Goal: Task Accomplishment & Management: Complete application form

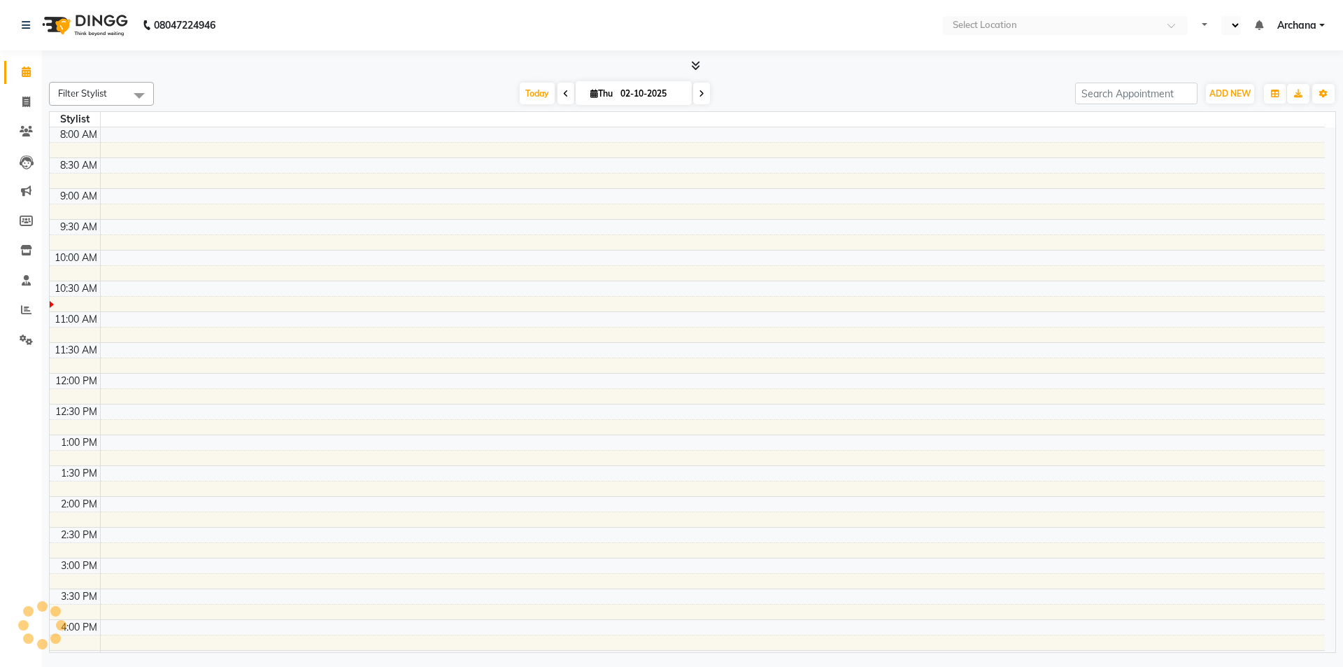
select select "en"
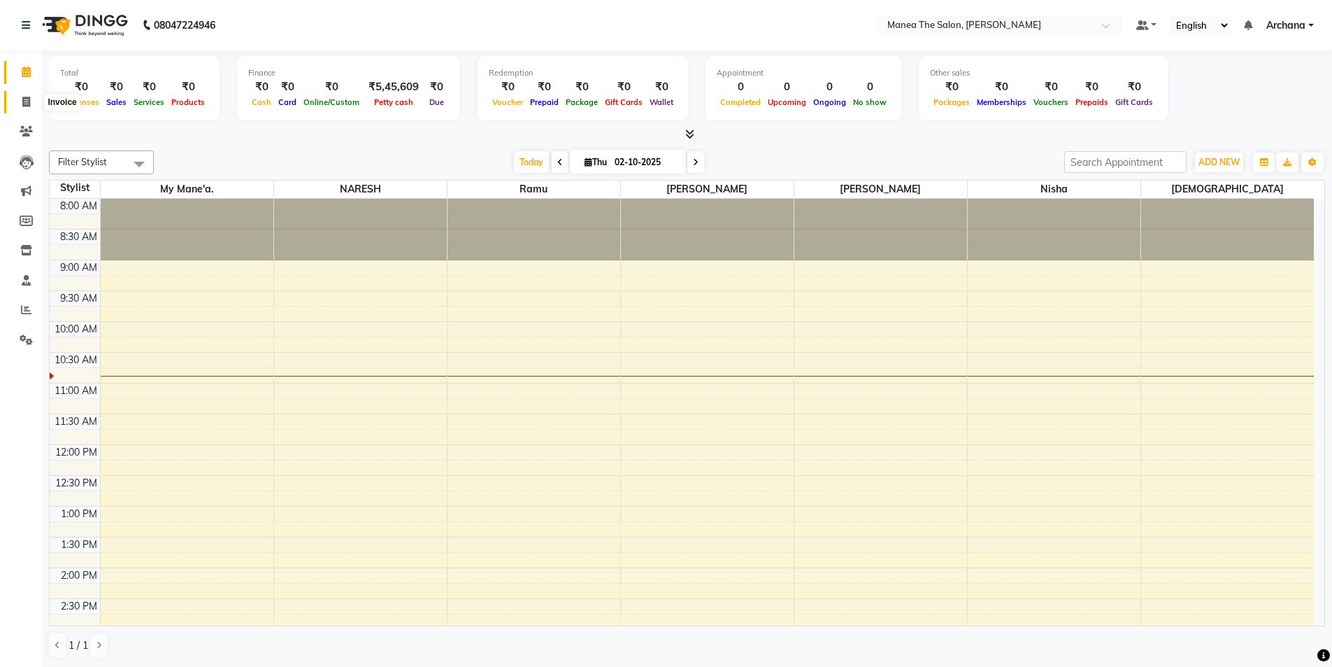
click at [25, 97] on icon at bounding box center [26, 102] width 8 height 10
select select "service"
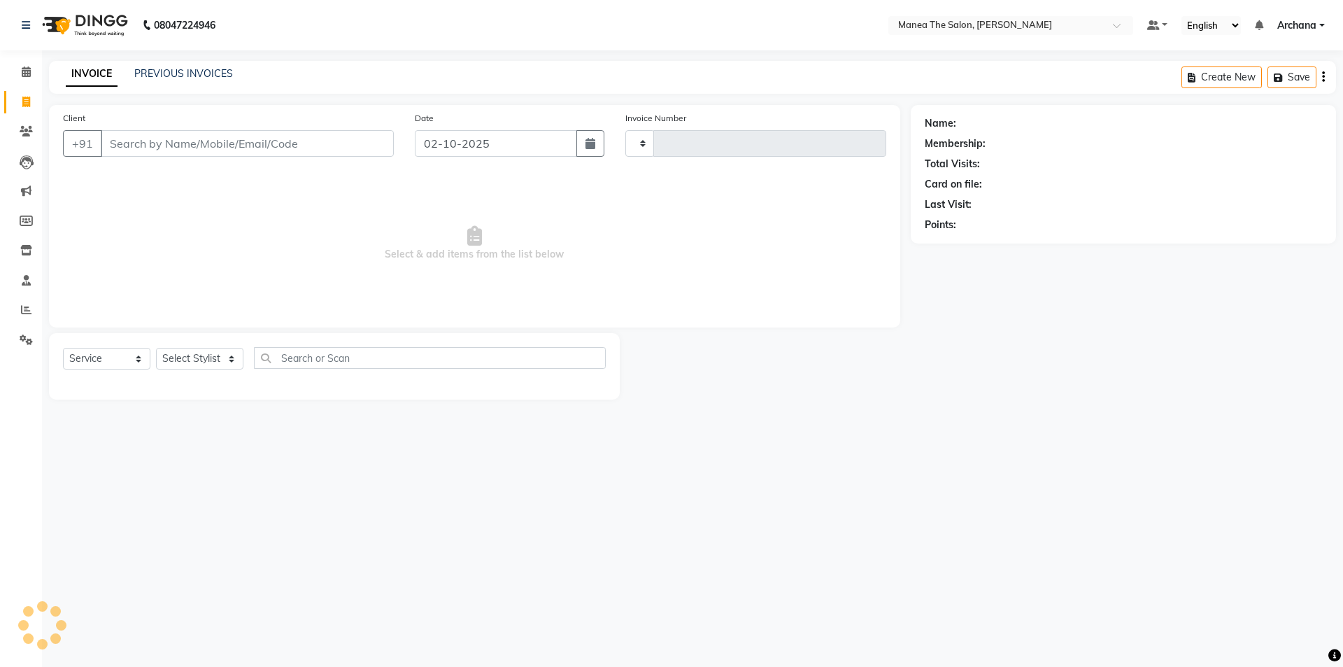
type input "1834"
select select "6846"
click at [213, 361] on select "Select Stylist [PERSON_NAME] My Mane'a. [PERSON_NAME] [PERSON_NAME] [PERSON_NAM…" at bounding box center [199, 359] width 87 height 22
select select "74503"
click at [156, 348] on select "Select Stylist [PERSON_NAME] My Mane'a. [PERSON_NAME] [PERSON_NAME] [PERSON_NAM…" at bounding box center [199, 359] width 87 height 22
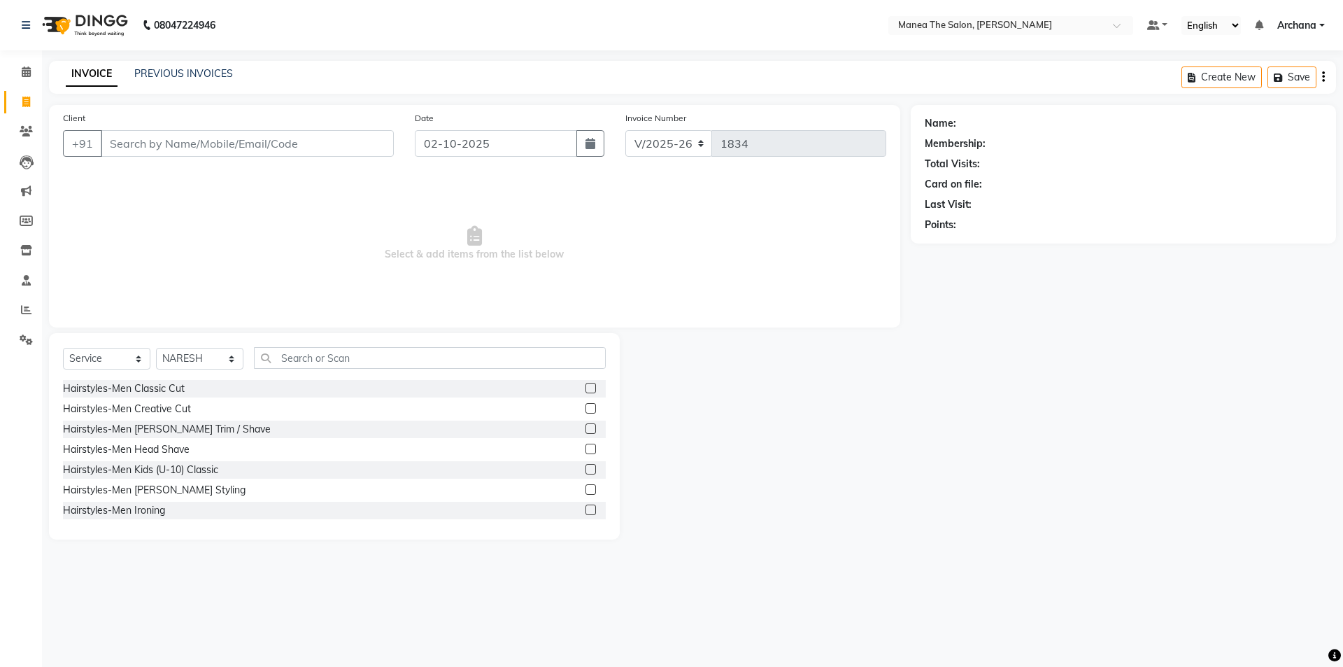
click at [585, 388] on label at bounding box center [590, 388] width 10 height 10
click at [585, 388] on input "checkbox" at bounding box center [589, 388] width 9 height 9
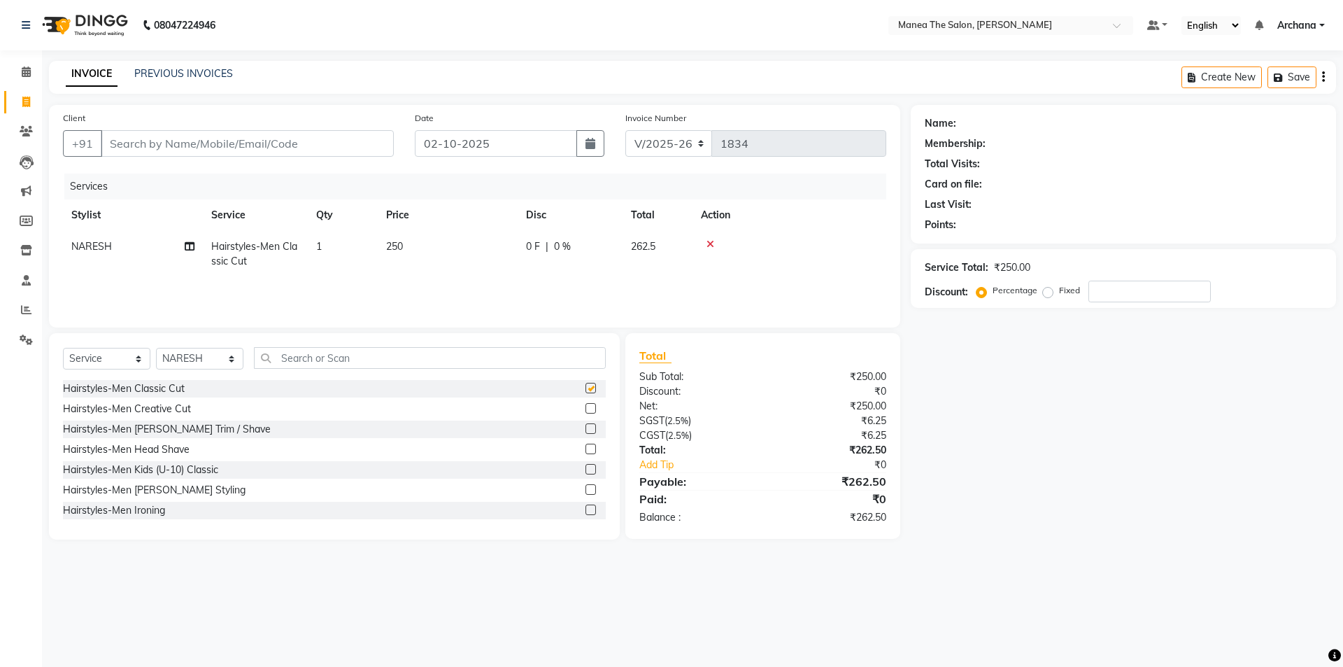
checkbox input "false"
click at [371, 149] on input "Client" at bounding box center [247, 143] width 293 height 27
type input "6"
type input "0"
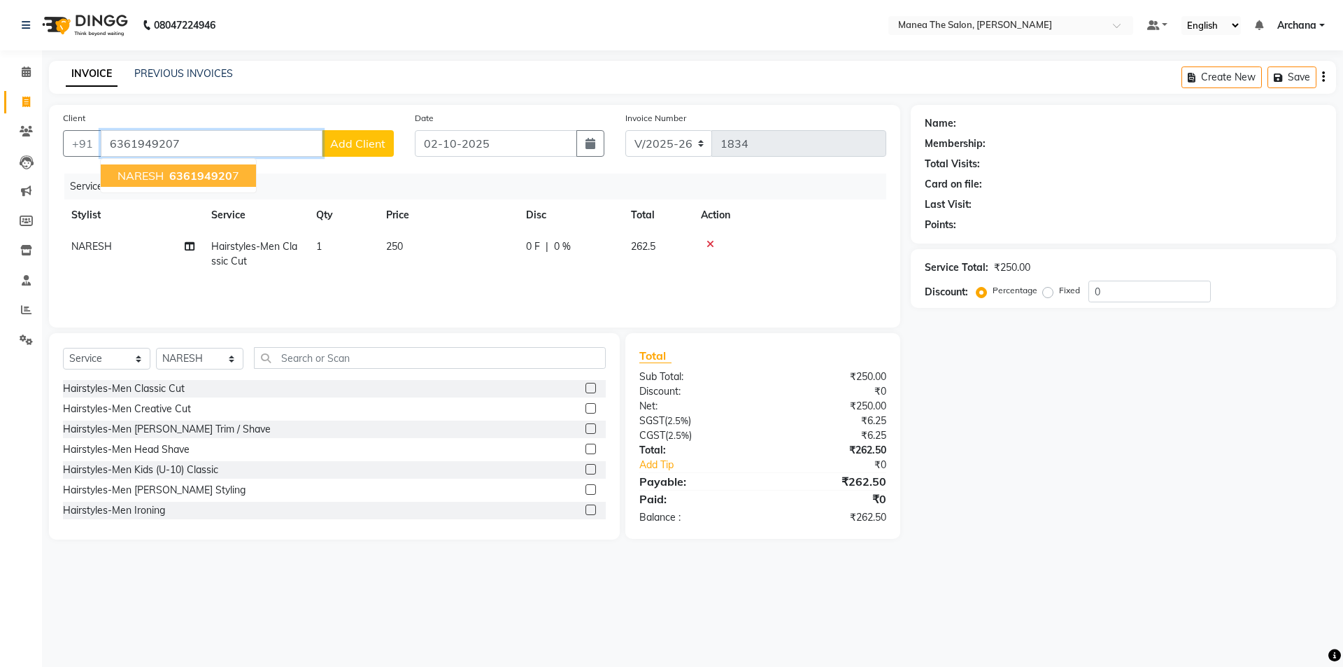
type input "6361949207"
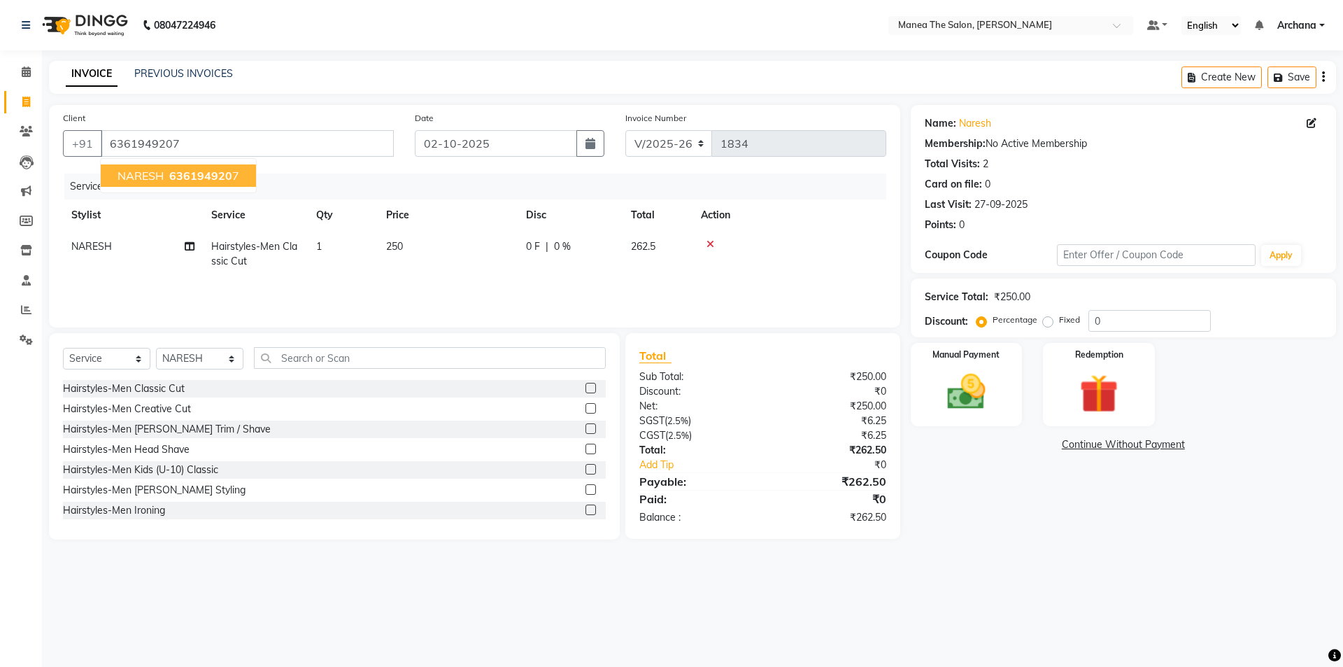
click at [229, 172] on span "636194920" at bounding box center [200, 176] width 63 height 14
click at [1114, 322] on input "0" at bounding box center [1149, 321] width 122 height 22
type input "2"
type input "4.7"
click at [968, 367] on div "Manual Payment" at bounding box center [966, 384] width 116 height 86
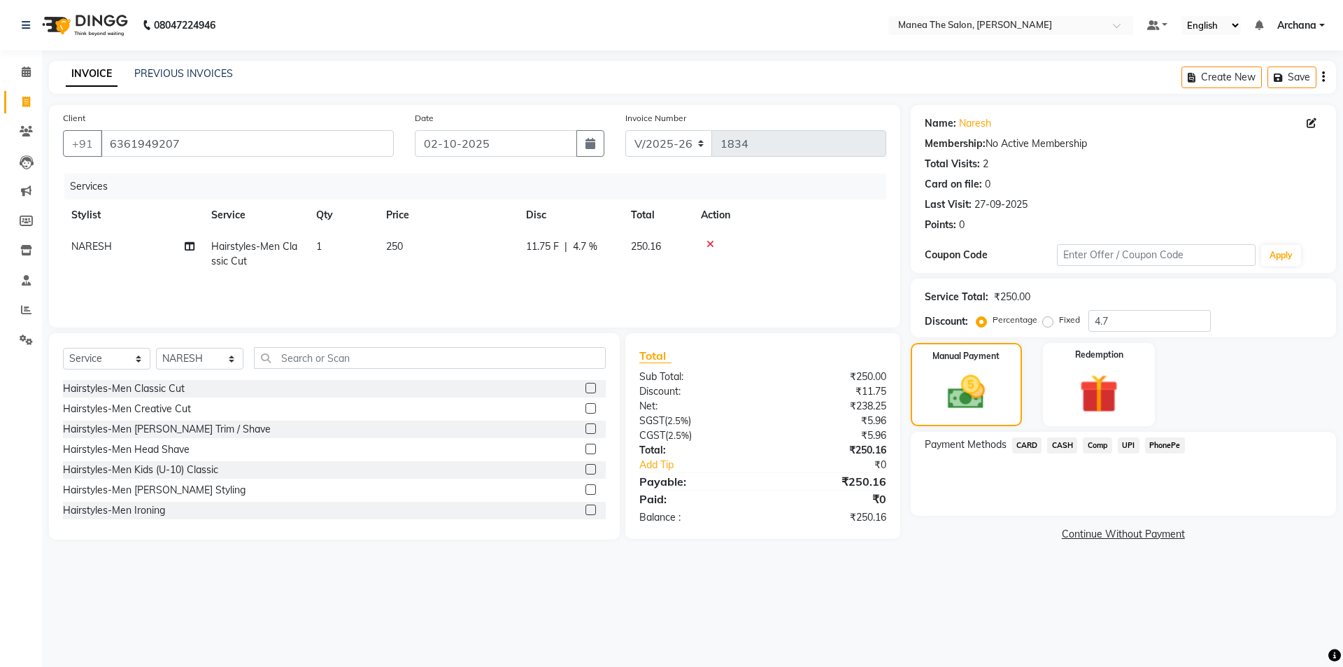
click at [1062, 441] on span "CASH" at bounding box center [1062, 445] width 30 height 16
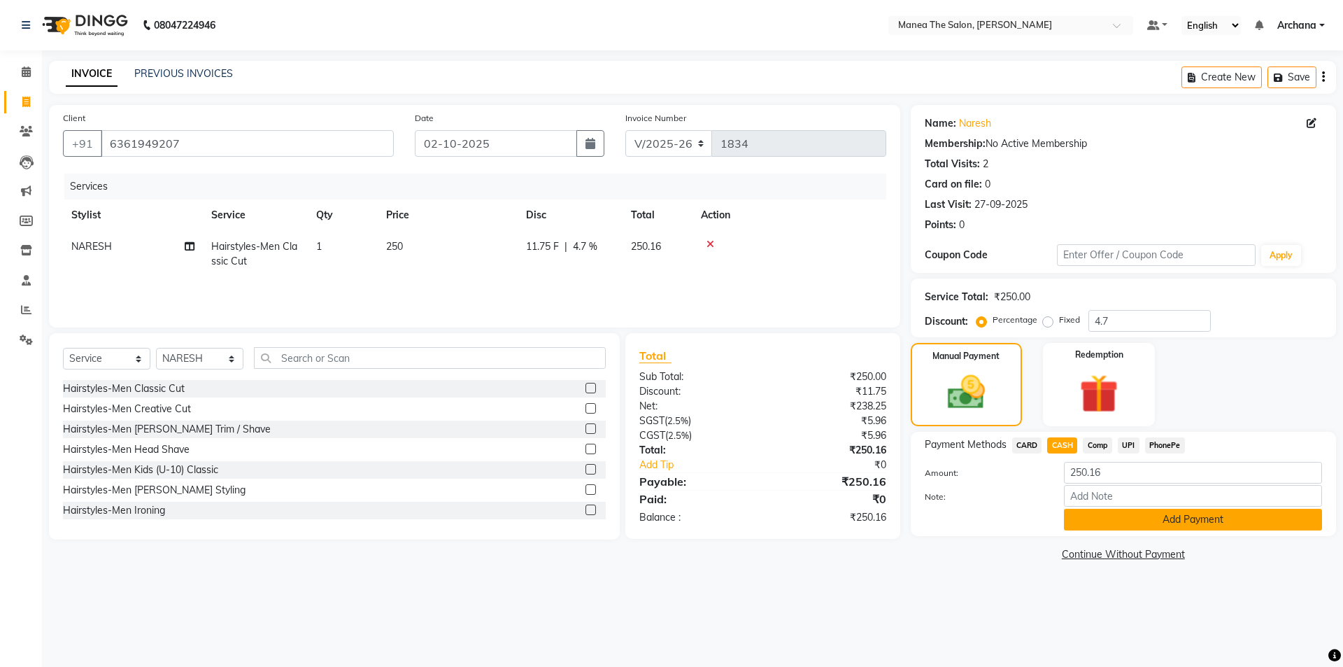
click at [1094, 512] on button "Add Payment" at bounding box center [1193, 520] width 258 height 22
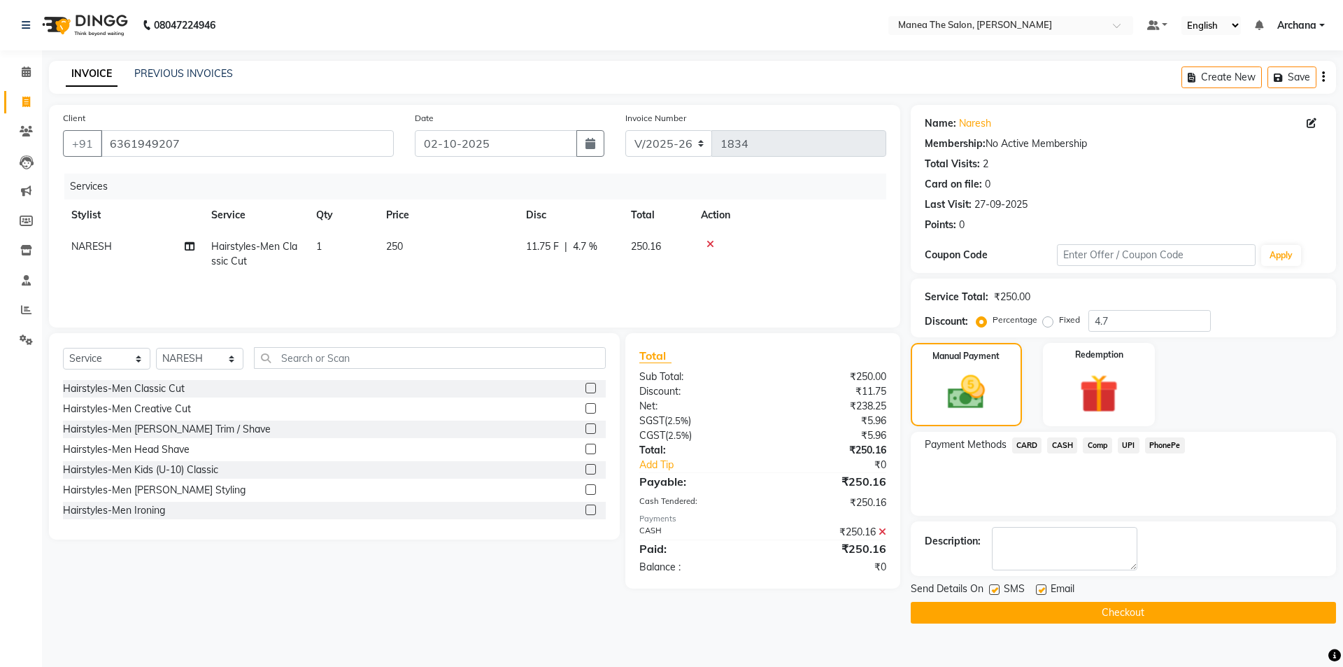
click at [1067, 611] on button "Checkout" at bounding box center [1123, 613] width 425 height 22
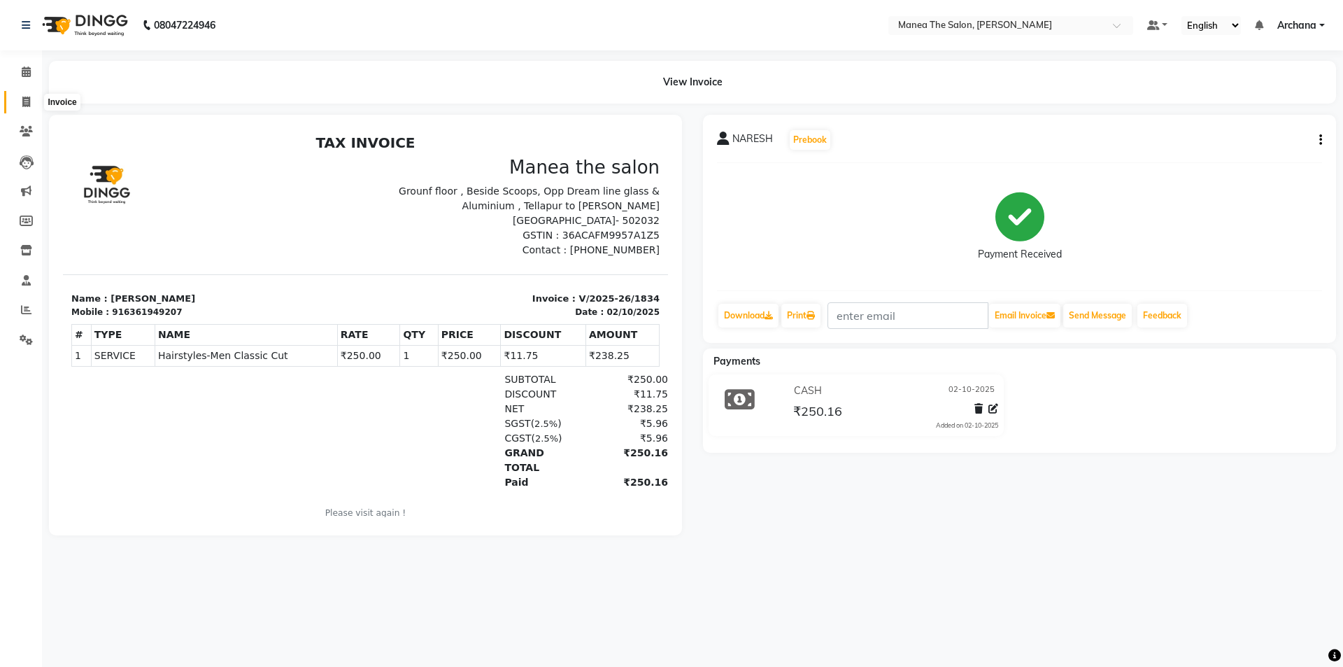
click at [20, 97] on span at bounding box center [26, 102] width 24 height 16
select select "service"
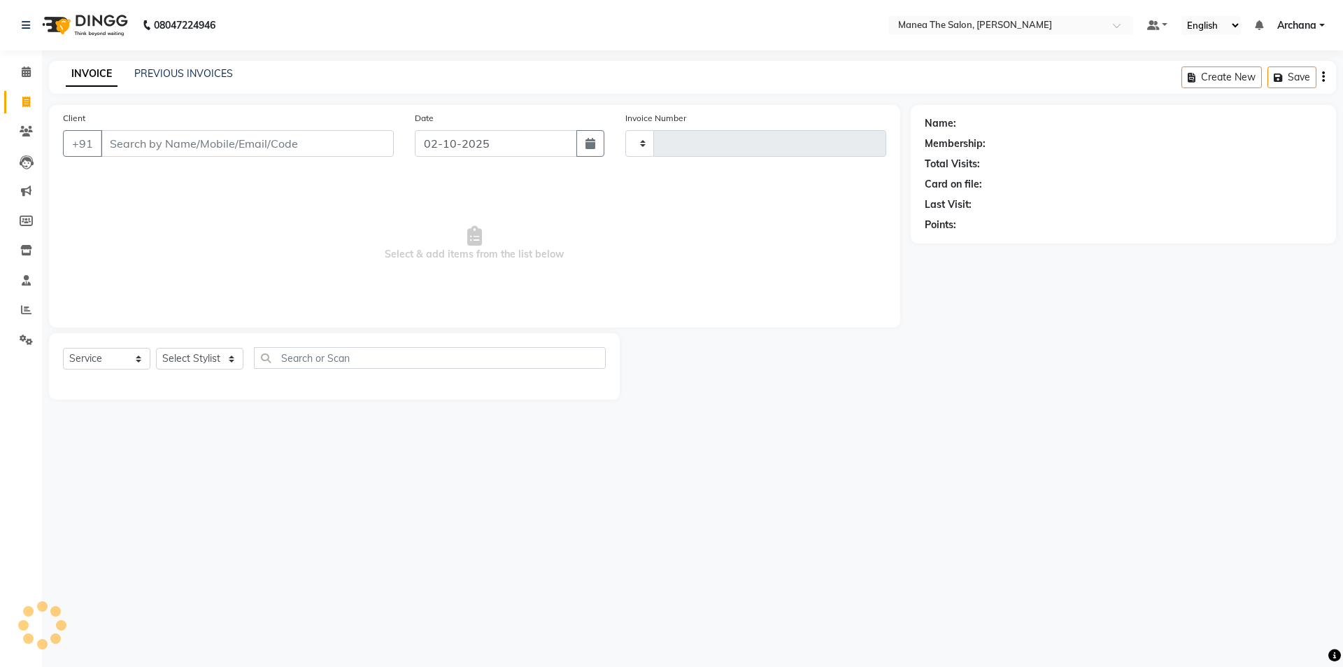
type input "1835"
select select "6846"
click at [166, 76] on link "PREVIOUS INVOICES" at bounding box center [183, 73] width 99 height 13
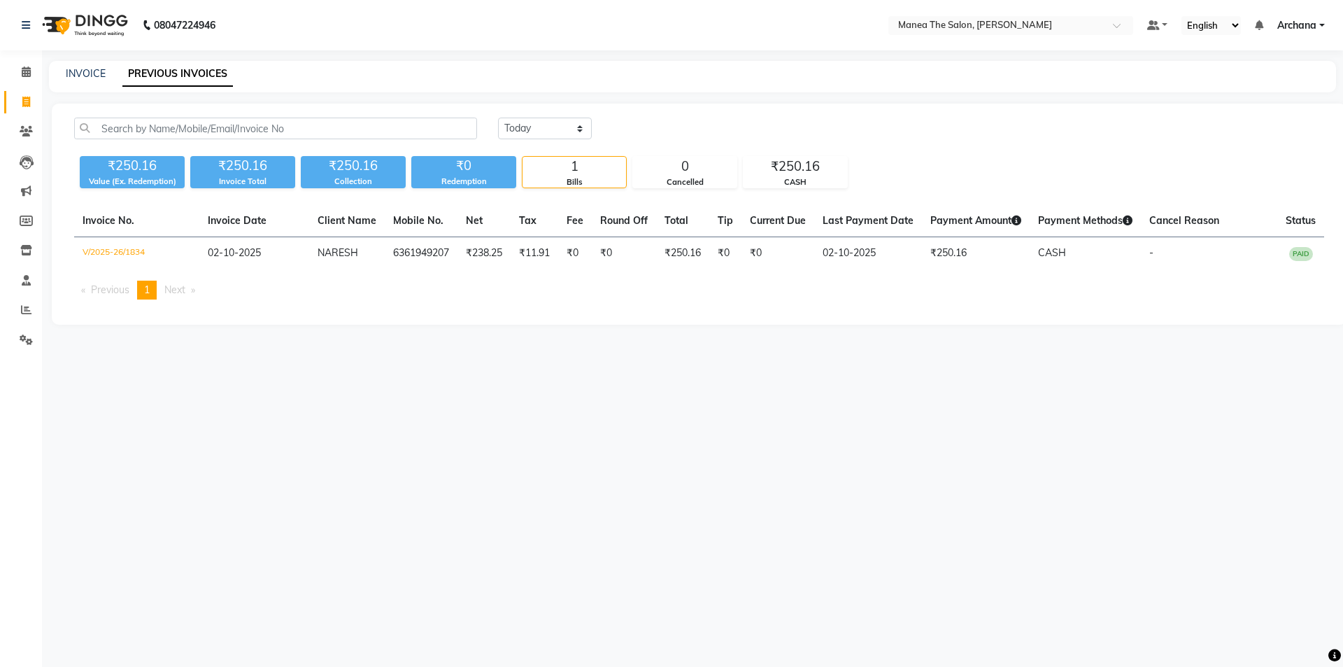
select select "service"
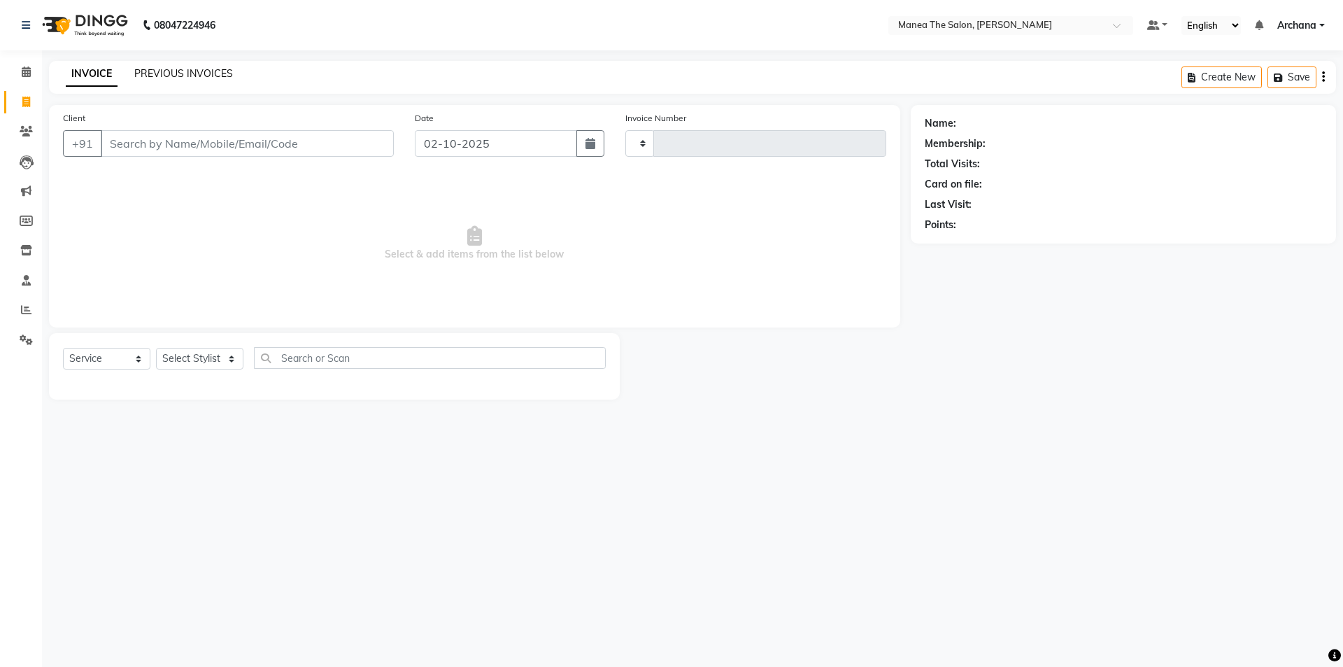
click at [187, 78] on link "PREVIOUS INVOICES" at bounding box center [183, 73] width 99 height 13
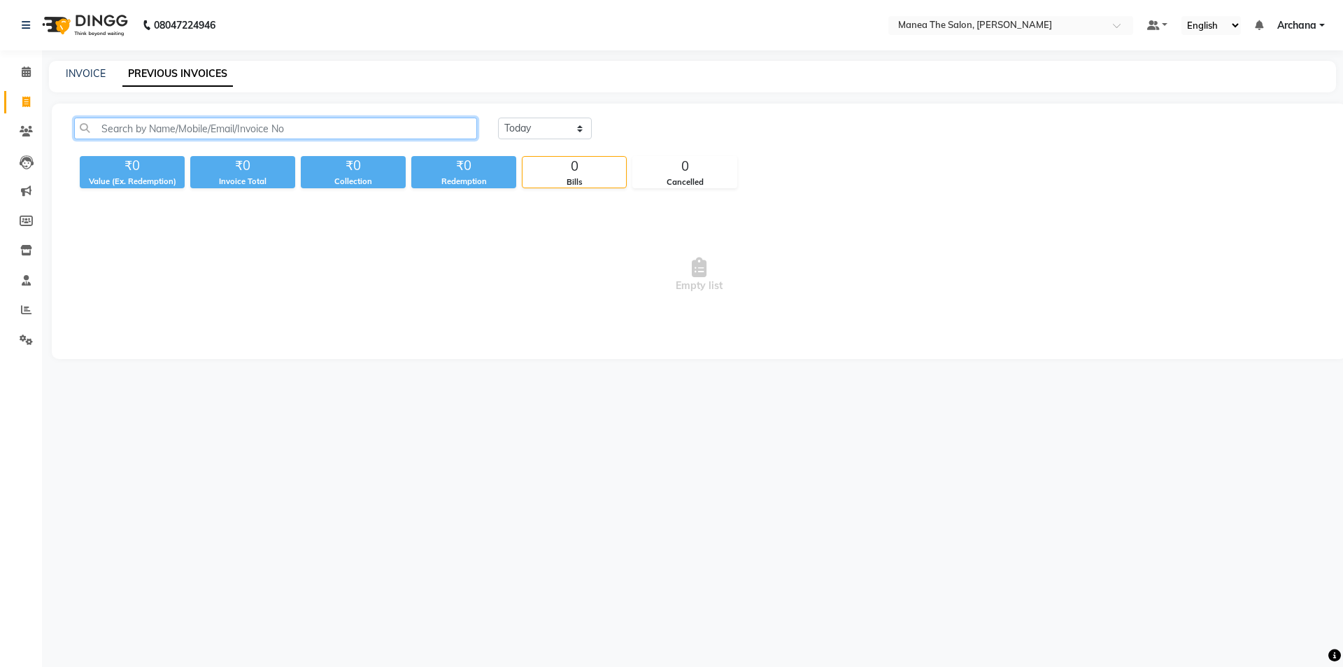
click at [132, 125] on input "text" at bounding box center [275, 129] width 403 height 22
click at [87, 74] on link "INVOICE" at bounding box center [86, 73] width 40 height 13
select select "service"
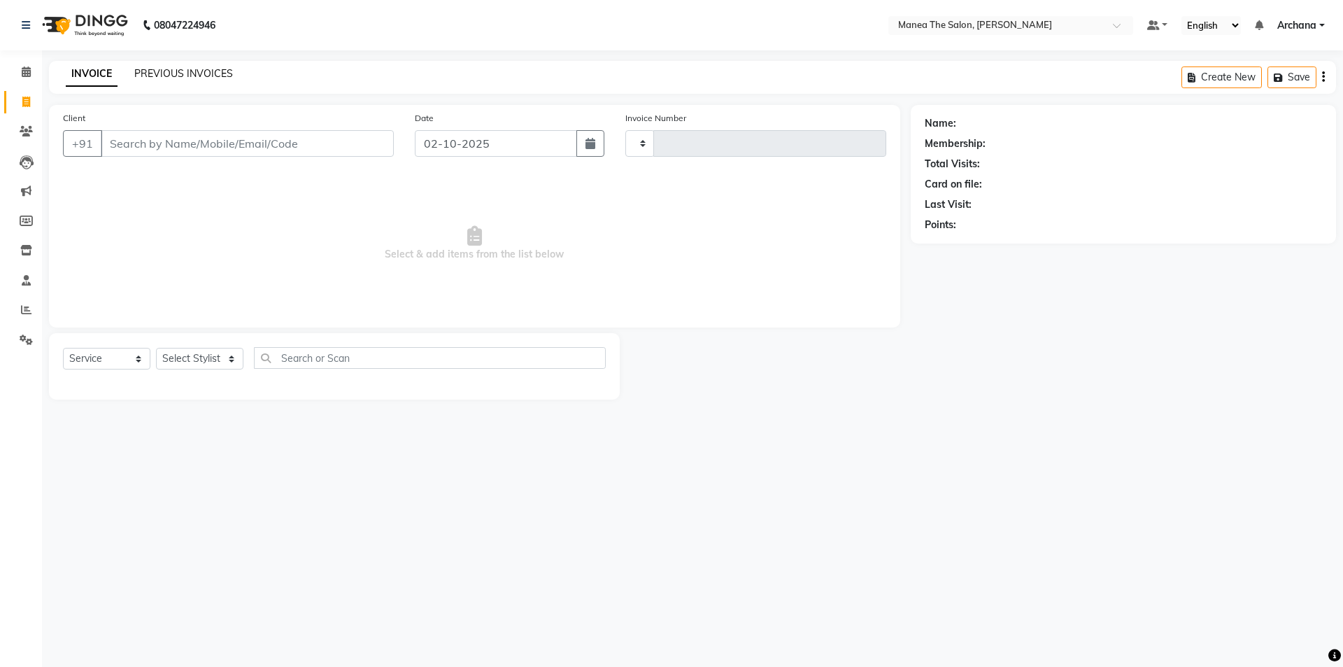
click at [162, 69] on link "PREVIOUS INVOICES" at bounding box center [183, 73] width 99 height 13
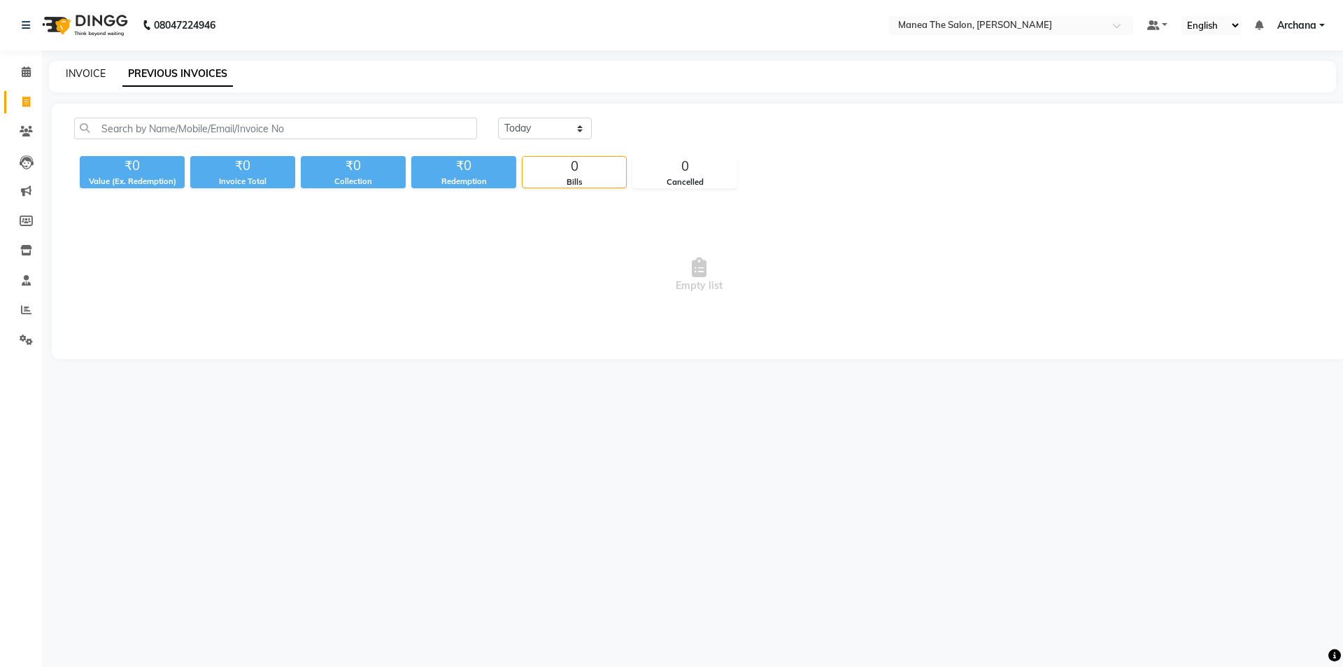
click at [69, 76] on link "INVOICE" at bounding box center [86, 73] width 40 height 13
select select "6846"
select select "service"
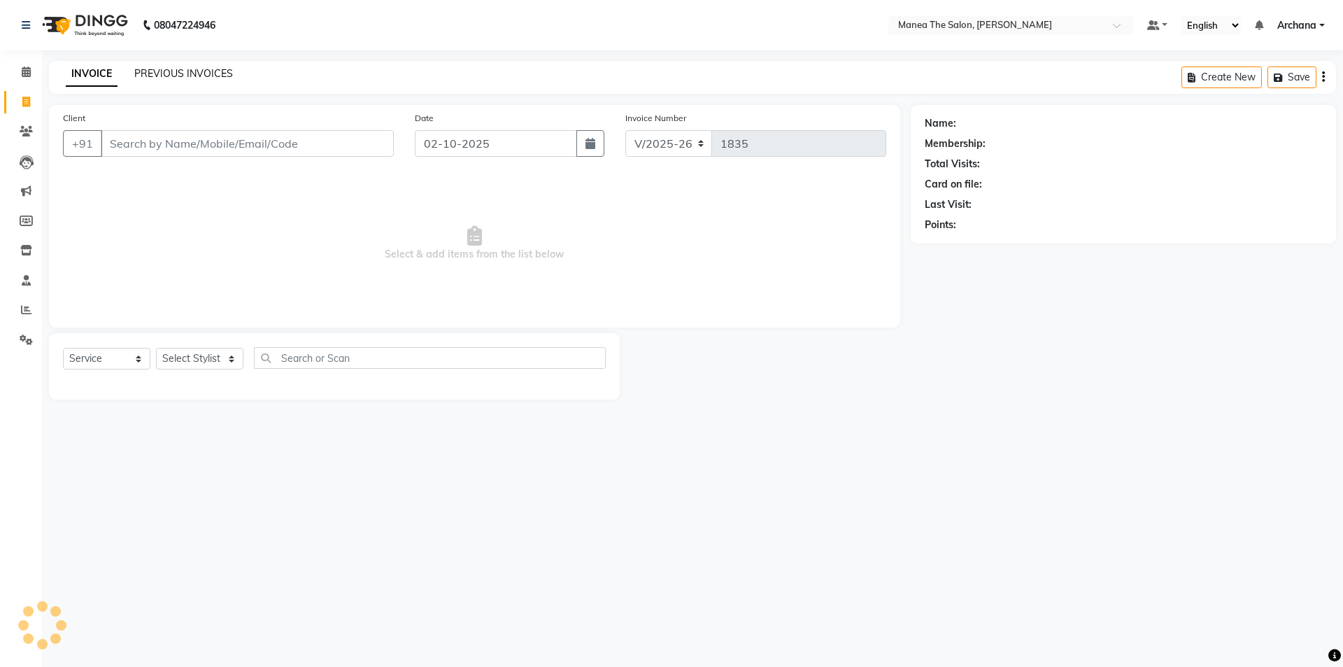
click at [212, 70] on link "PREVIOUS INVOICES" at bounding box center [183, 73] width 99 height 13
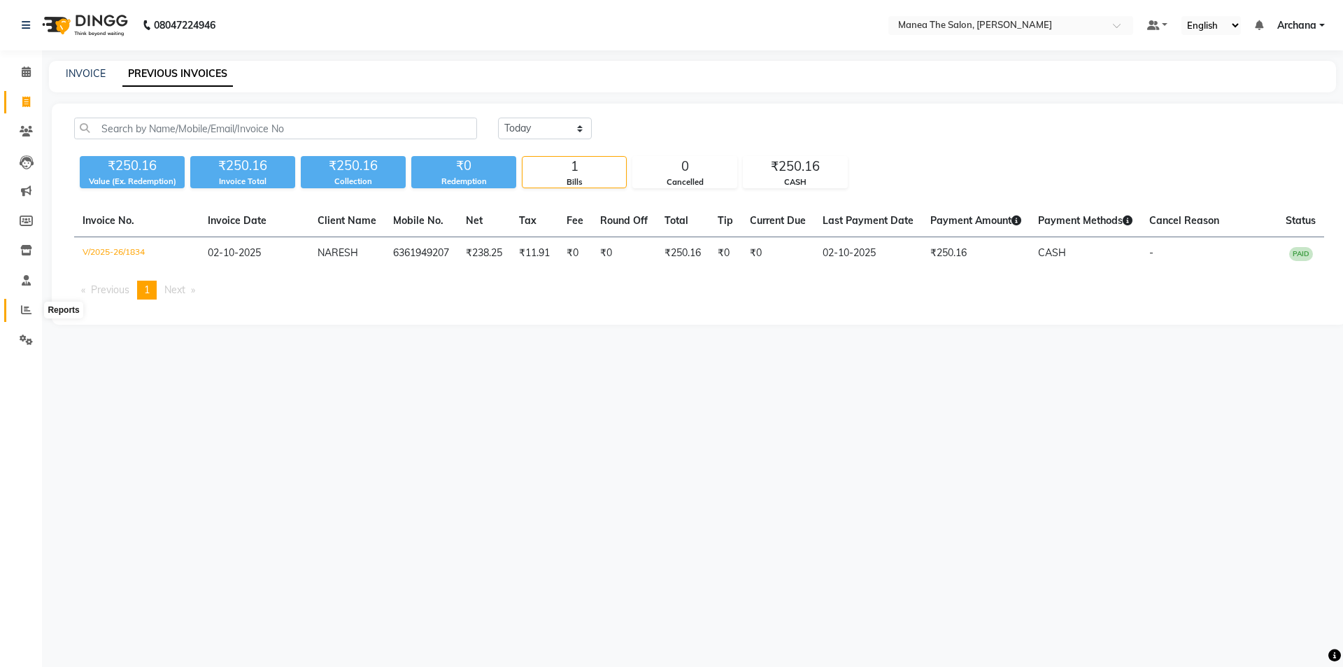
click at [22, 309] on icon at bounding box center [26, 309] width 10 height 10
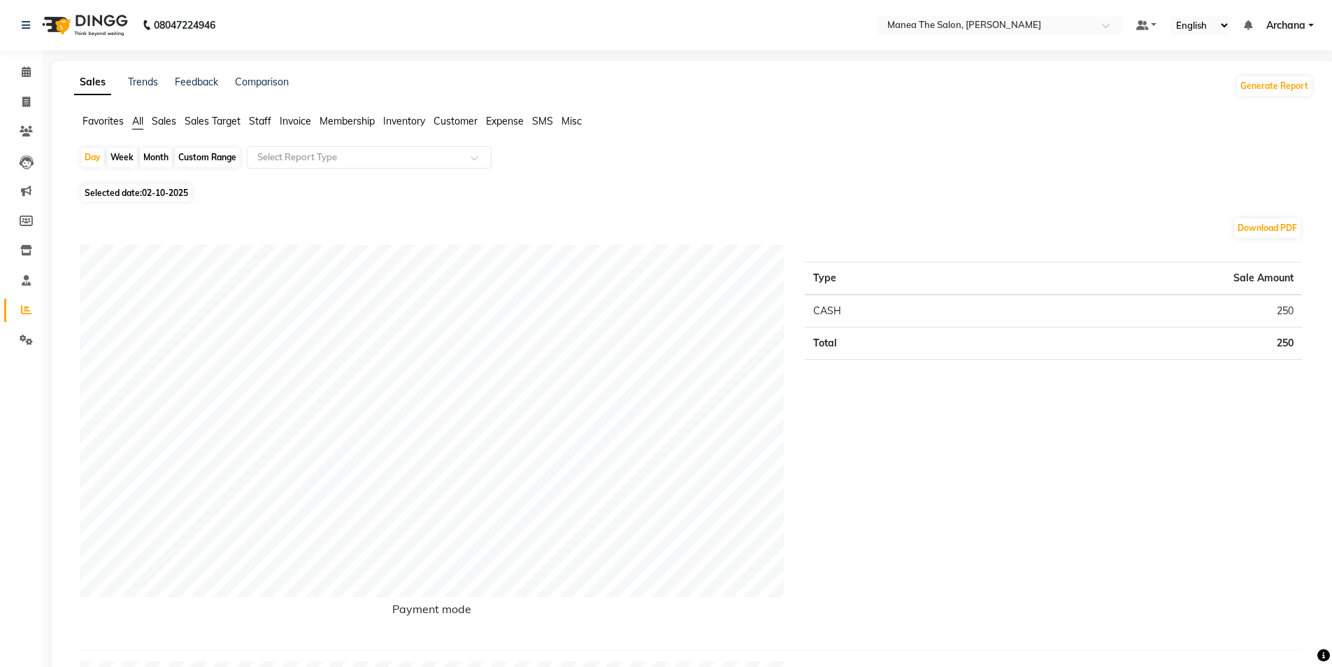
click at [266, 118] on span "Staff" at bounding box center [260, 121] width 22 height 13
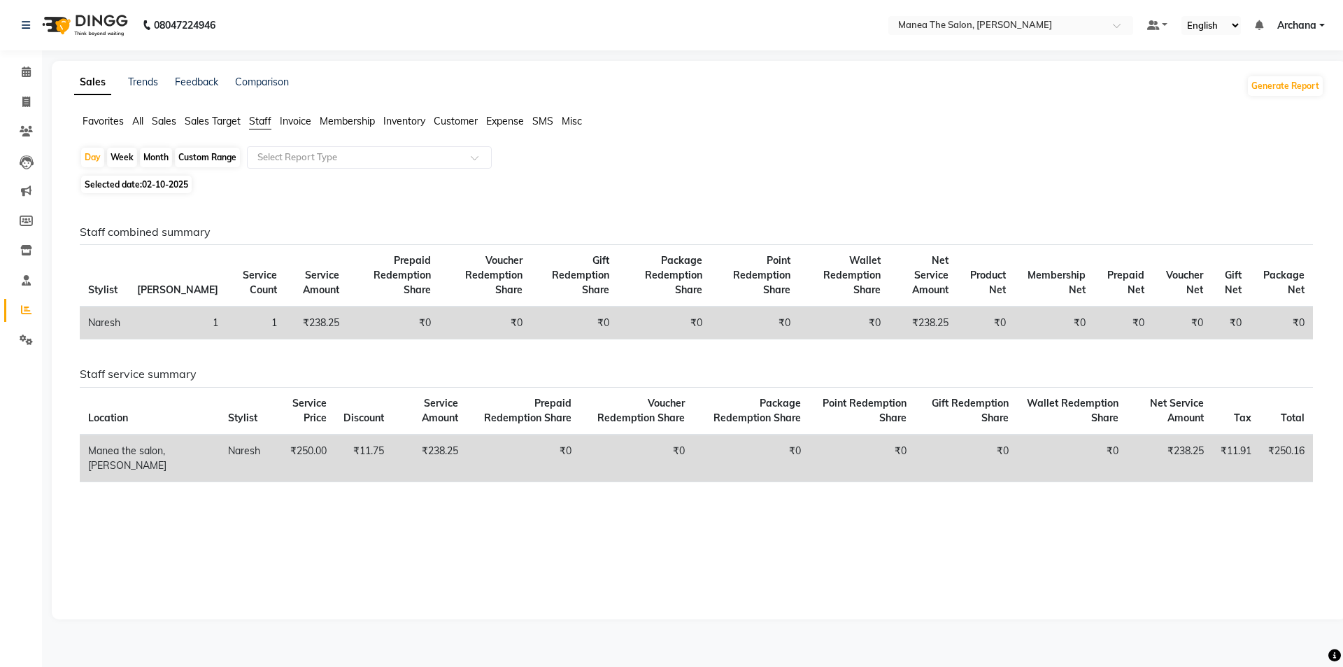
click at [134, 119] on span "All" at bounding box center [137, 121] width 11 height 13
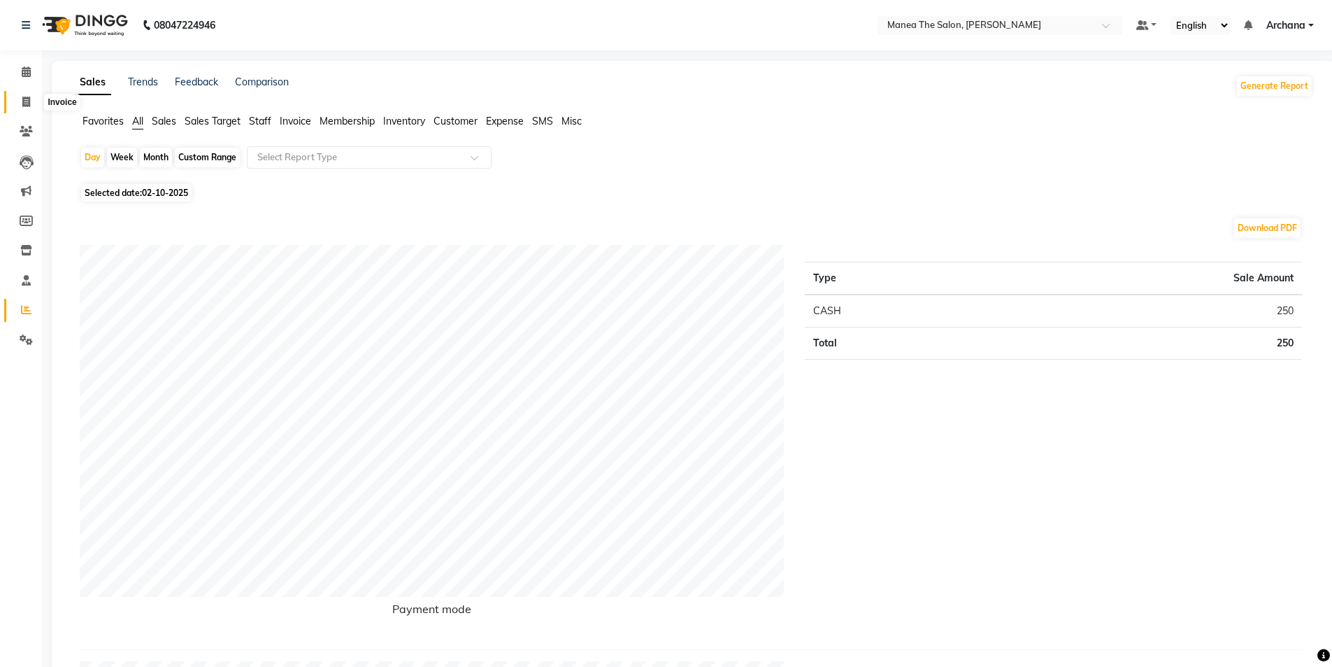
click at [19, 99] on span at bounding box center [26, 102] width 24 height 16
select select "service"
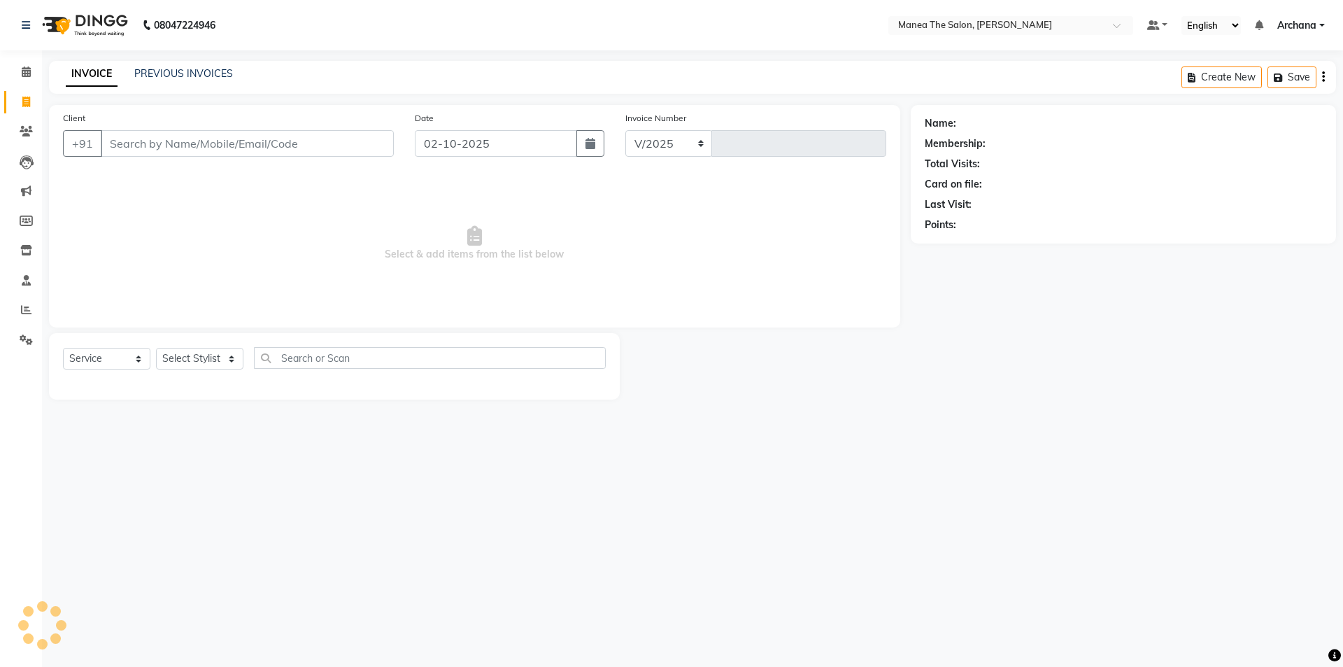
select select "6846"
type input "1835"
click at [220, 74] on link "PREVIOUS INVOICES" at bounding box center [183, 73] width 99 height 13
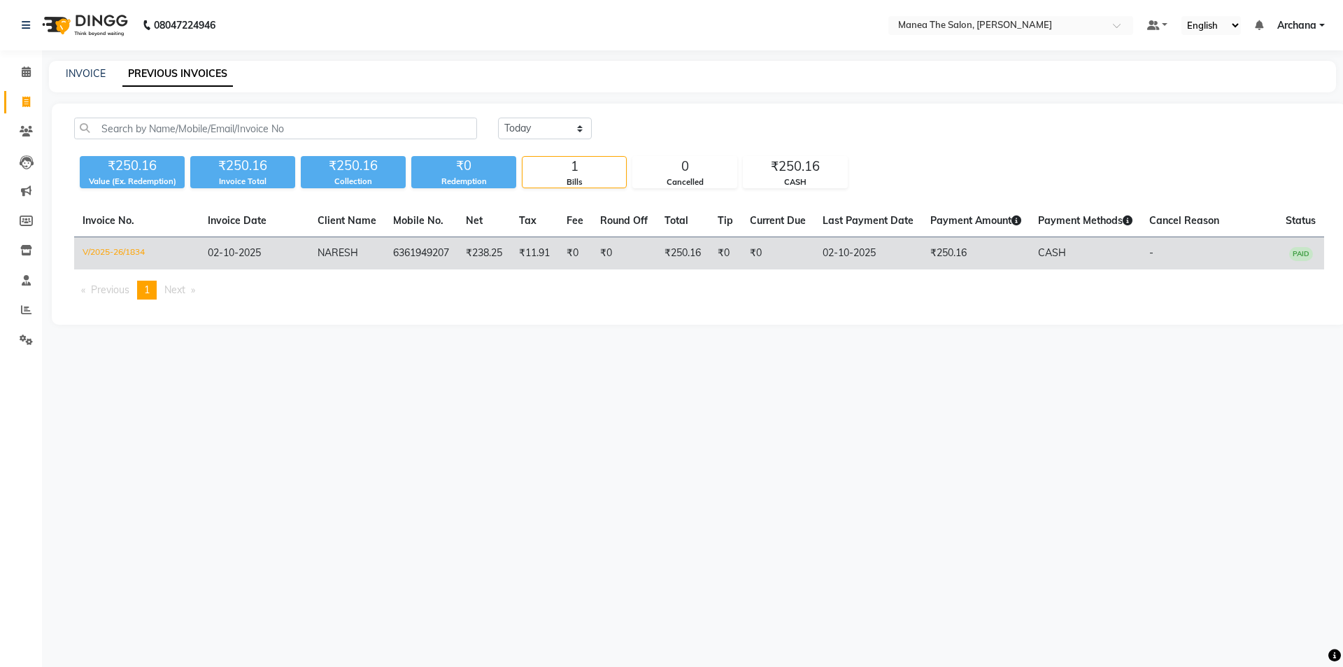
click at [408, 246] on td "6361949207" at bounding box center [421, 253] width 73 height 33
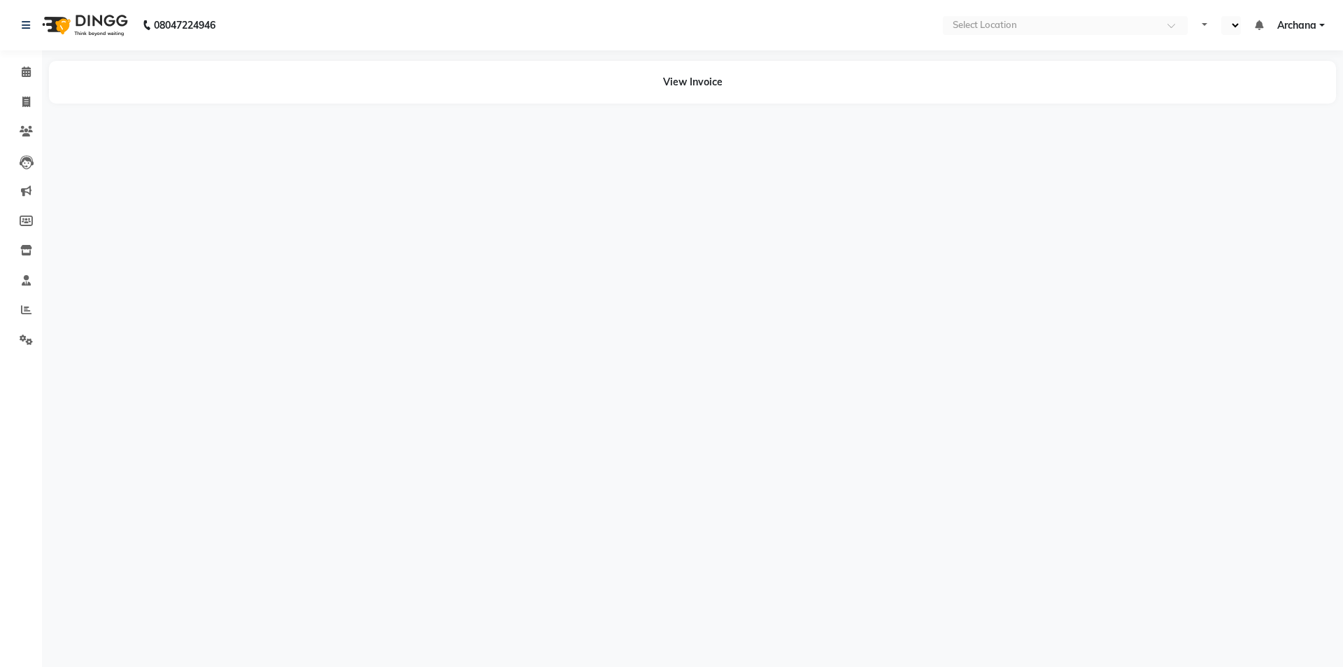
select select "en"
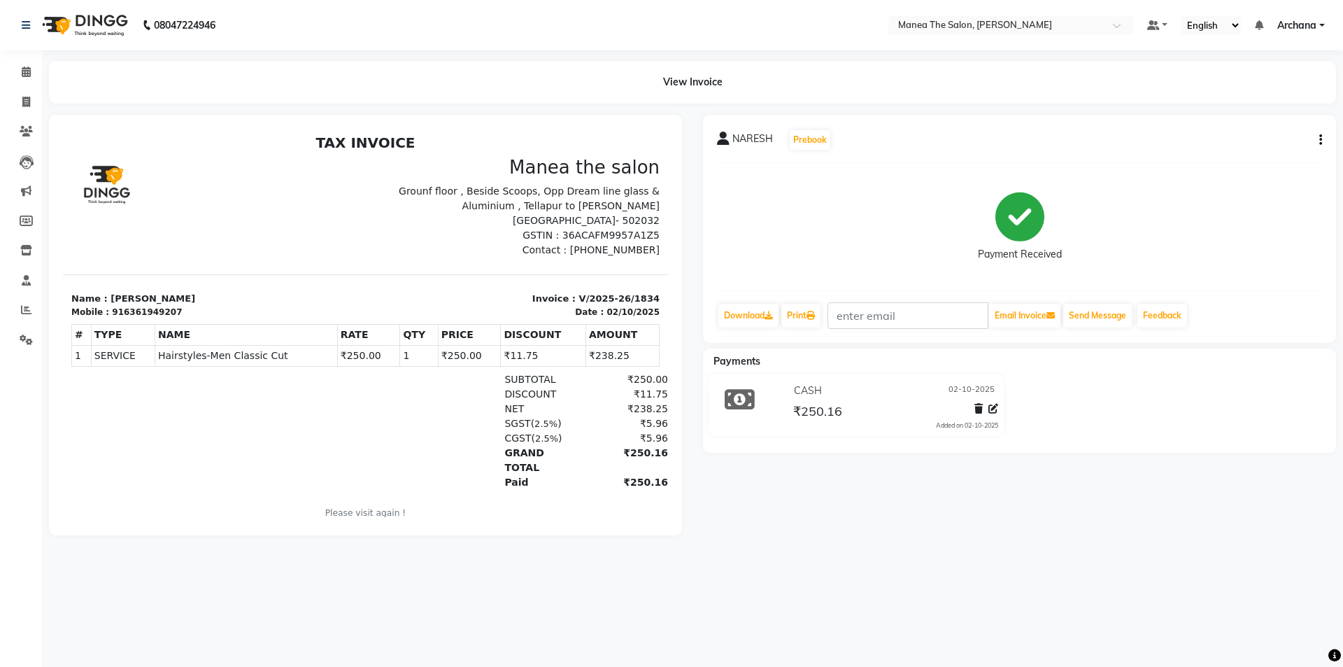
click at [1320, 140] on icon "button" at bounding box center [1320, 140] width 3 height 1
click at [1239, 157] on div "Edit Invoice" at bounding box center [1251, 157] width 96 height 17
select select "service"
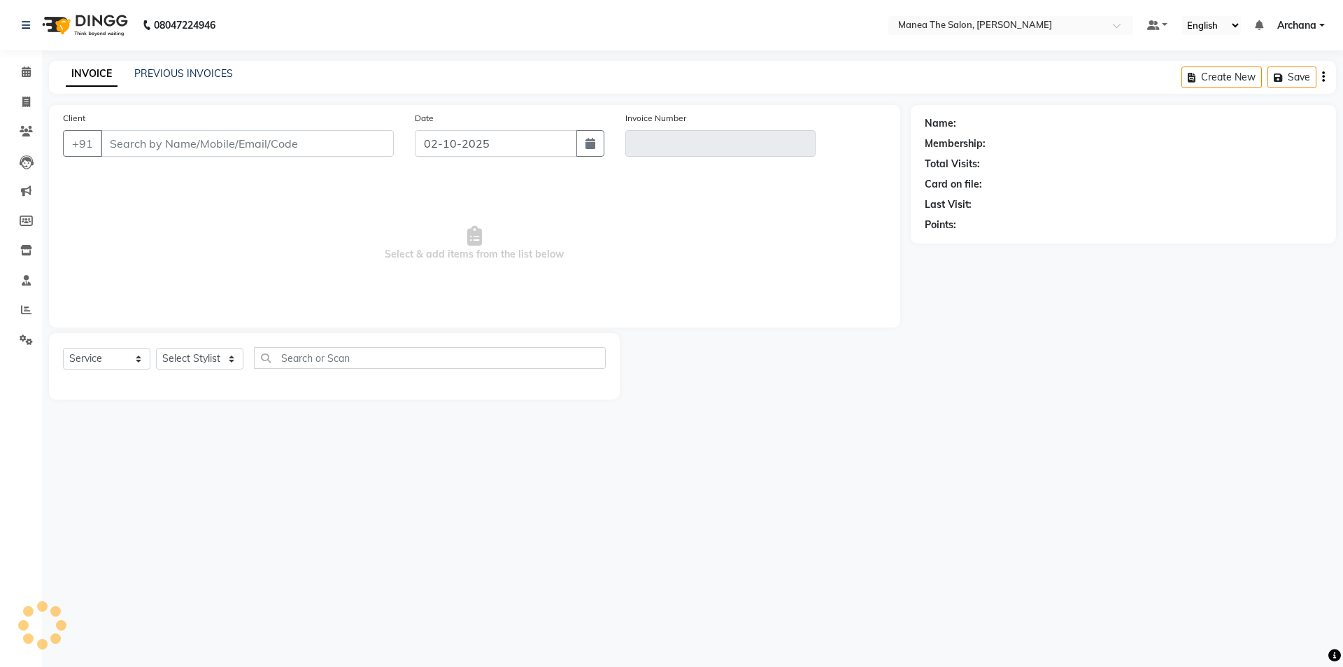
type input "6361949207"
type input "V/2025-26/1834"
select select "select"
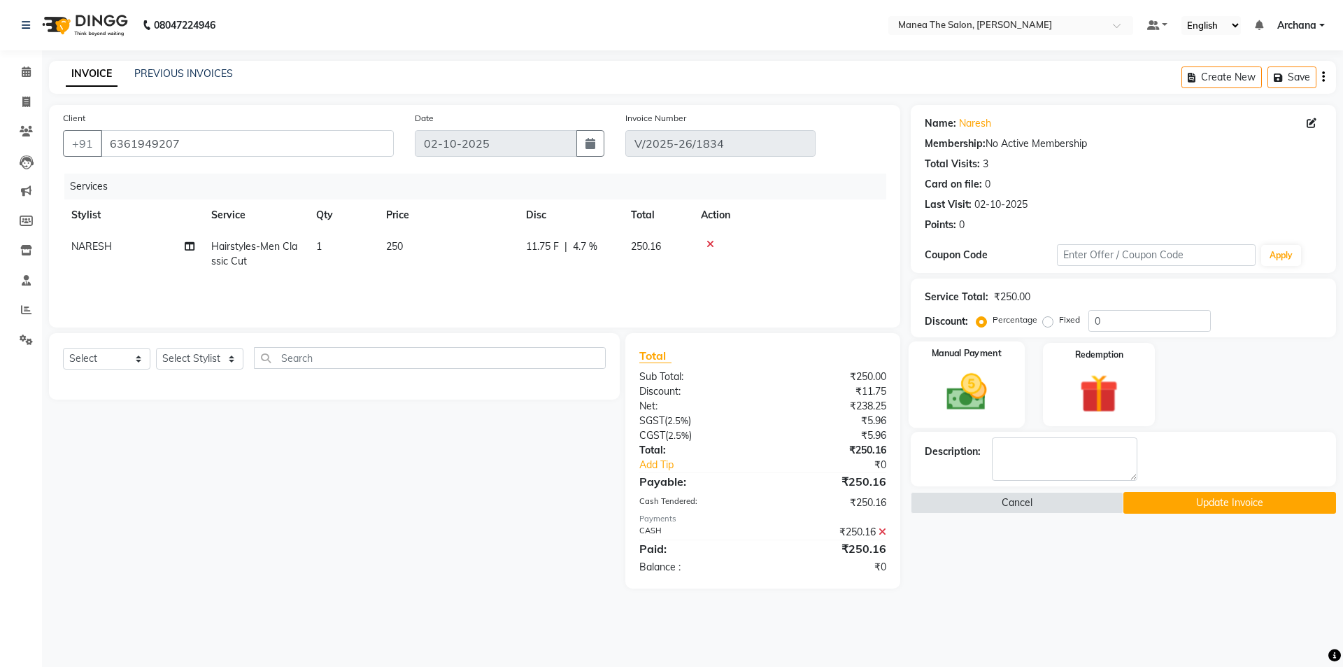
click at [979, 387] on img at bounding box center [966, 392] width 65 height 46
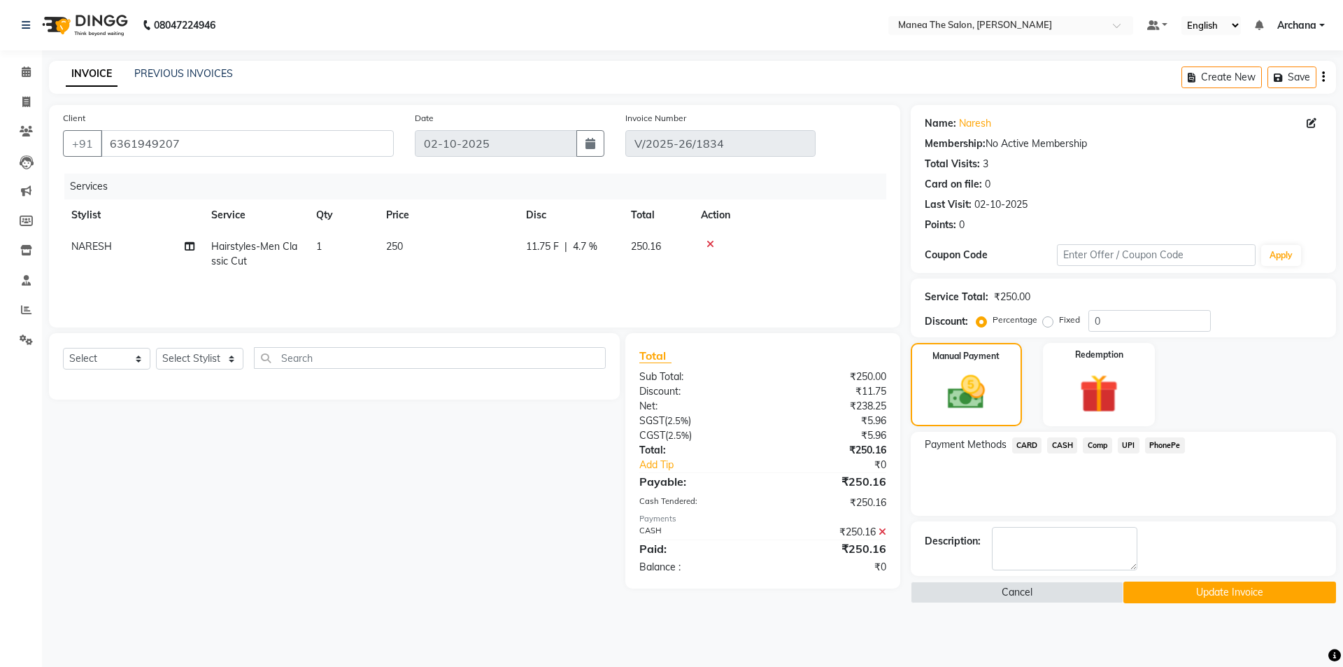
click at [1124, 440] on span "UPI" at bounding box center [1129, 445] width 22 height 16
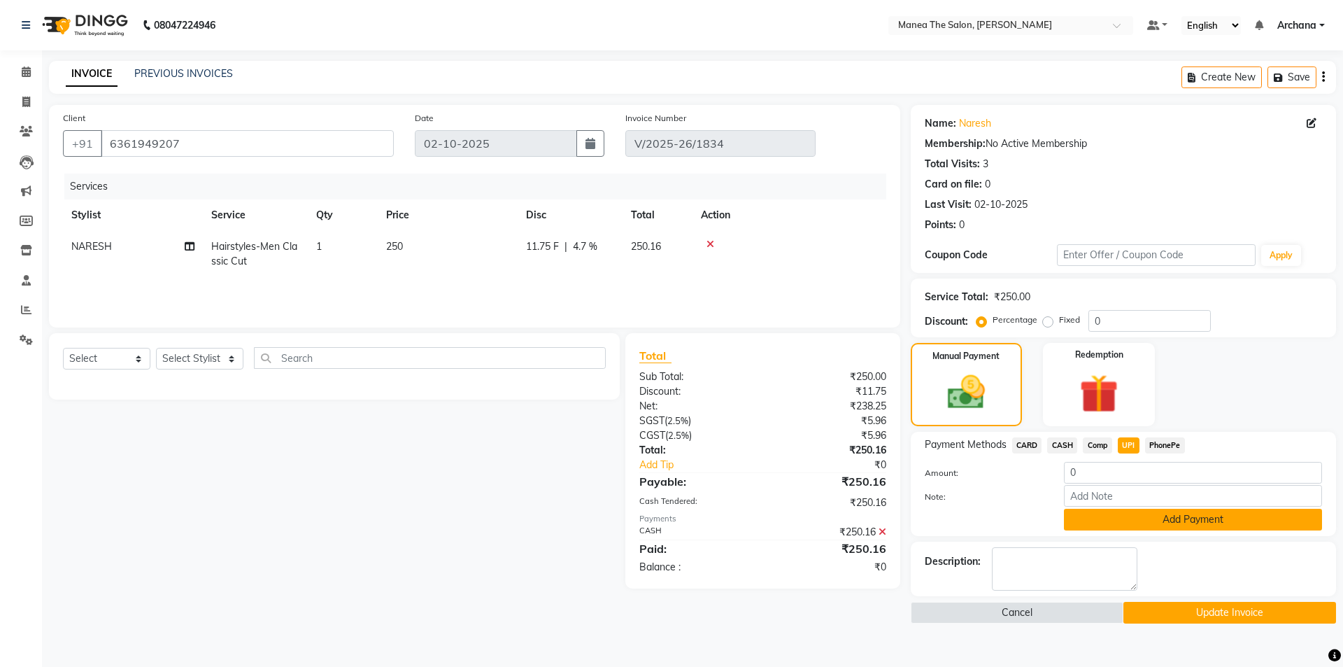
click at [1160, 520] on button "Add Payment" at bounding box center [1193, 520] width 258 height 22
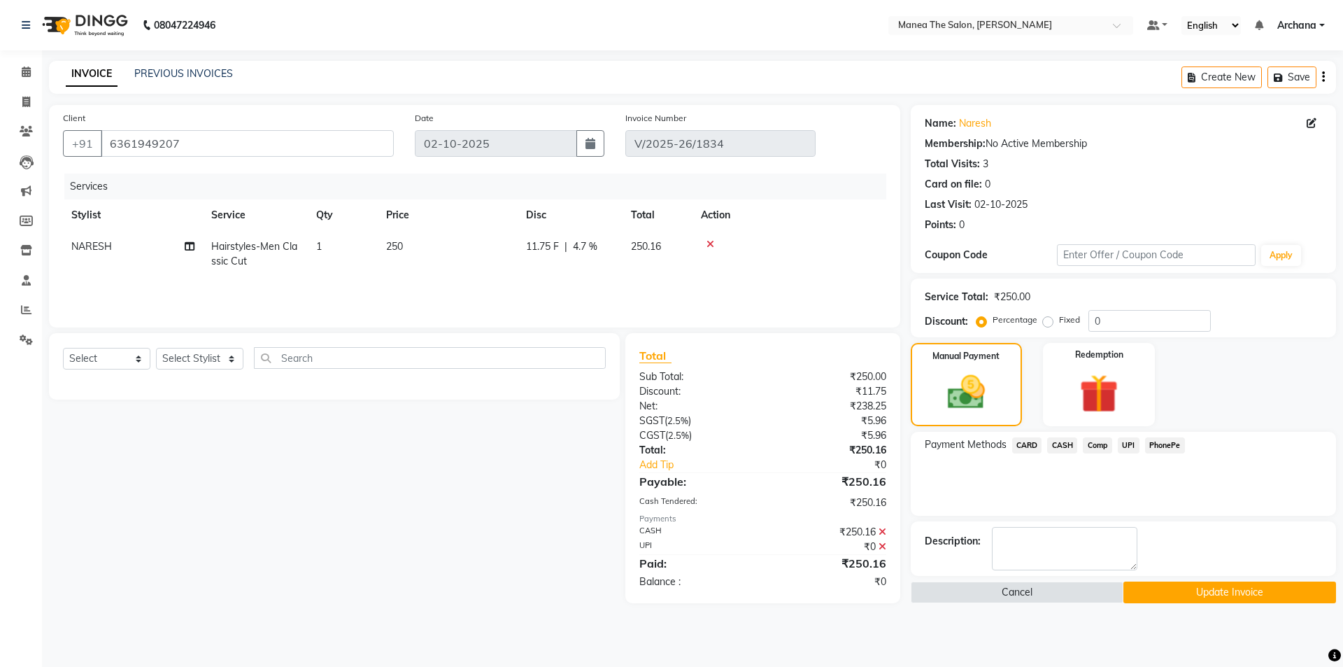
click at [1128, 442] on span "UPI" at bounding box center [1129, 445] width 22 height 16
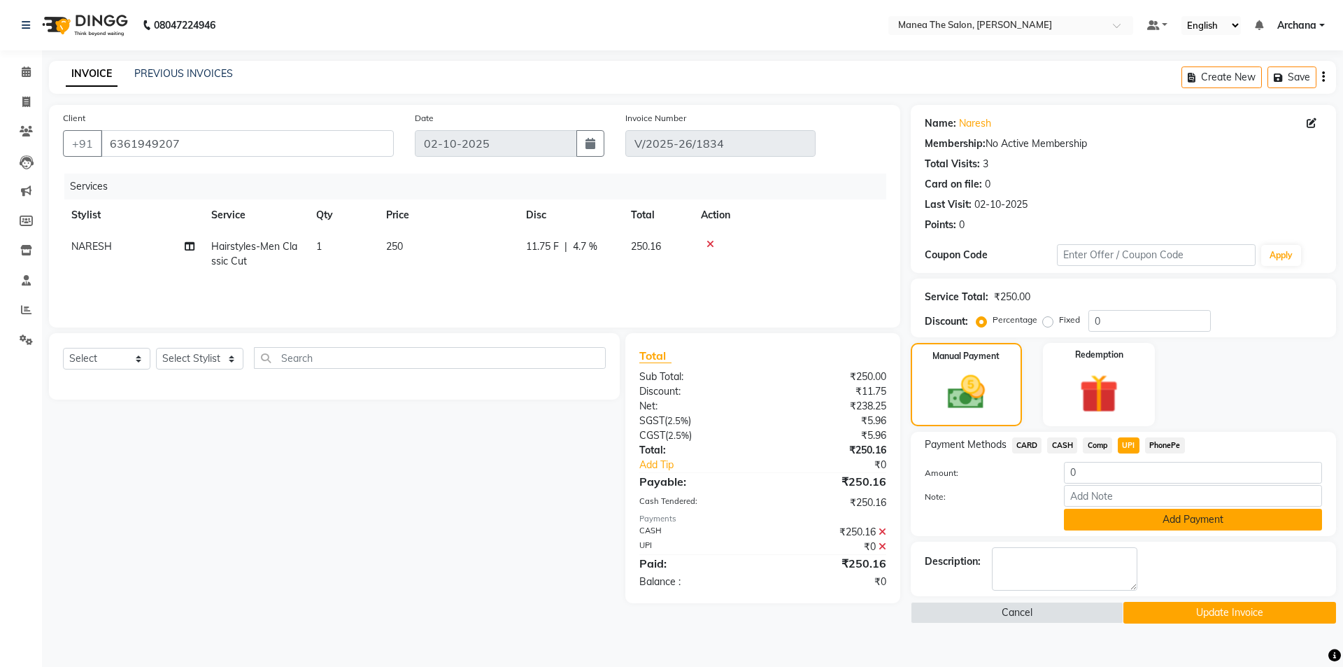
click at [1140, 510] on button "Add Payment" at bounding box center [1193, 520] width 258 height 22
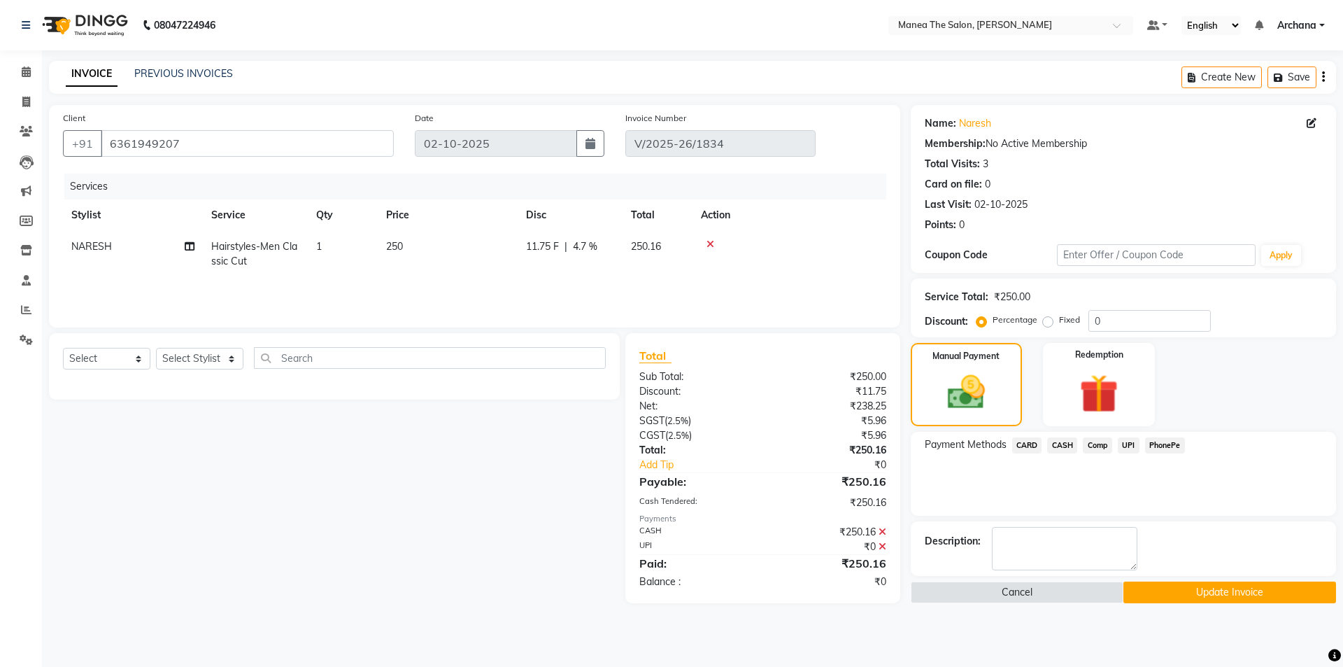
click at [1129, 441] on span "UPI" at bounding box center [1129, 445] width 22 height 16
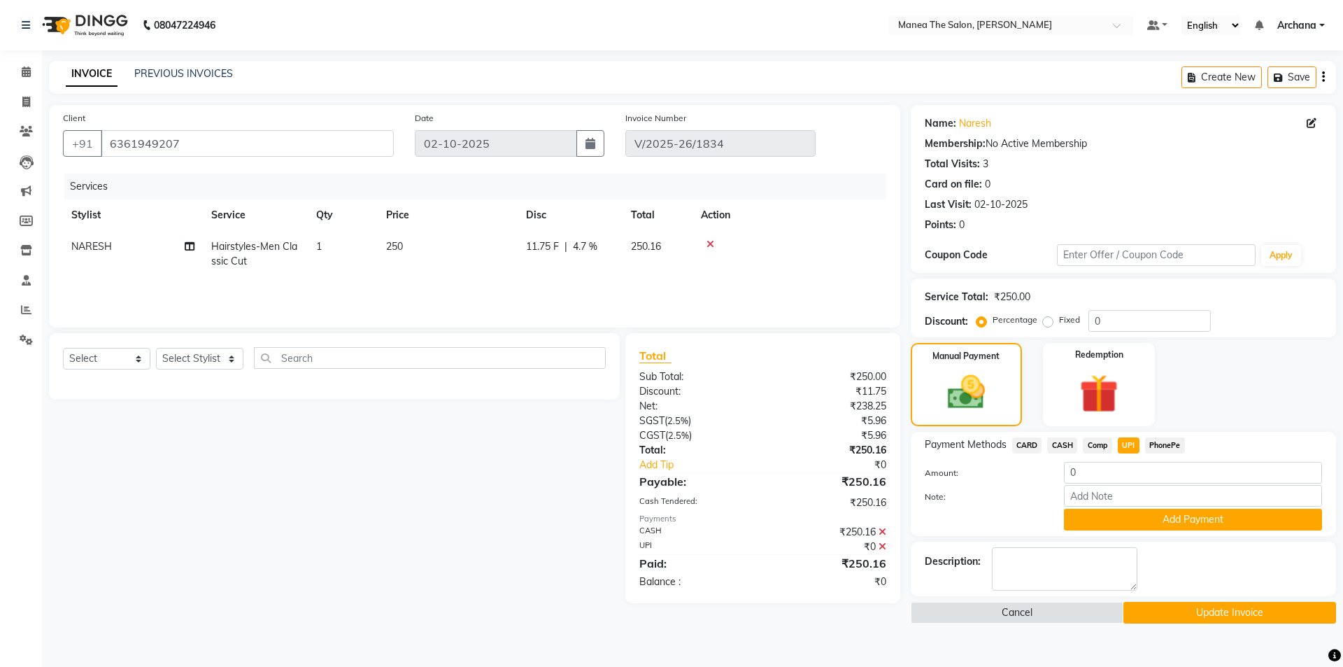
click at [1131, 459] on div "Payment Methods CARD CASH Comp UPI PhonePe Amount: 0 Note: Add Payment" at bounding box center [1123, 483] width 397 height 93
click at [1131, 471] on input "0" at bounding box center [1193, 473] width 258 height 22
click at [1135, 493] on input "Note:" at bounding box center [1193, 496] width 258 height 22
type input "UPI"
click at [1185, 605] on button "Update Invoice" at bounding box center [1229, 613] width 213 height 22
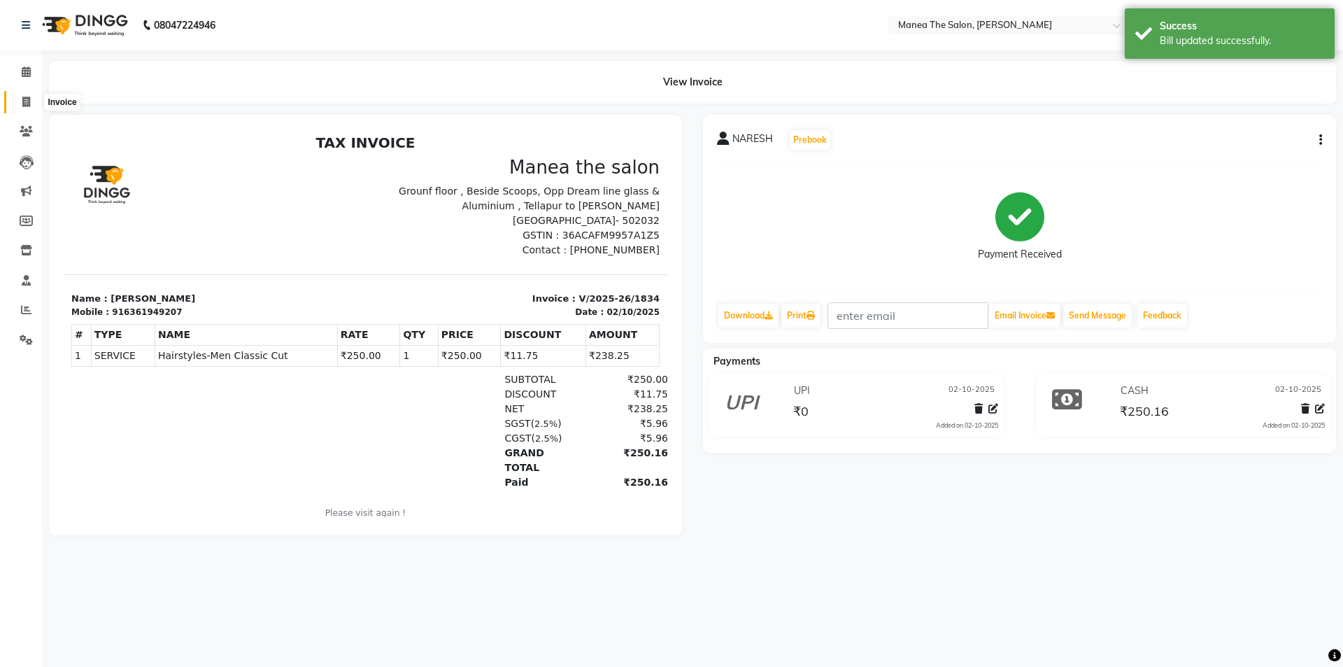
click at [27, 97] on icon at bounding box center [26, 102] width 8 height 10
select select "service"
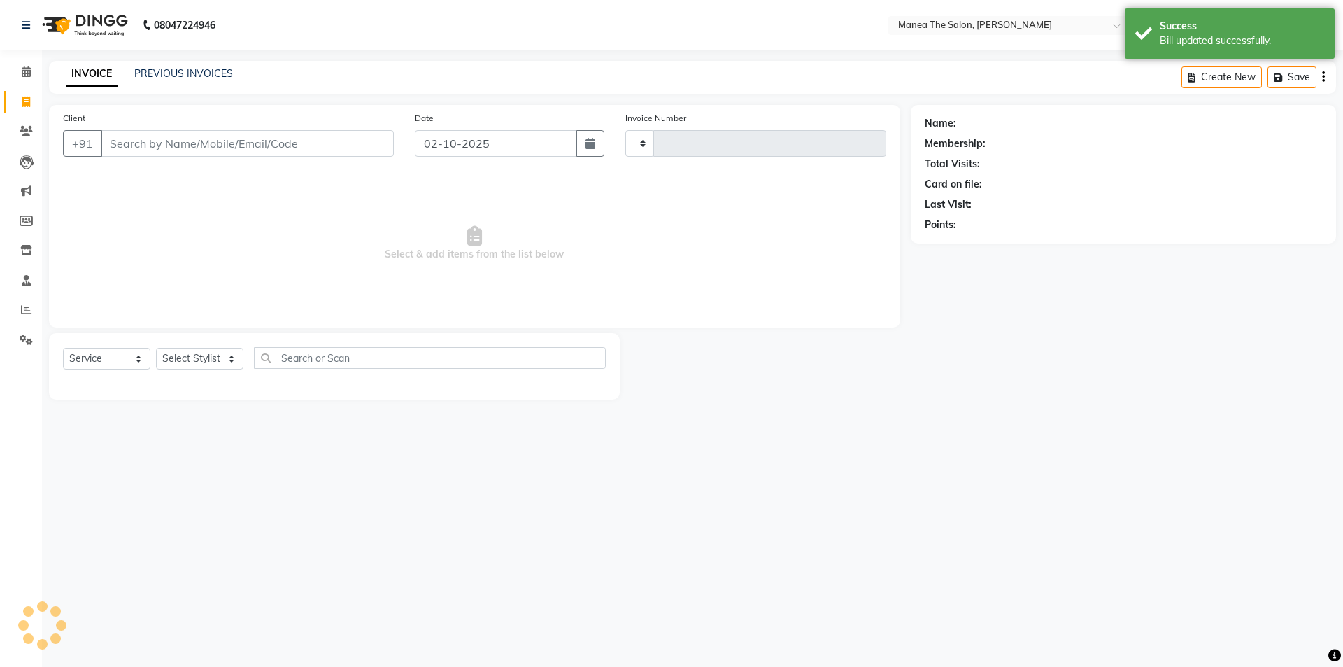
type input "1835"
select select "6846"
click at [209, 71] on link "PREVIOUS INVOICES" at bounding box center [183, 73] width 99 height 13
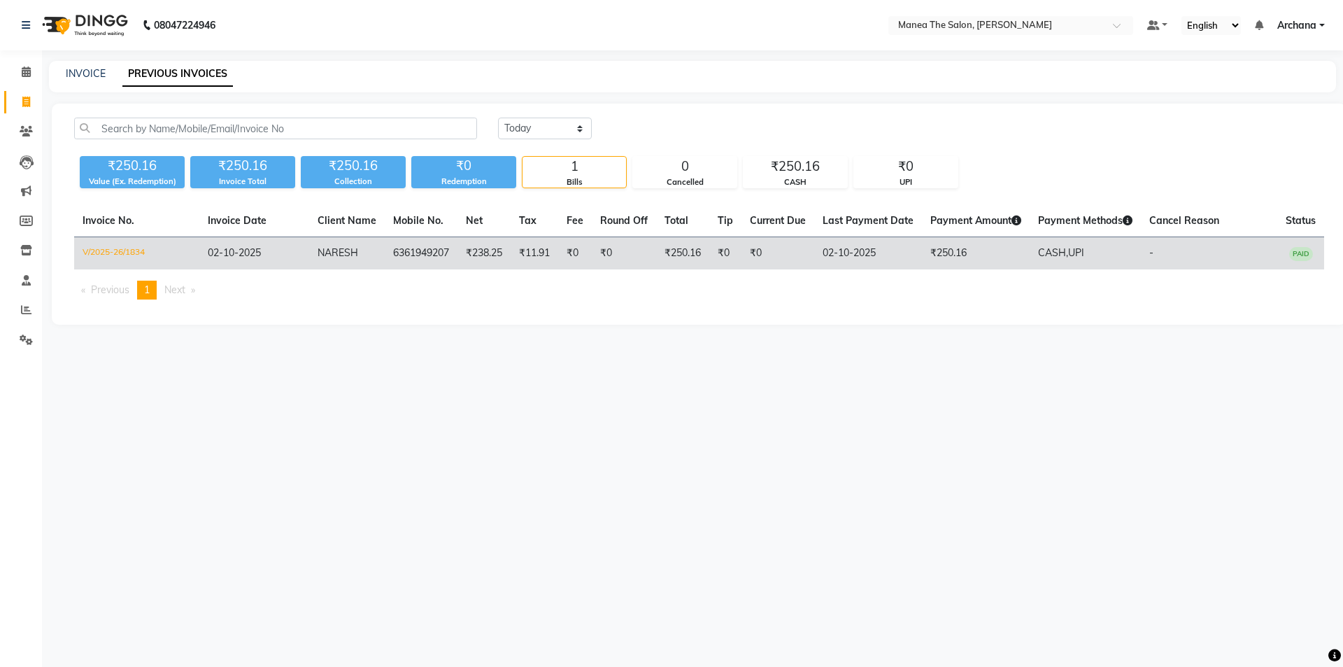
click at [1054, 255] on span "CASH," at bounding box center [1053, 252] width 30 height 13
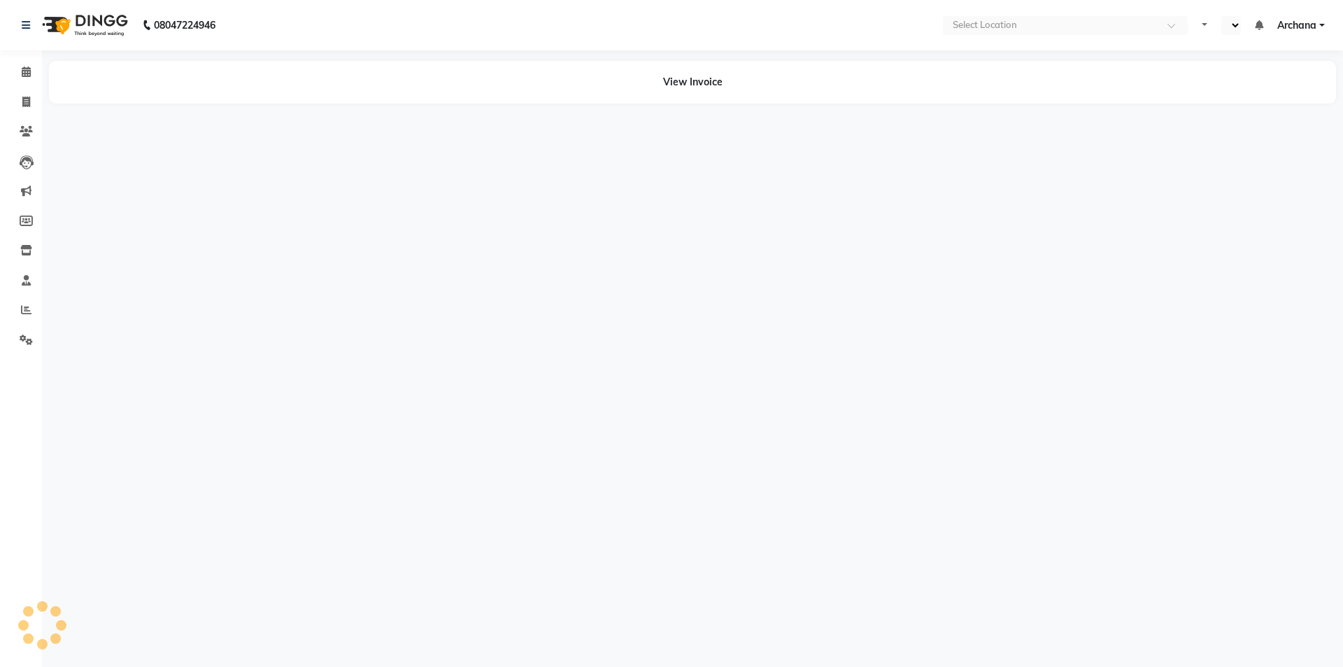
select select "en"
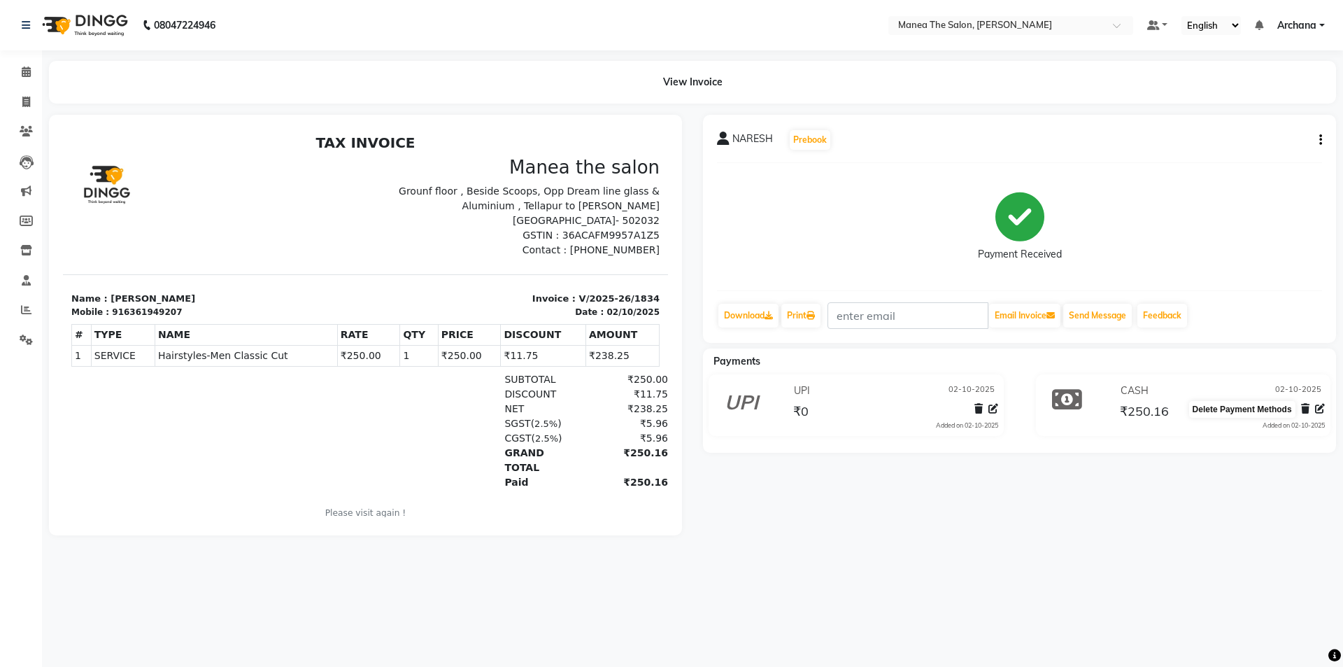
click at [1305, 408] on icon at bounding box center [1305, 409] width 8 height 10
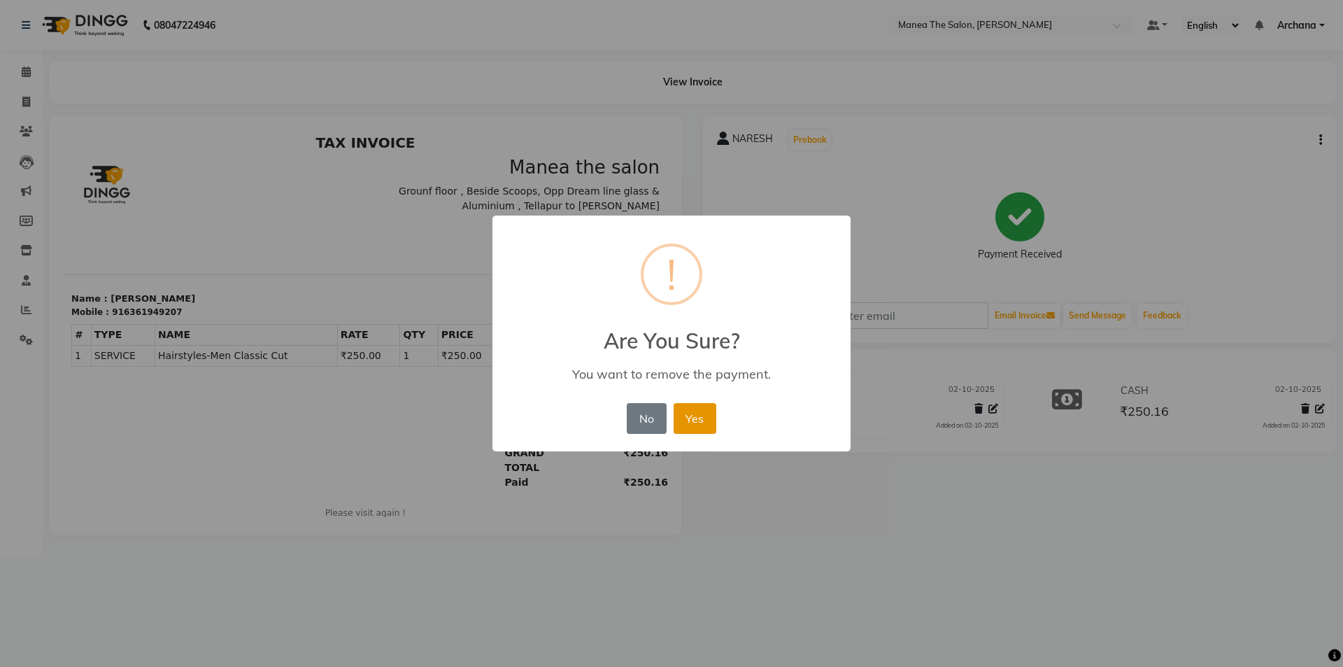
click at [711, 411] on button "Yes" at bounding box center [695, 418] width 43 height 31
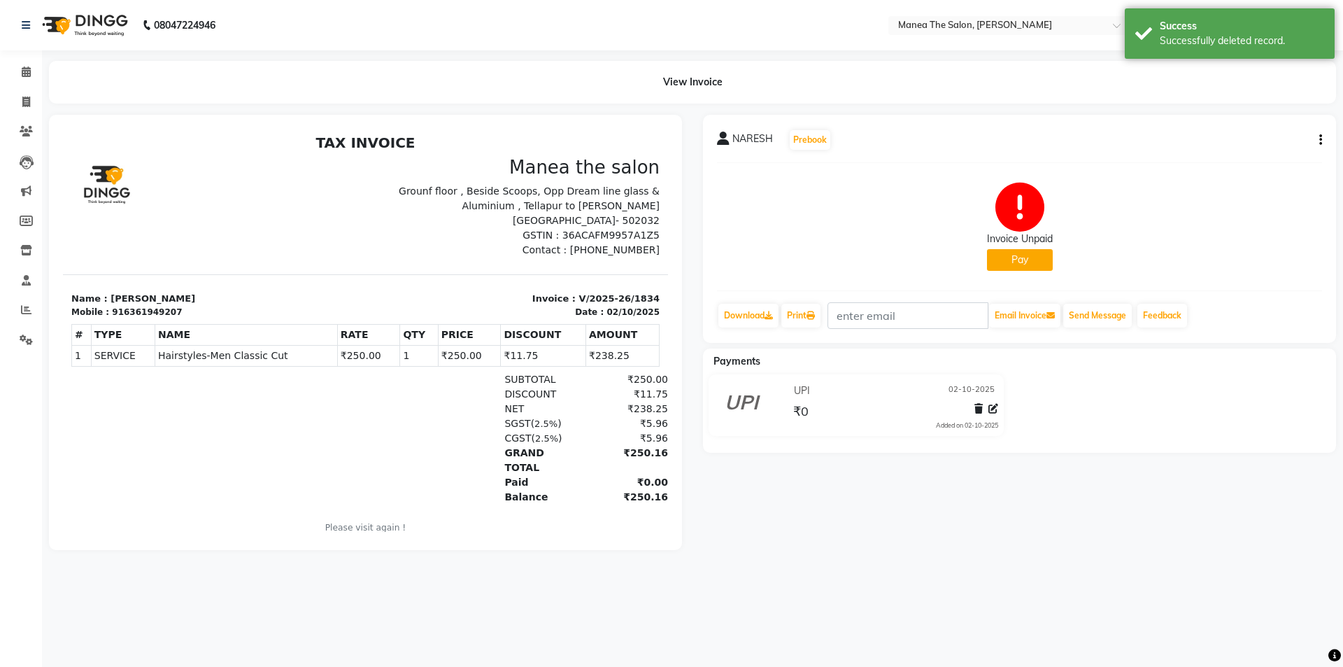
click at [811, 411] on div "₹0" at bounding box center [894, 410] width 208 height 19
click at [802, 409] on span "₹0" at bounding box center [800, 413] width 15 height 20
click at [1026, 262] on button "Pay" at bounding box center [1020, 260] width 66 height 22
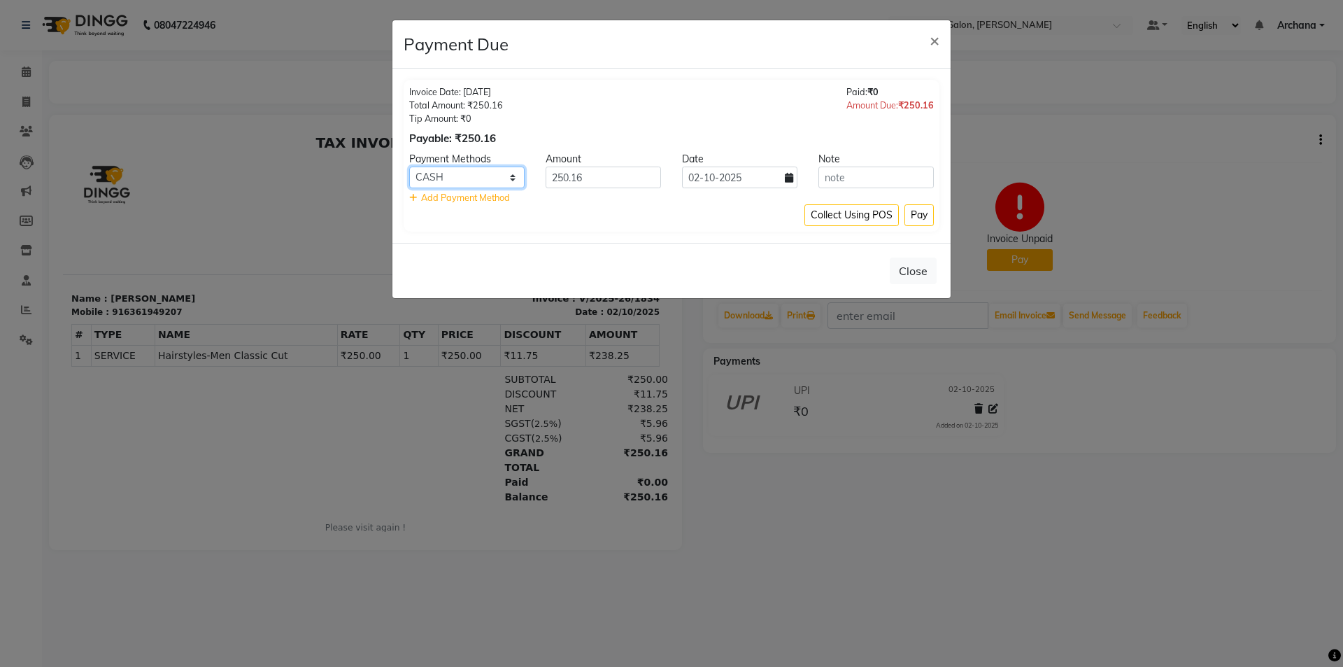
click at [511, 174] on select "CARD CASH Comp UPI PhonePe" at bounding box center [466, 177] width 115 height 22
select select "8"
click at [409, 166] on select "CARD CASH Comp UPI PhonePe" at bounding box center [466, 177] width 115 height 22
click at [889, 217] on button "Collect Using POS" at bounding box center [851, 215] width 94 height 22
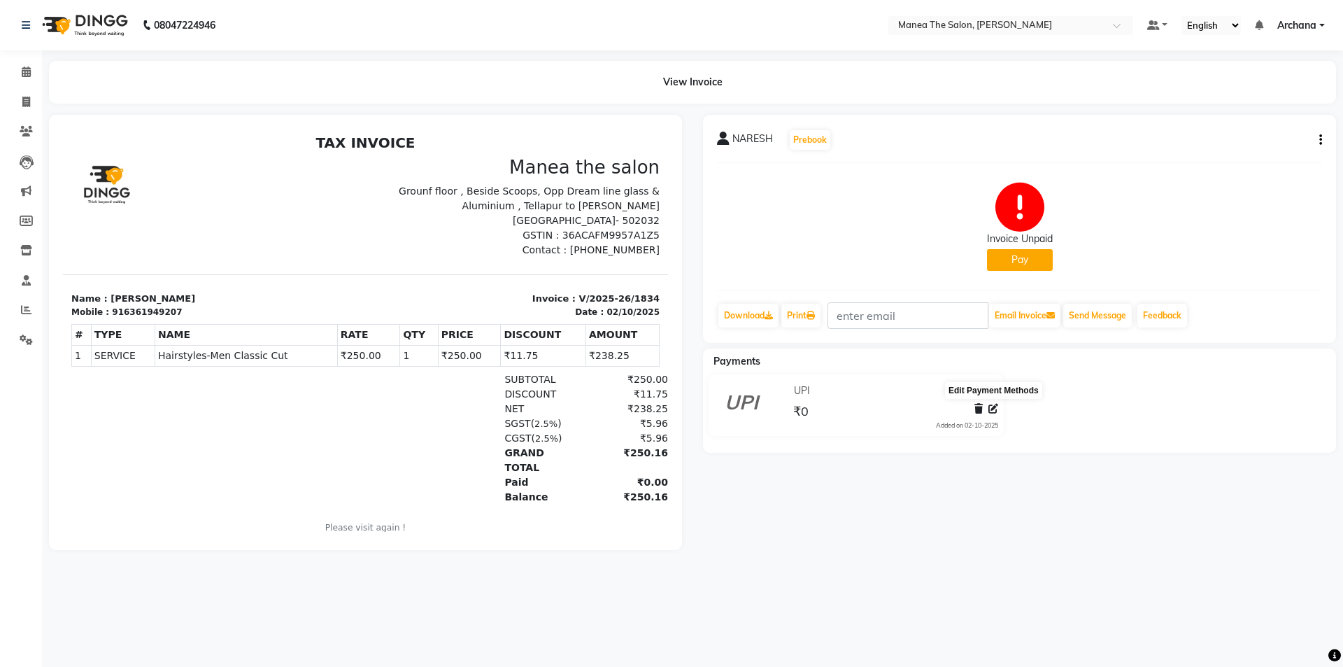
click at [993, 406] on icon at bounding box center [993, 409] width 10 height 10
select select "8"
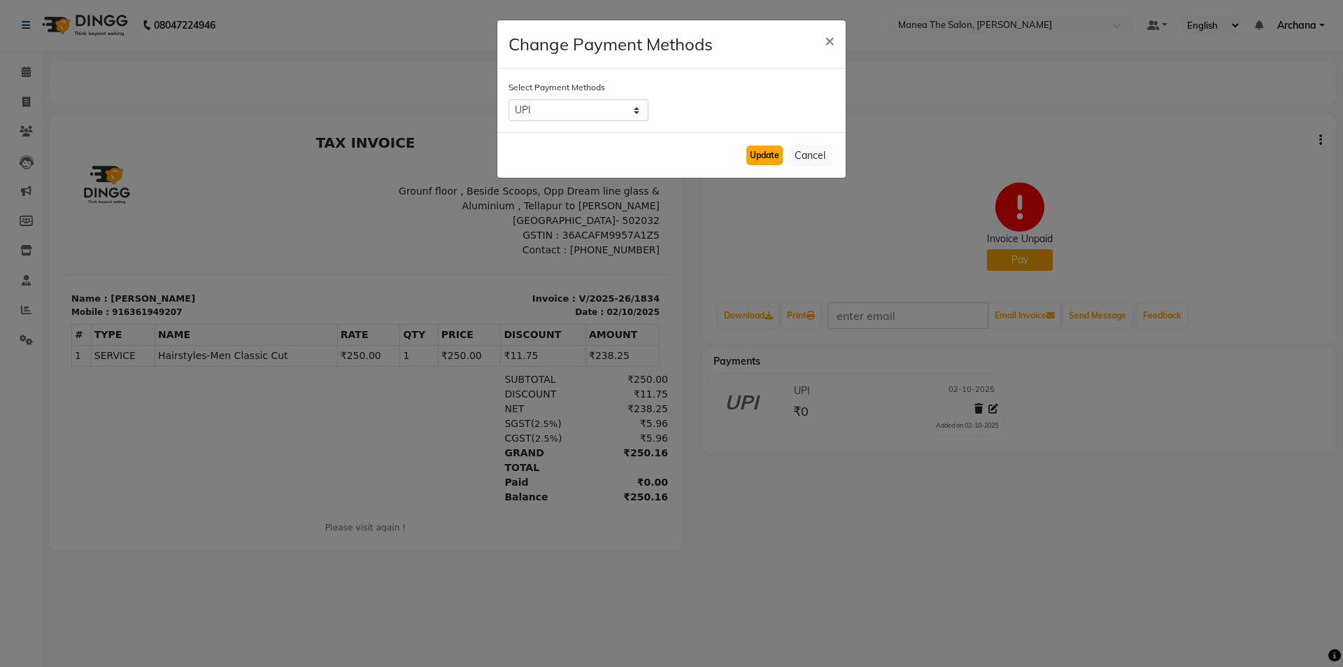
click at [779, 153] on button "Update" at bounding box center [764, 155] width 36 height 20
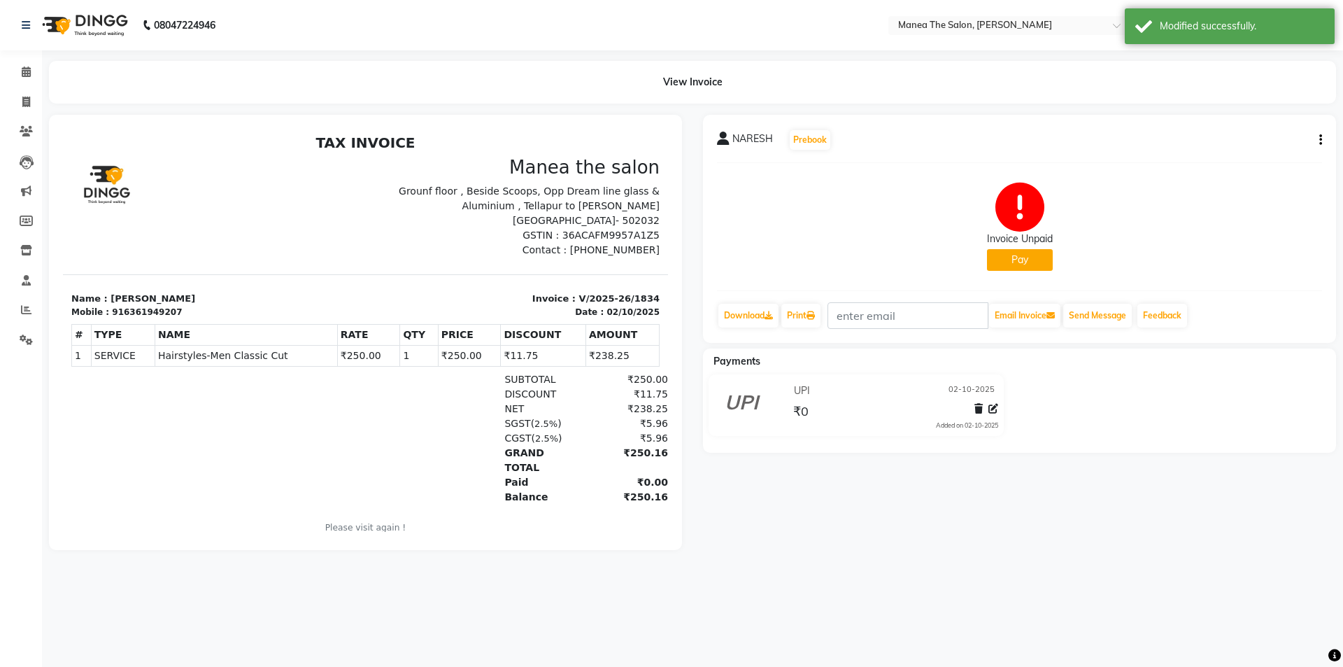
click at [1322, 136] on div "NARESH Prebook Invoice Unpaid Pay Download Print Email Invoice Send Message Fee…" at bounding box center [1019, 229] width 633 height 228
click at [1318, 139] on button "button" at bounding box center [1318, 140] width 8 height 15
click at [1251, 157] on div "Edit Invoice" at bounding box center [1251, 157] width 96 height 17
select select "service"
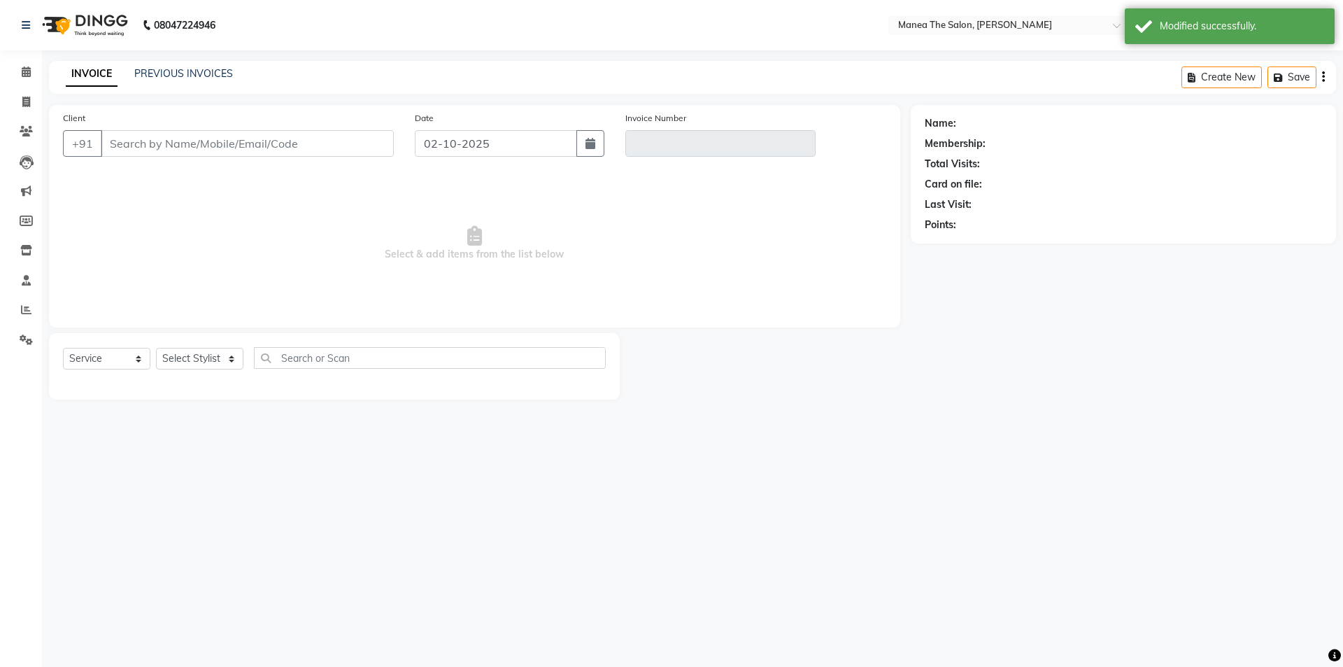
type input "6361949207"
type input "V/2025-26/1834"
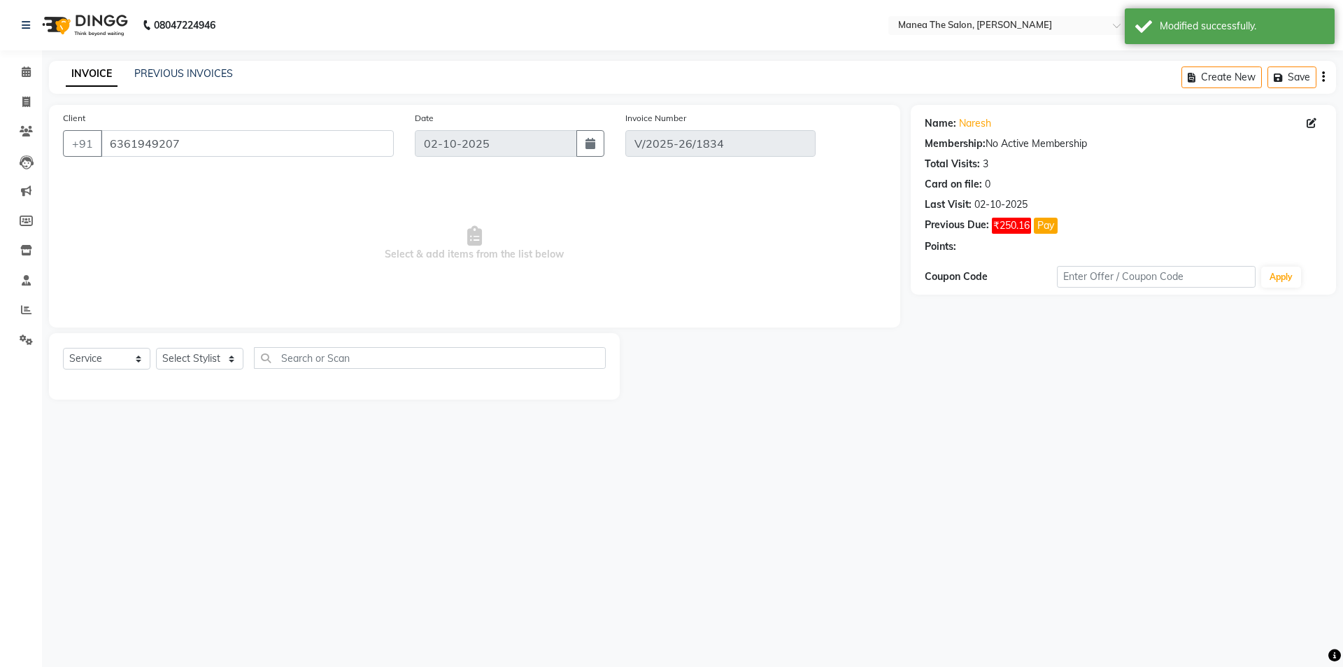
select select "select"
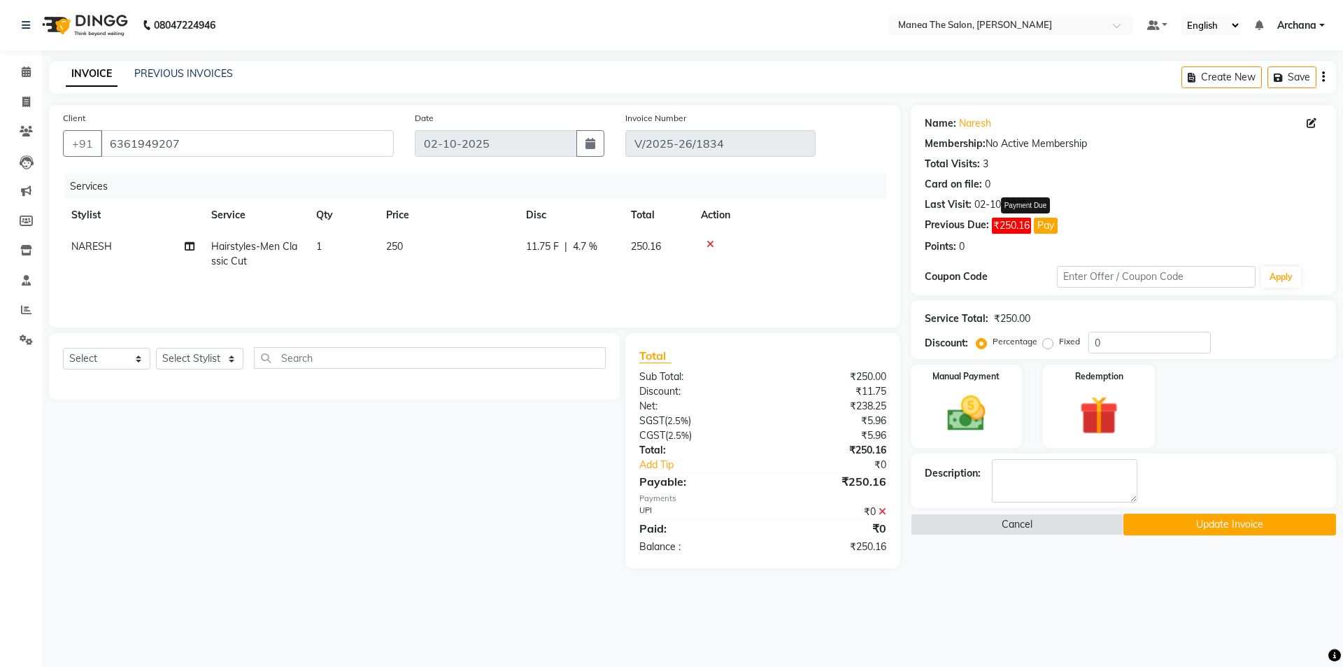
click at [1025, 222] on span "₹250.16" at bounding box center [1011, 226] width 39 height 16
click at [1023, 222] on span "₹250.16" at bounding box center [1011, 226] width 39 height 16
click at [1029, 225] on span "₹250.16" at bounding box center [1011, 226] width 39 height 16
click at [1024, 227] on span "₹250.16" at bounding box center [1011, 226] width 39 height 16
click at [1044, 217] on div "Name: Naresh Membership: No Active Membership Total Visits: 3 Card on file: 0 L…" at bounding box center [1123, 182] width 397 height 143
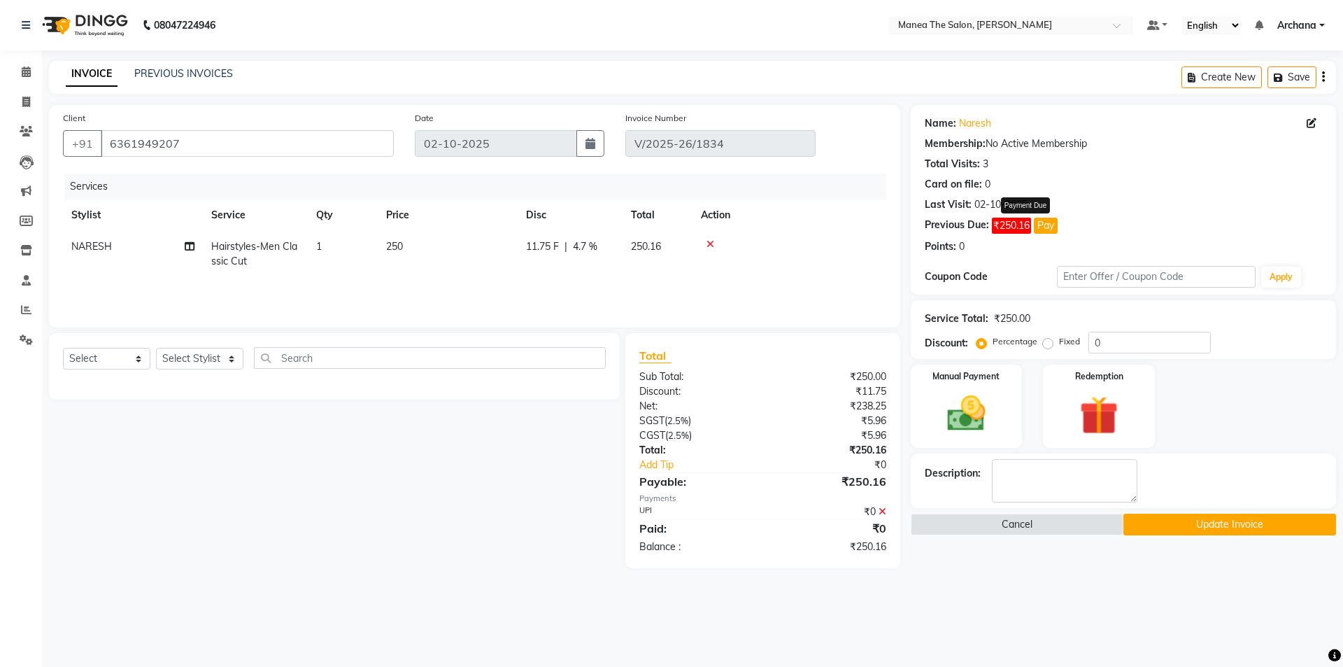
click at [1044, 219] on button "Pay" at bounding box center [1046, 226] width 24 height 16
select select "1"
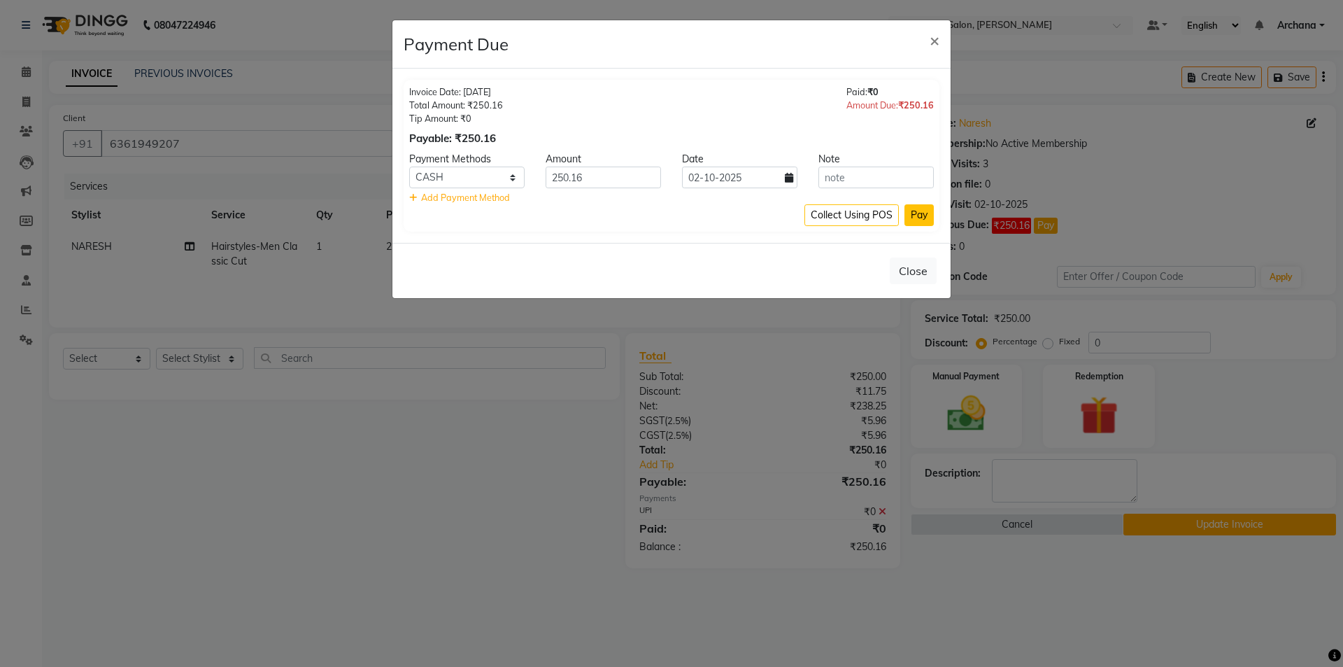
click at [925, 209] on button "Pay" at bounding box center [918, 215] width 29 height 22
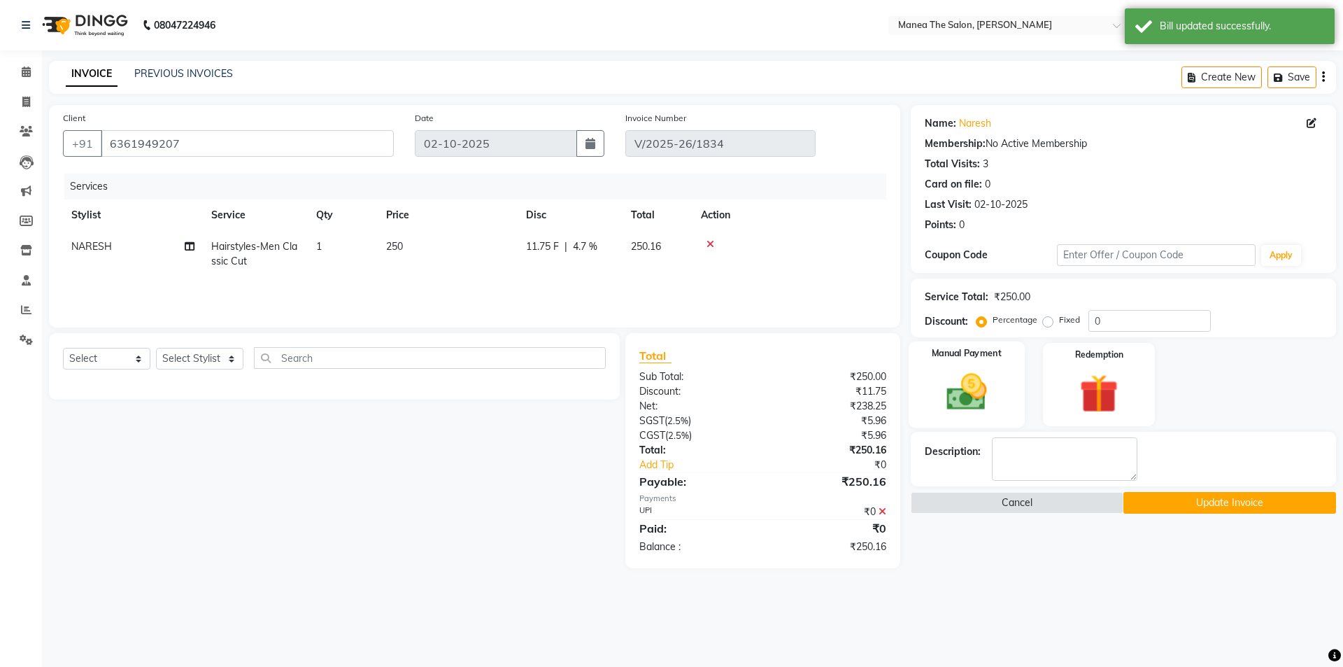
click at [943, 396] on img at bounding box center [966, 392] width 65 height 46
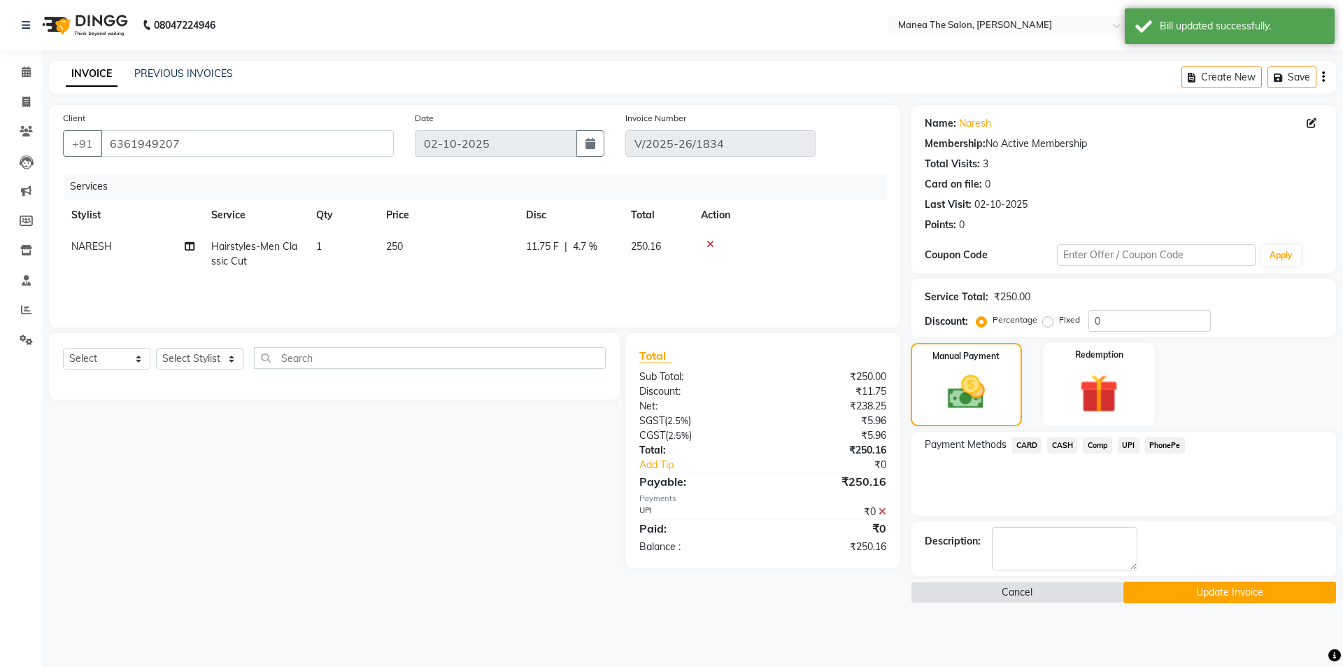
click at [1124, 443] on span "UPI" at bounding box center [1129, 445] width 22 height 16
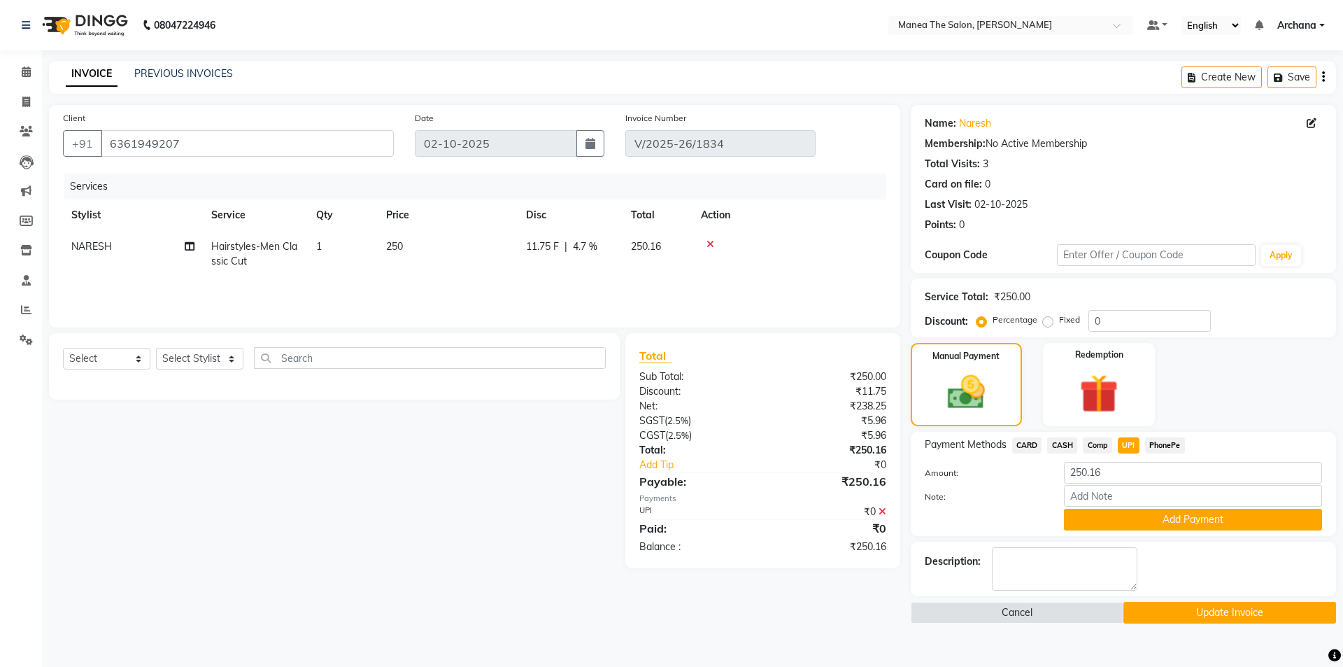
click at [1179, 611] on button "Update Invoice" at bounding box center [1229, 613] width 213 height 22
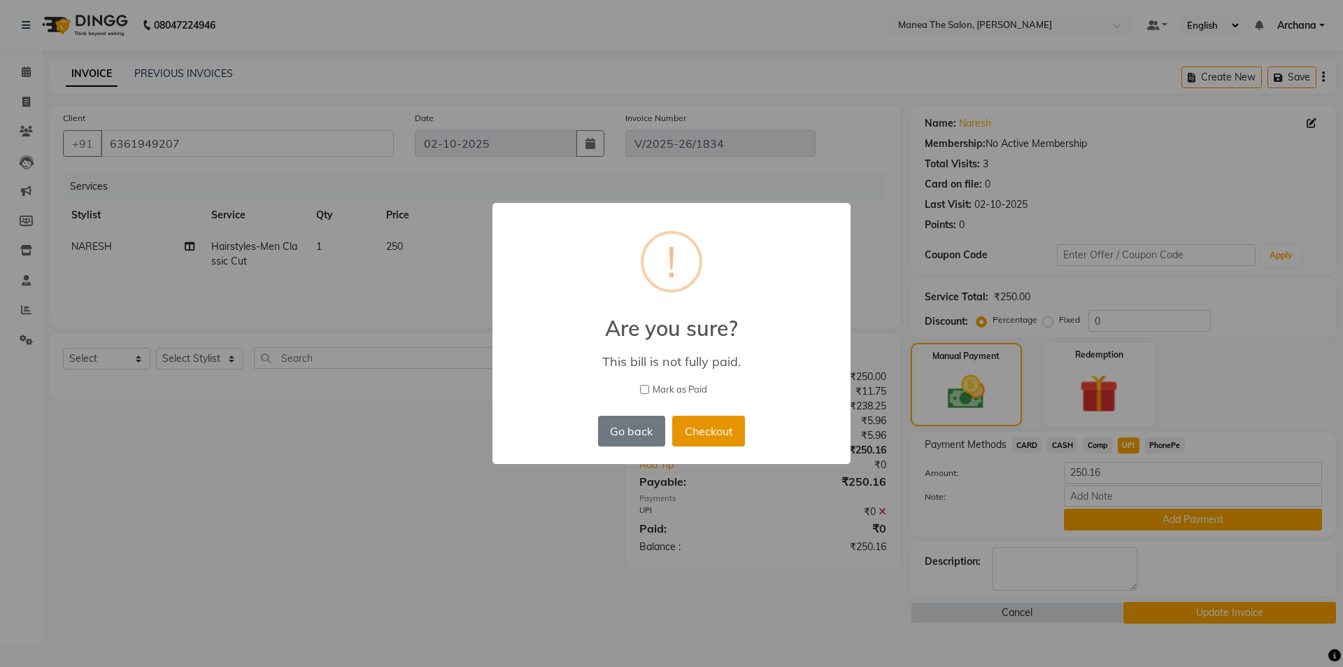
click at [718, 436] on button "Checkout" at bounding box center [708, 430] width 73 height 31
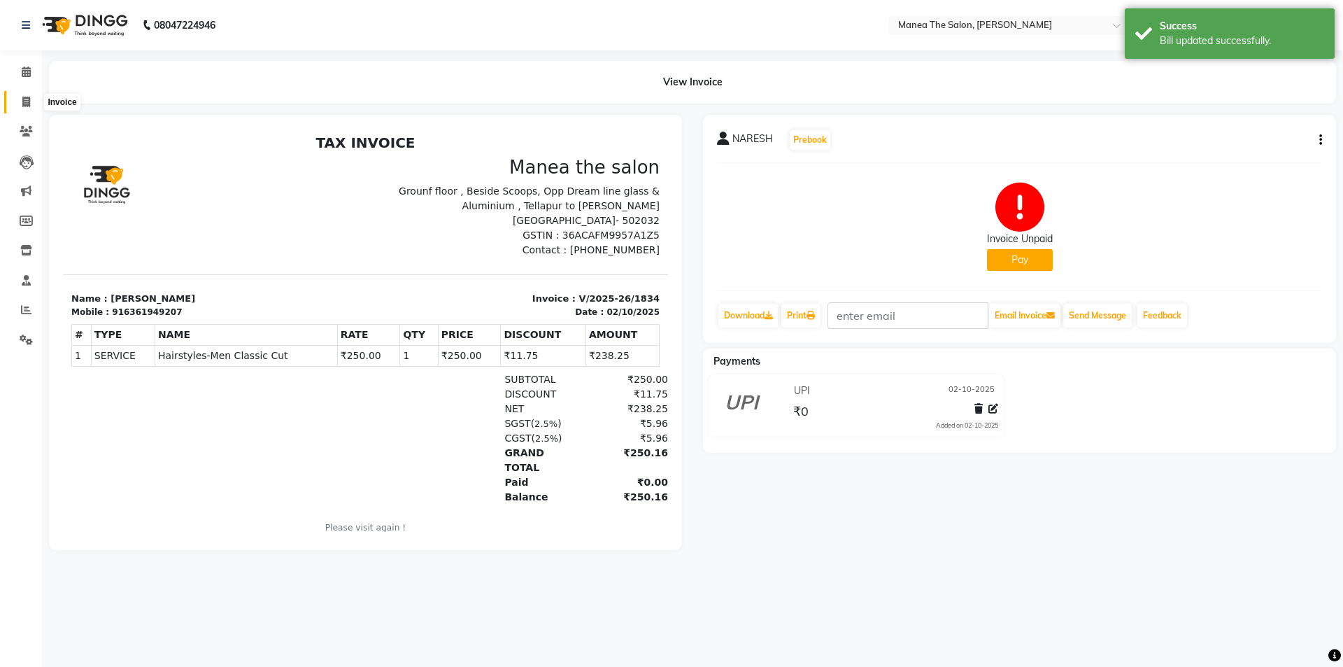
click at [17, 97] on span at bounding box center [26, 102] width 24 height 16
select select "service"
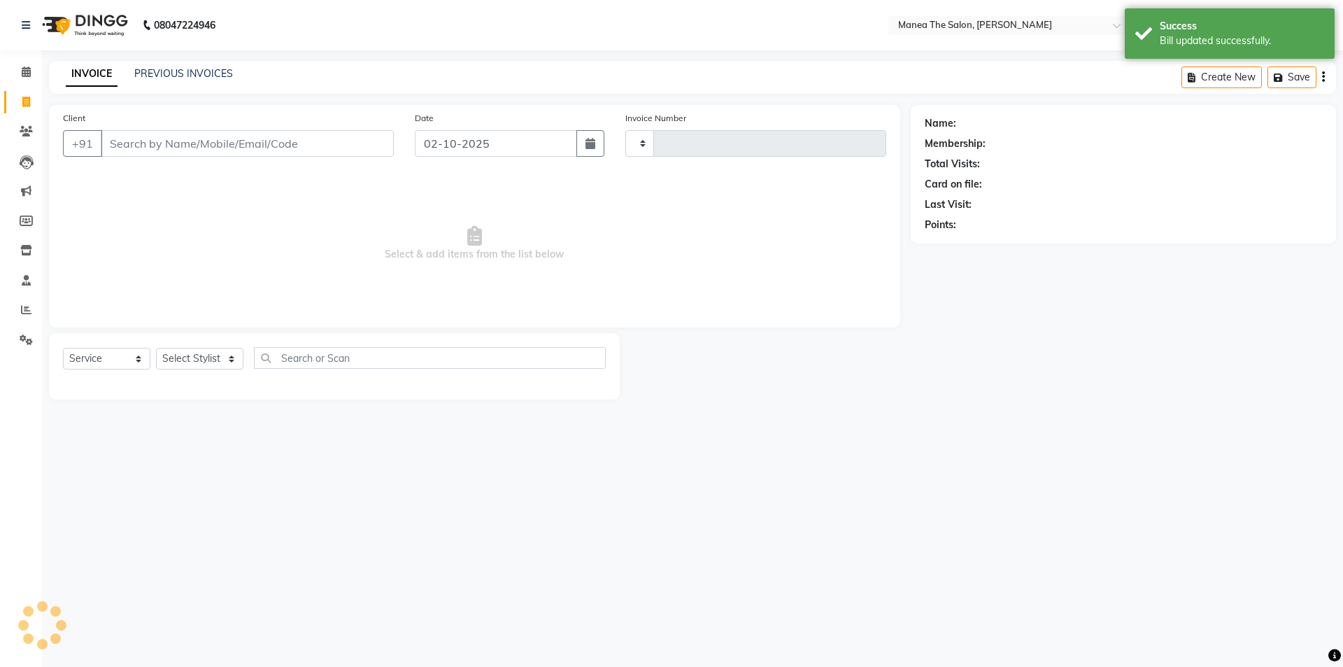
type input "1835"
select select "6846"
click at [199, 75] on link "PREVIOUS INVOICES" at bounding box center [183, 73] width 99 height 13
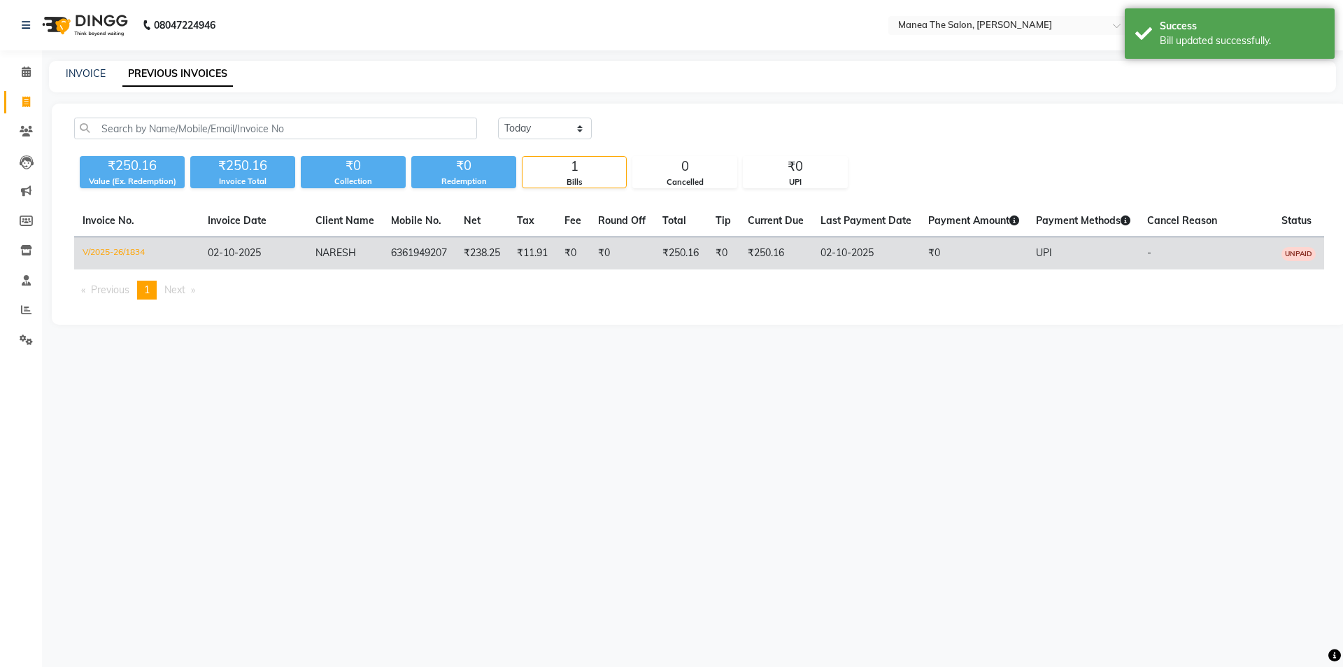
click at [1292, 243] on td "UNPAID" at bounding box center [1298, 253] width 51 height 33
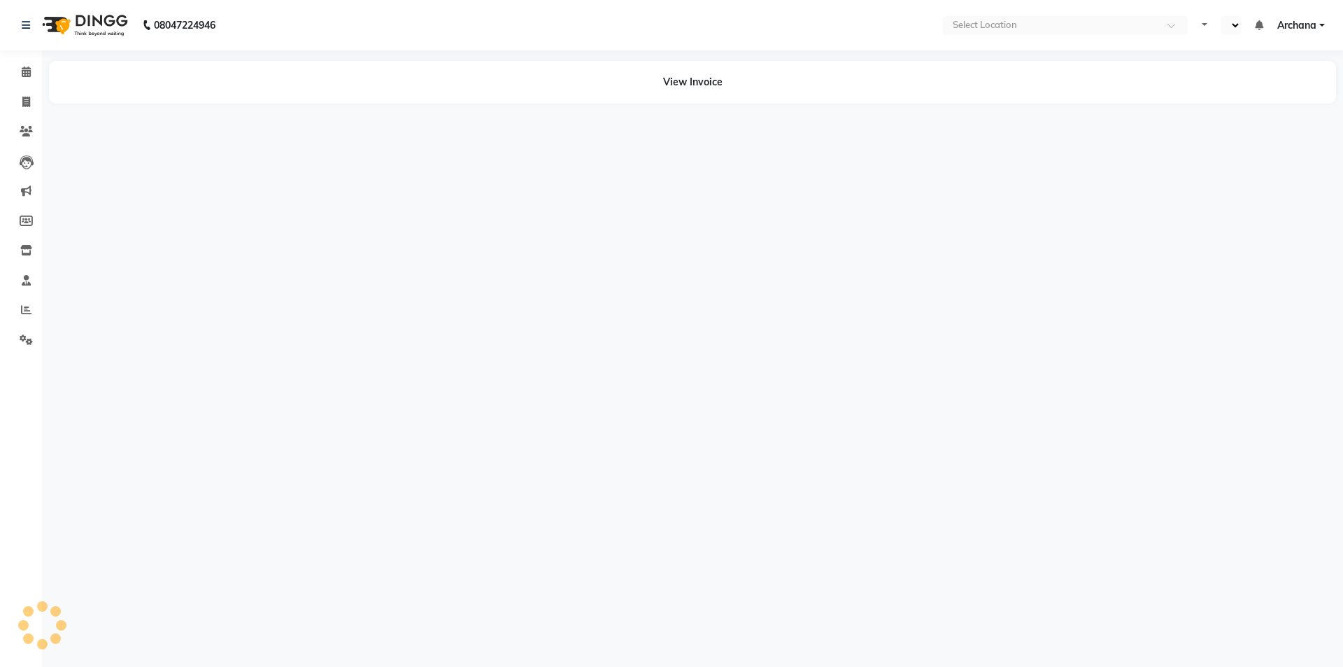
select select "en"
select select "1"
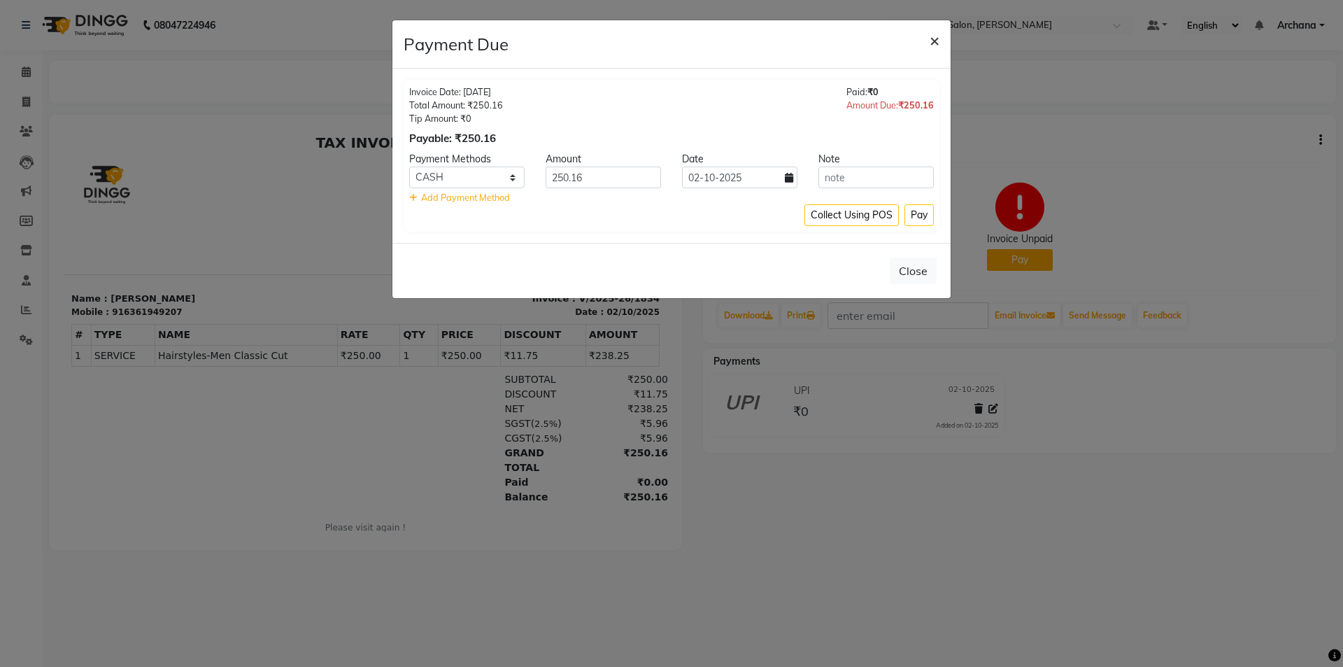
click at [932, 36] on span "×" at bounding box center [935, 39] width 10 height 21
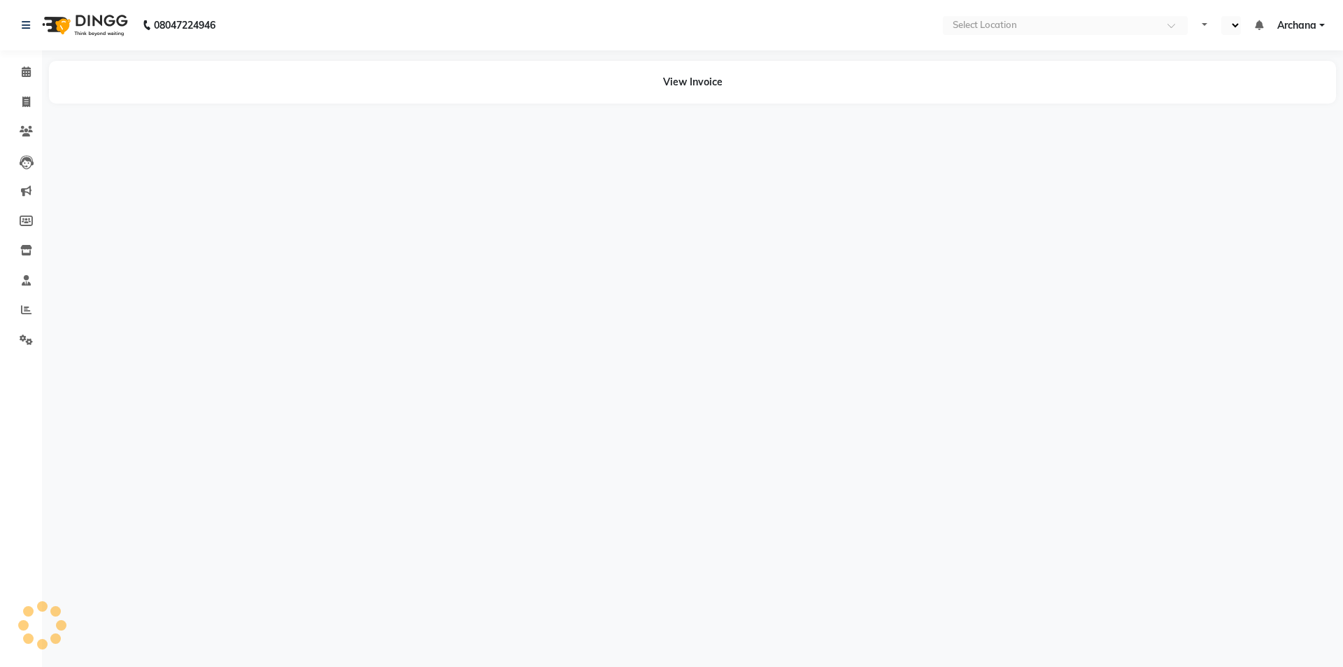
select select "en"
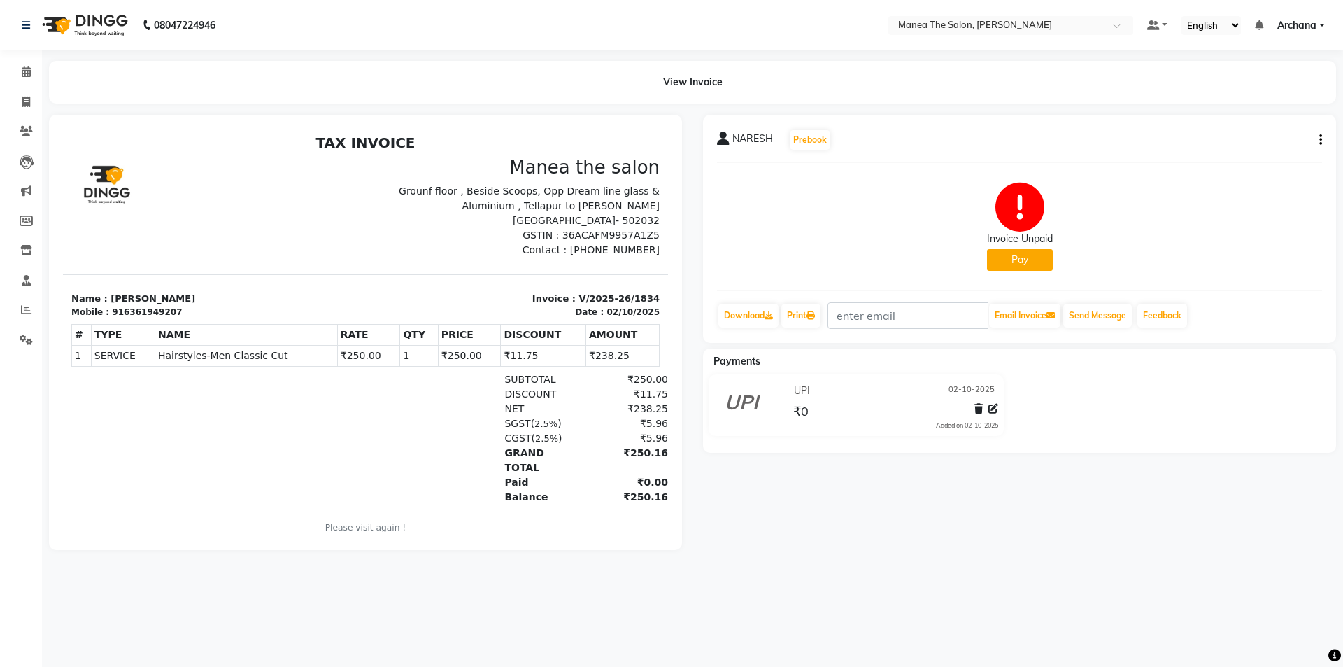
click at [802, 402] on div "₹0" at bounding box center [799, 410] width 18 height 19
click at [802, 404] on span "₹0" at bounding box center [800, 413] width 15 height 20
click at [993, 405] on icon at bounding box center [993, 409] width 10 height 10
select select "8"
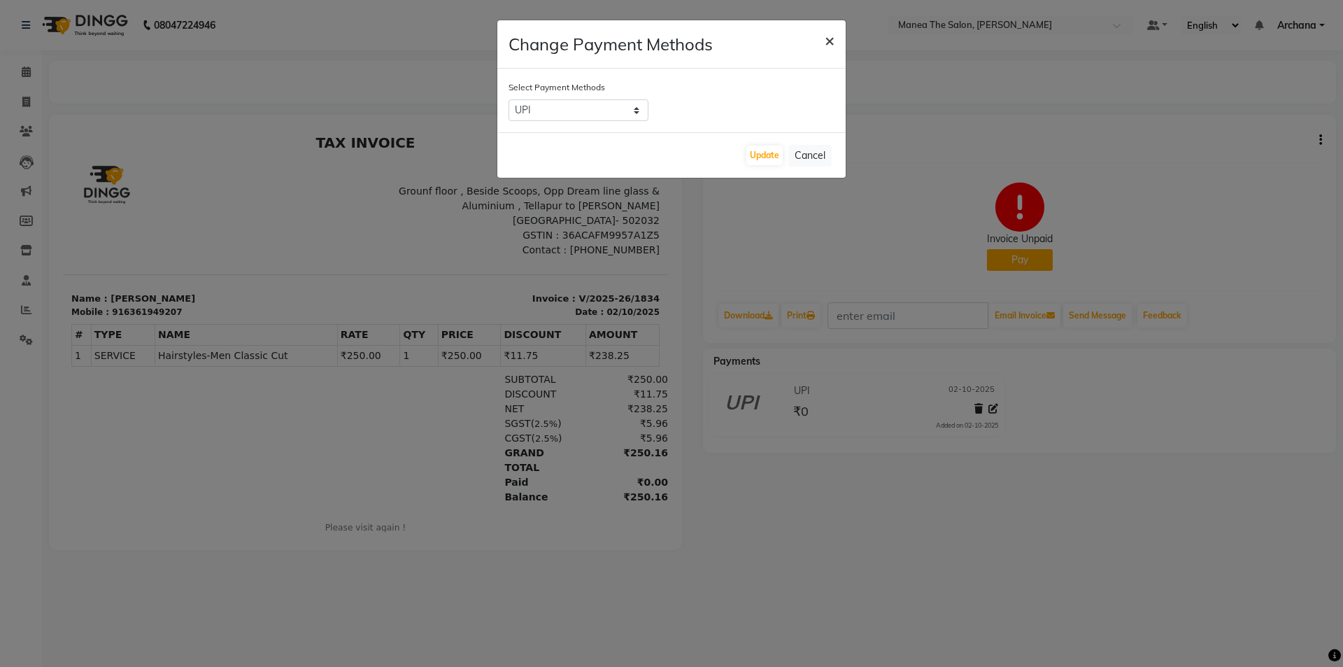
click at [830, 34] on span "×" at bounding box center [830, 39] width 10 height 21
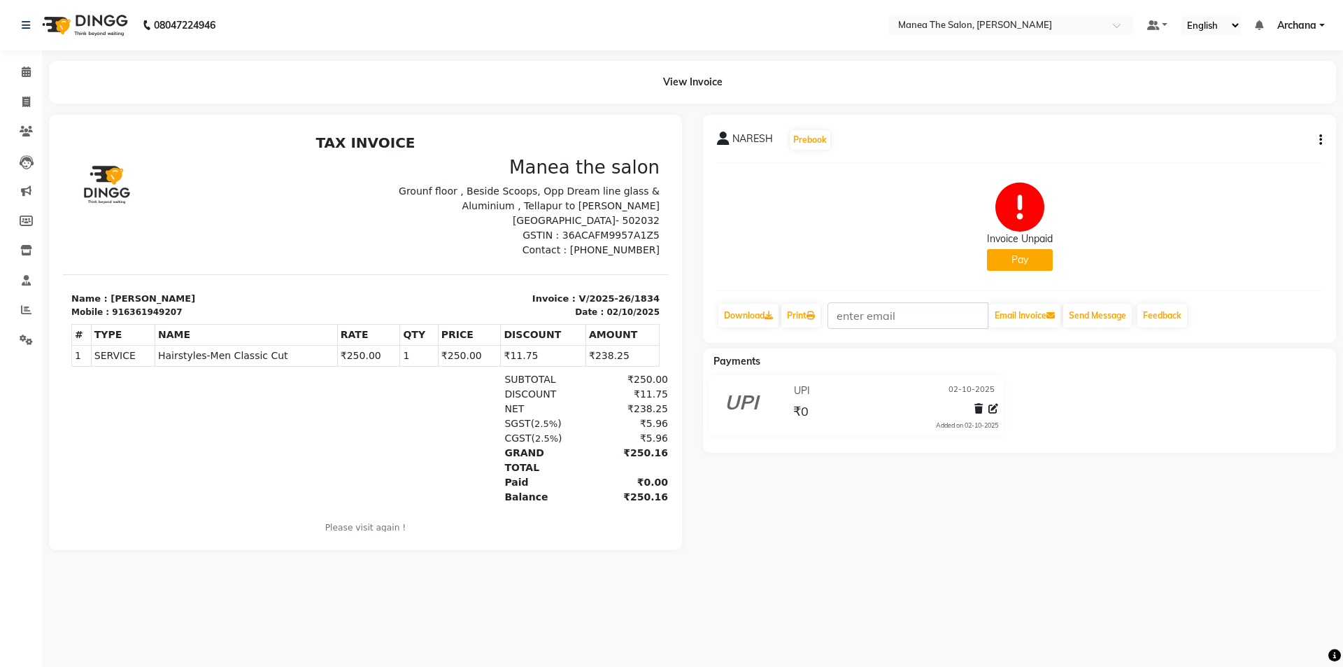
click at [785, 404] on div "UPI [DATE] ₹0 Added on [DATE]" at bounding box center [894, 405] width 229 height 50
click at [803, 411] on span "₹0" at bounding box center [800, 413] width 15 height 20
click at [801, 411] on span "₹0" at bounding box center [800, 413] width 15 height 20
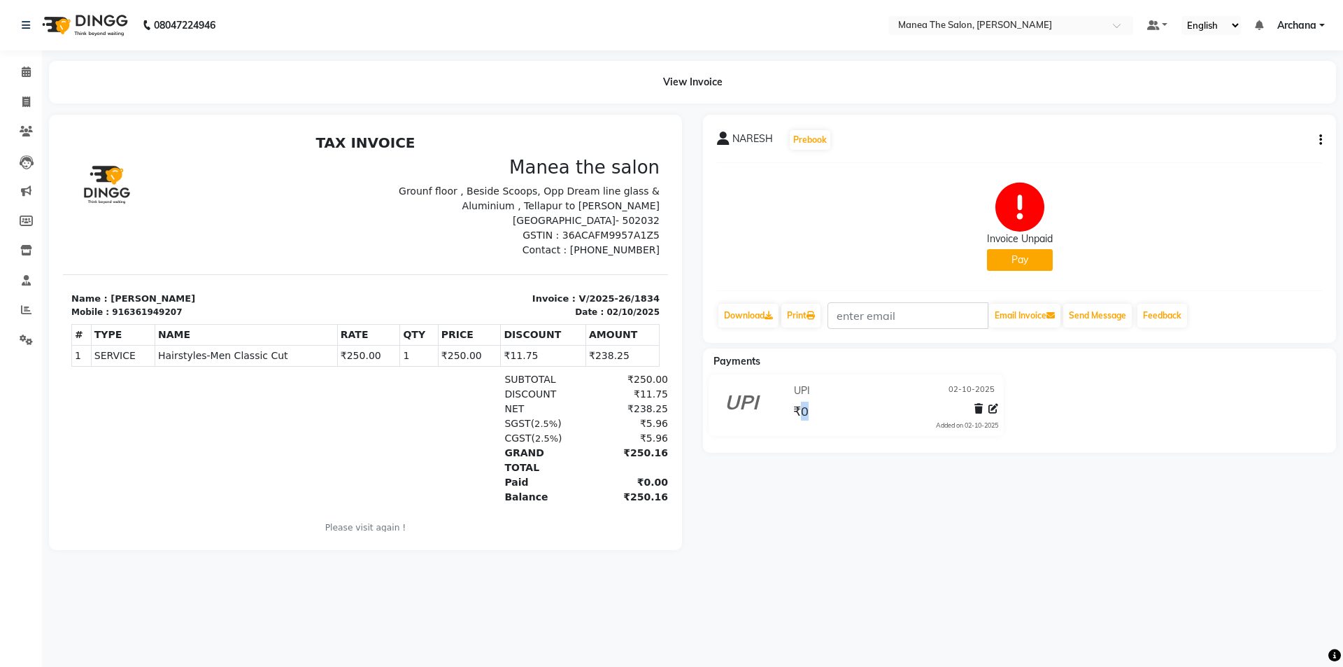
click at [820, 404] on div "₹0" at bounding box center [894, 410] width 208 height 19
click at [804, 412] on span "₹0" at bounding box center [800, 413] width 15 height 20
click at [806, 408] on span "₹0" at bounding box center [800, 413] width 15 height 20
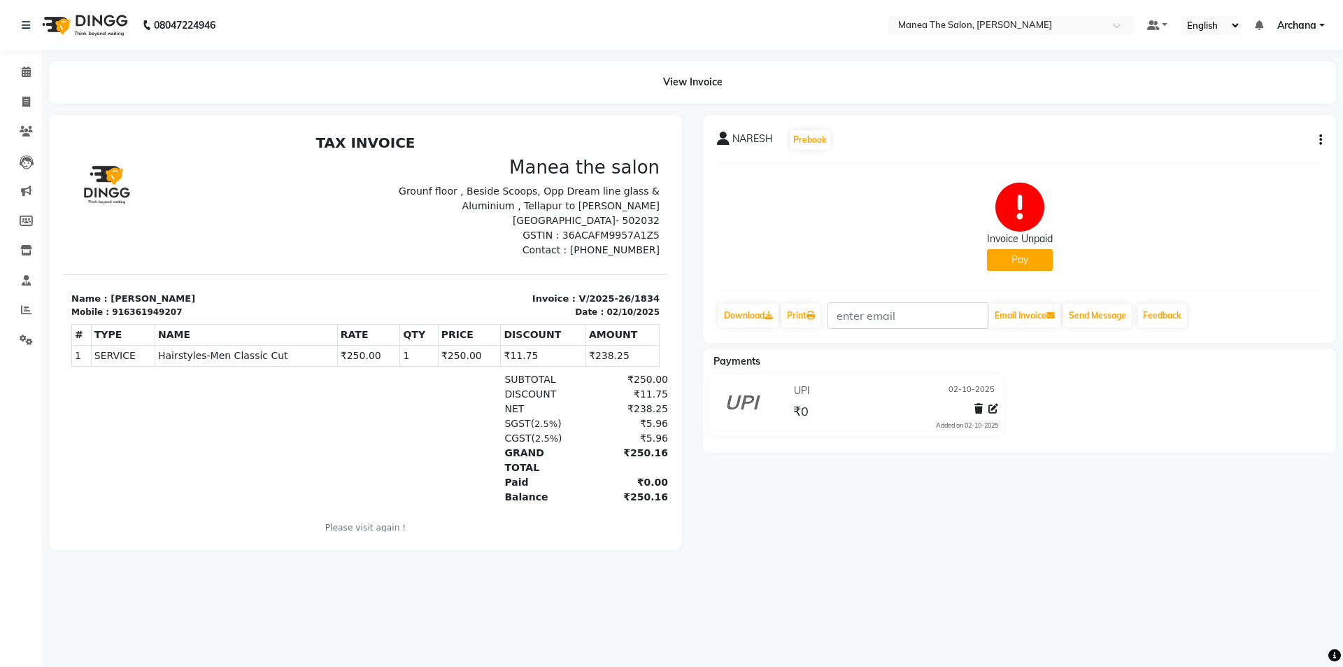
click at [806, 410] on span "₹0" at bounding box center [800, 413] width 15 height 20
click at [806, 413] on span "₹0" at bounding box center [800, 413] width 15 height 20
click at [803, 413] on span "₹0" at bounding box center [800, 413] width 15 height 20
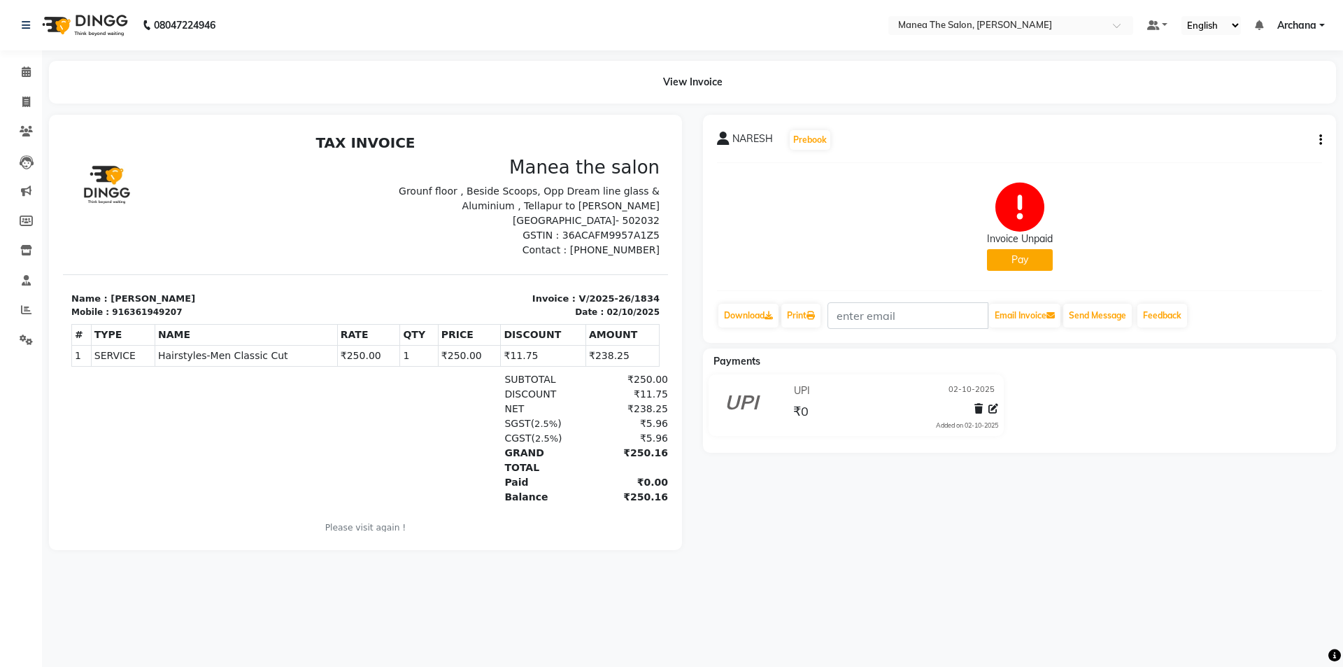
click at [1319, 136] on button "button" at bounding box center [1318, 140] width 8 height 15
click at [1244, 154] on div "Edit Invoice" at bounding box center [1251, 157] width 96 height 17
select select "service"
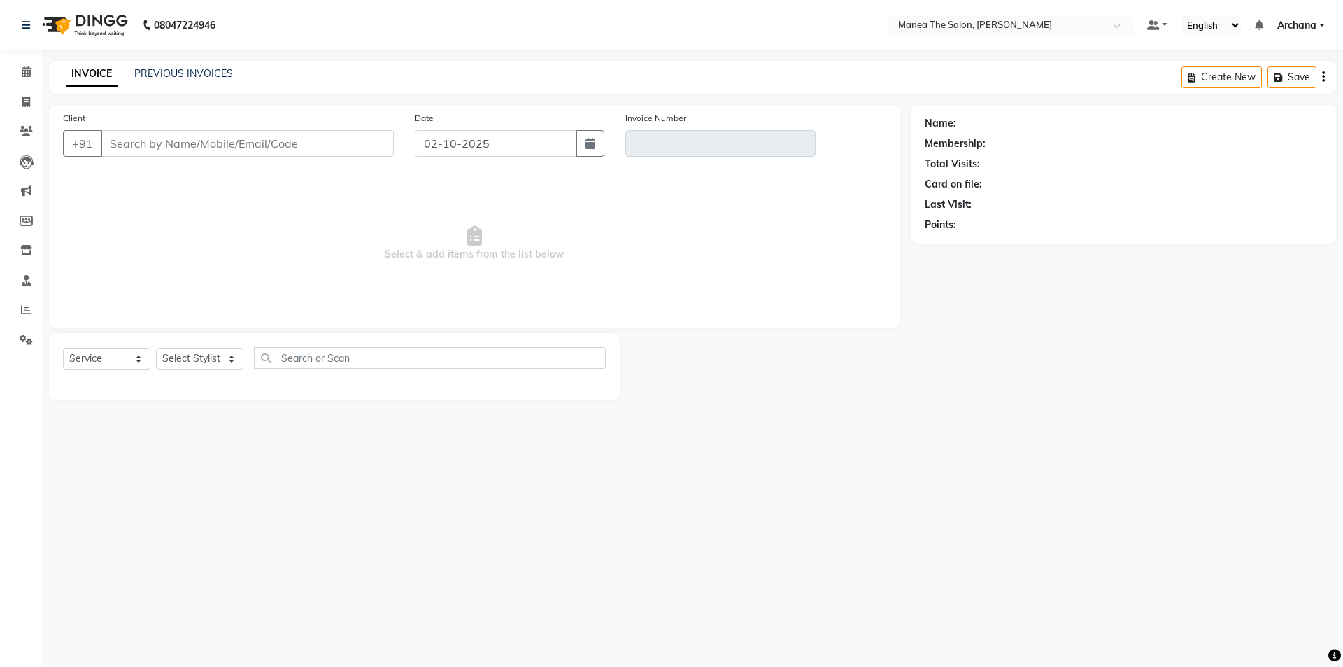
type input "6361949207"
type input "V/2025-26/1834"
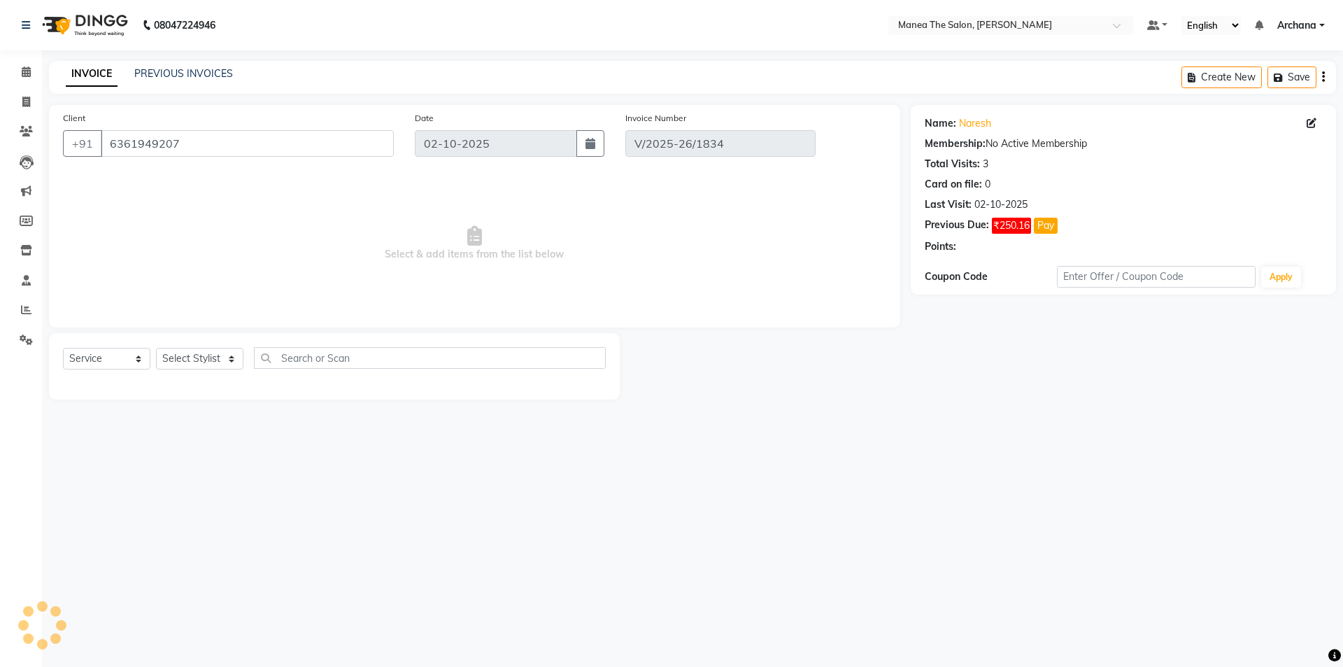
select select "select"
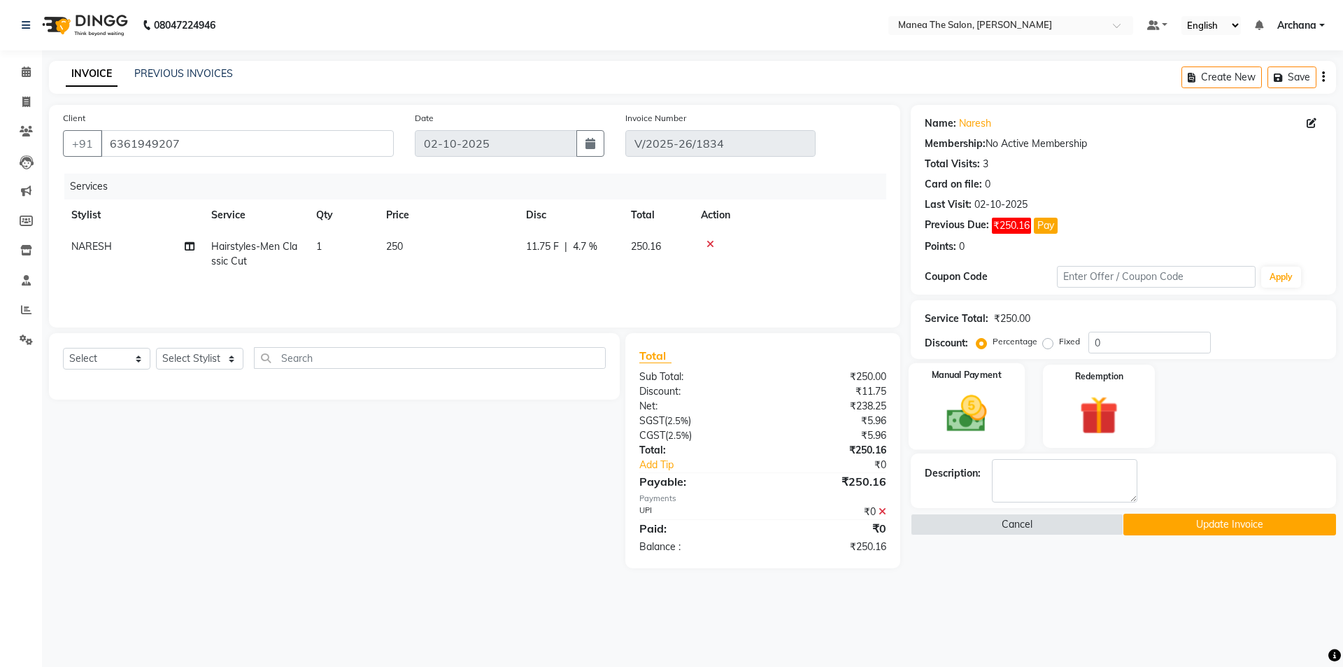
click at [944, 418] on img at bounding box center [966, 413] width 65 height 46
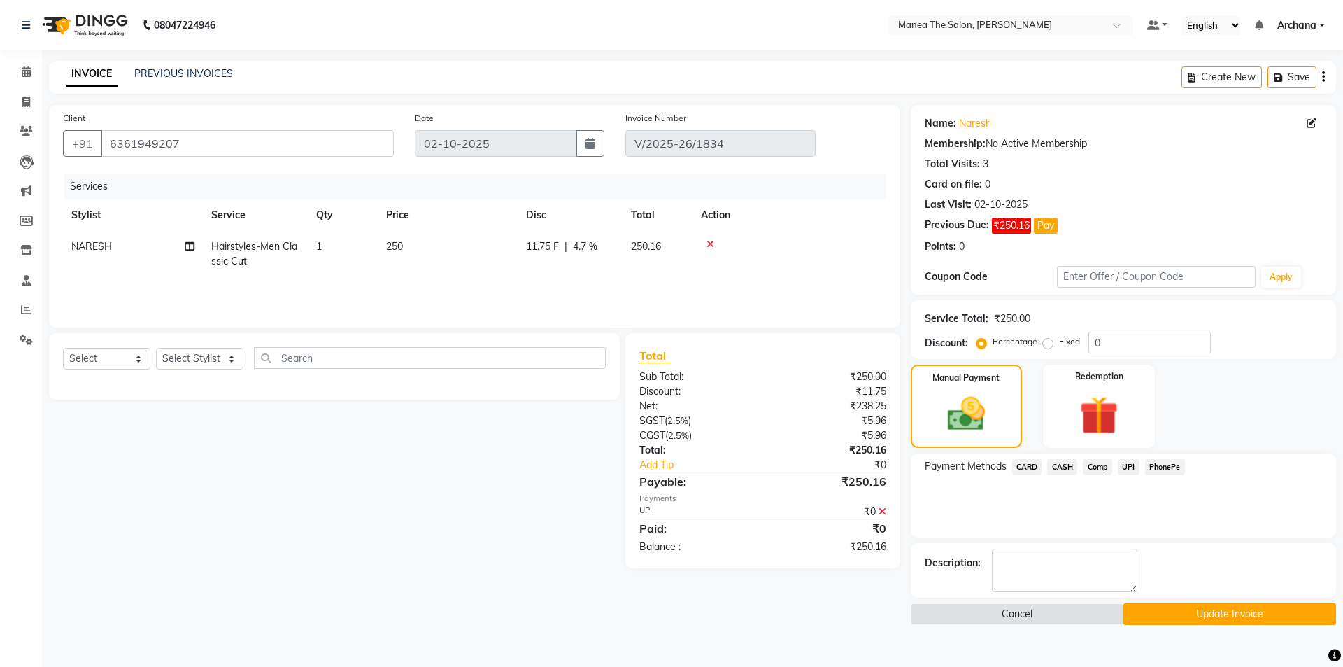
click at [1133, 467] on span "UPI" at bounding box center [1129, 467] width 22 height 16
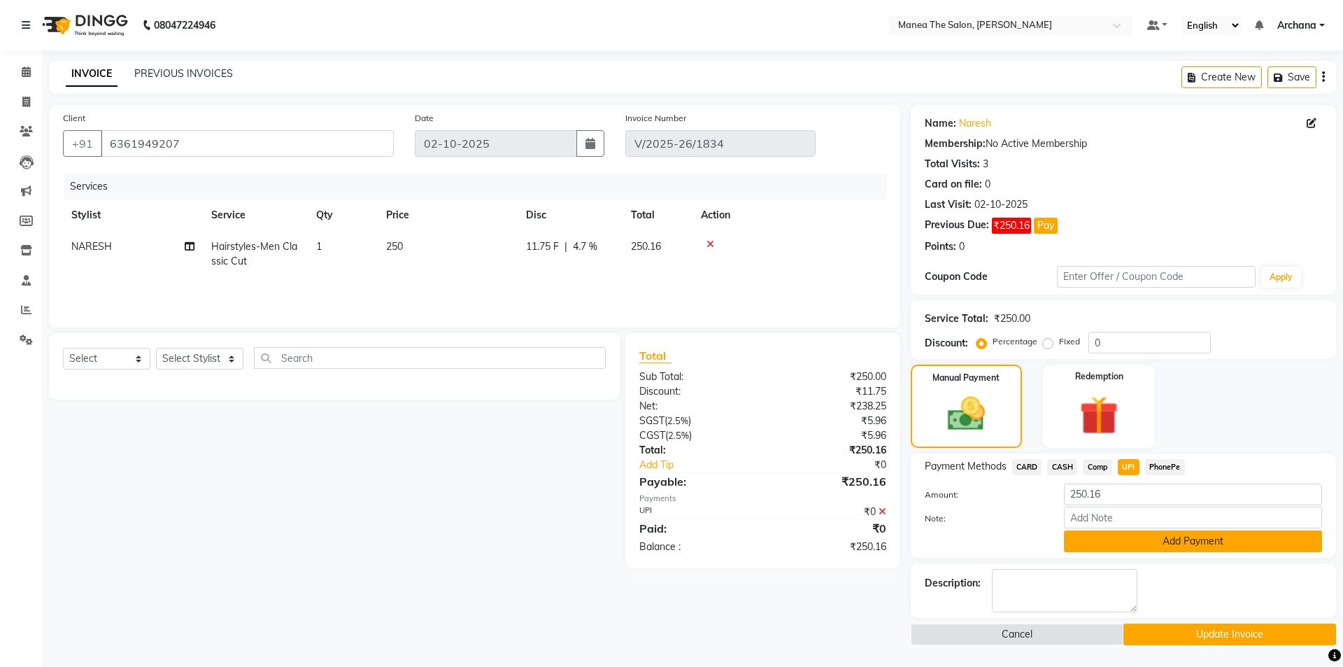
click at [1185, 541] on button "Add Payment" at bounding box center [1193, 541] width 258 height 22
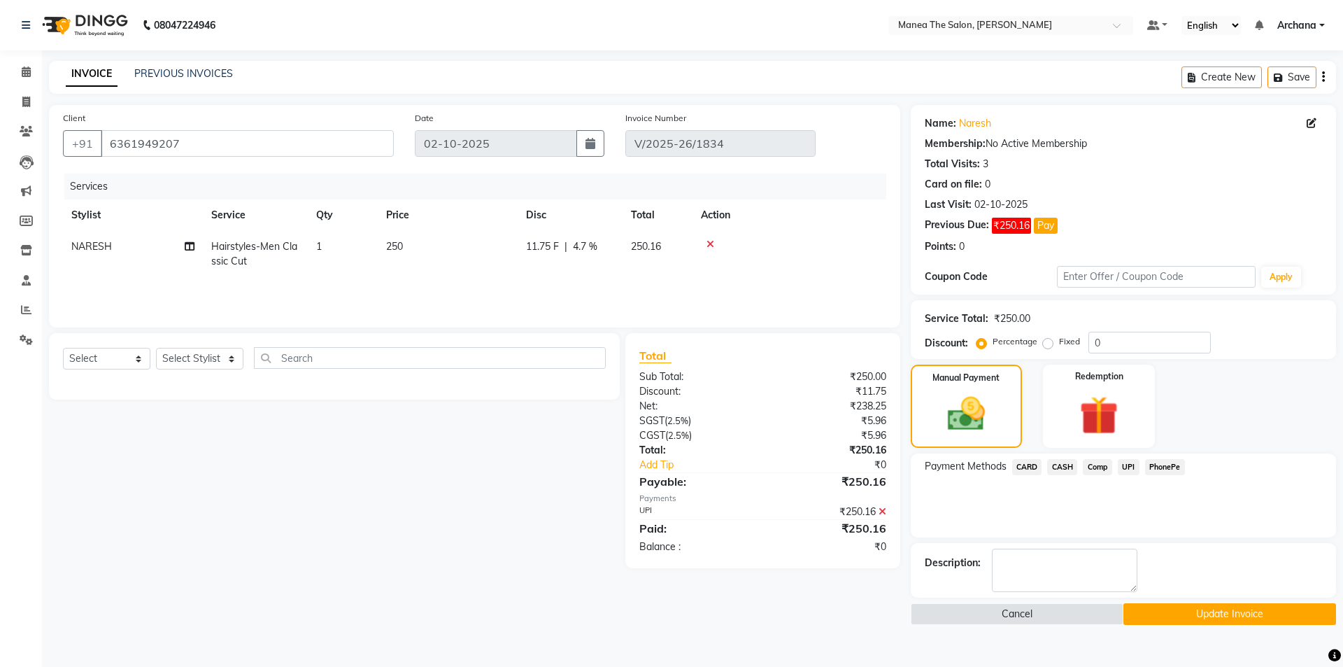
click at [1193, 616] on button "Update Invoice" at bounding box center [1229, 614] width 213 height 22
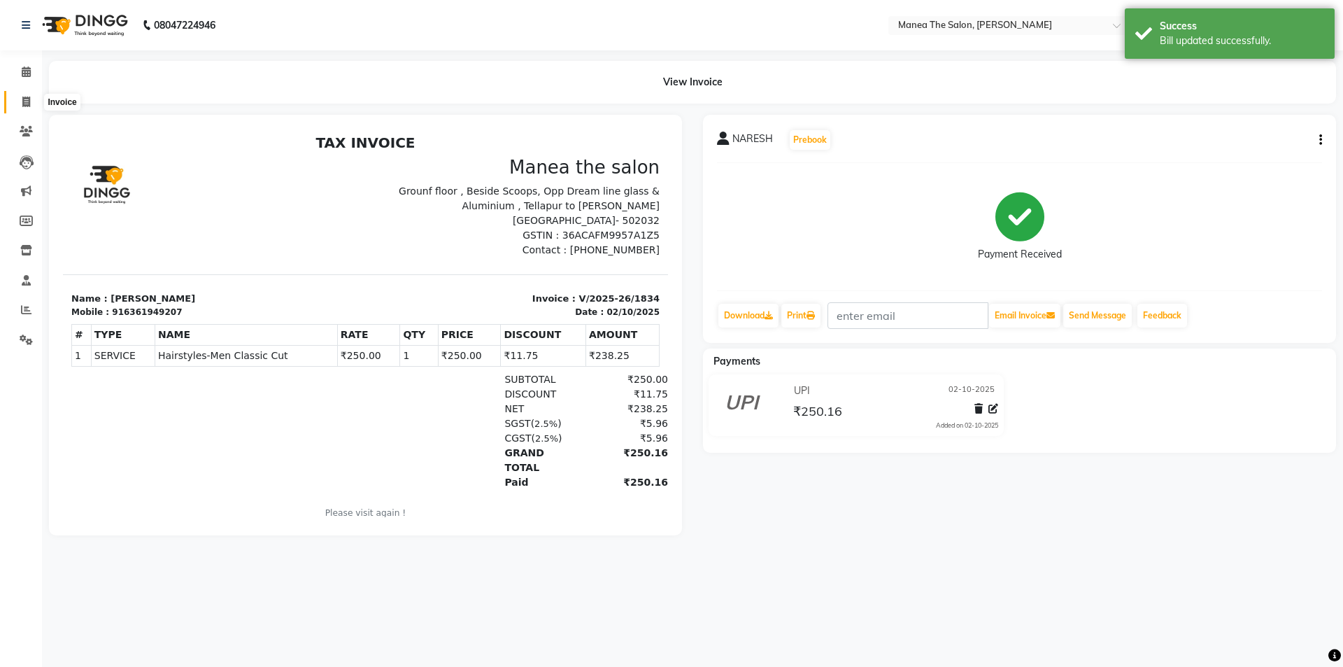
click at [24, 97] on icon at bounding box center [26, 102] width 8 height 10
select select "service"
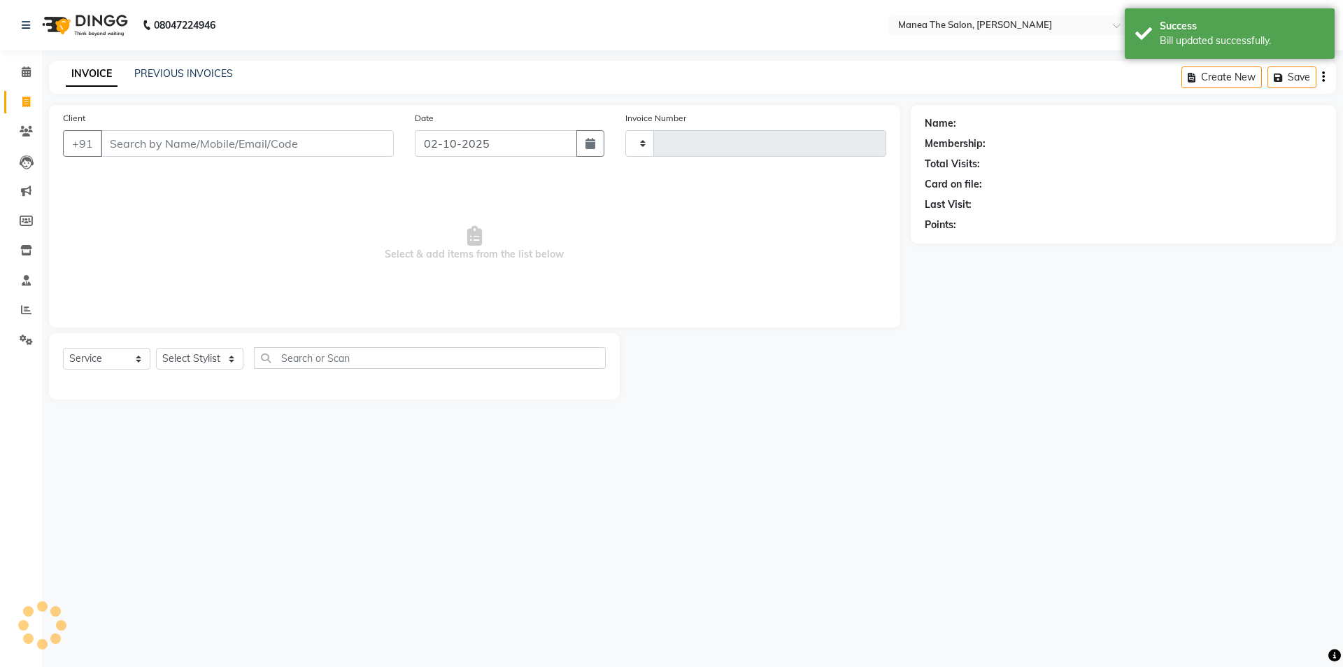
type input "1835"
select select "6846"
click at [162, 70] on link "PREVIOUS INVOICES" at bounding box center [183, 73] width 99 height 13
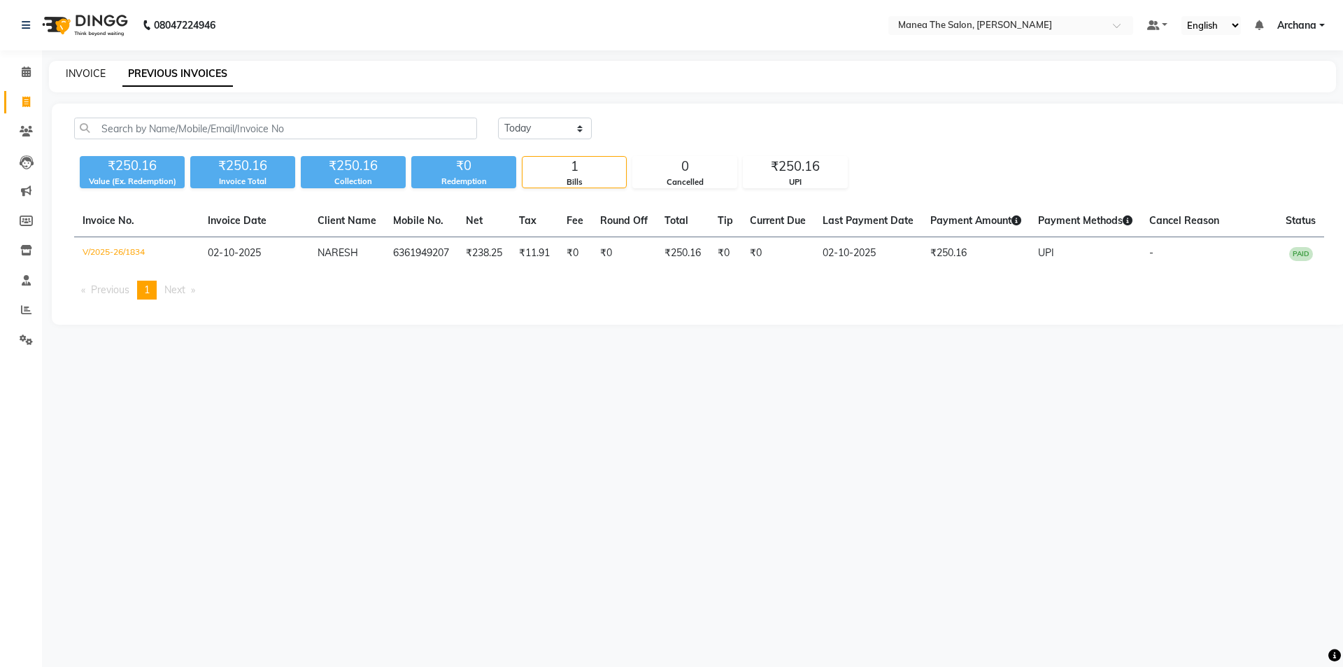
click at [93, 71] on link "INVOICE" at bounding box center [86, 73] width 40 height 13
select select "service"
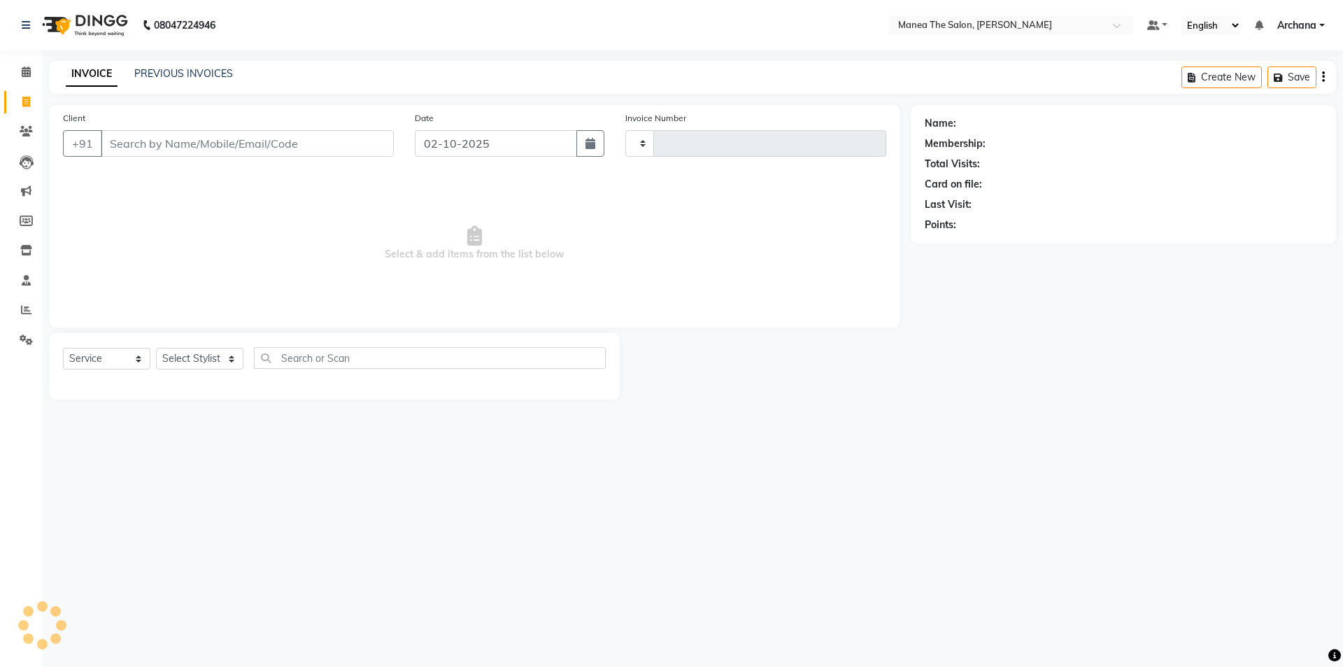
type input "1835"
select select "6846"
click at [187, 357] on select "Select Stylist ANVESH My Mane'a. NARESH nisha Ramu SAHITHI vaishnavi" at bounding box center [199, 359] width 87 height 22
select select "77516"
click at [156, 348] on select "Select Stylist ANVESH My Mane'a. NARESH nisha Ramu SAHITHI vaishnavi" at bounding box center [199, 359] width 87 height 22
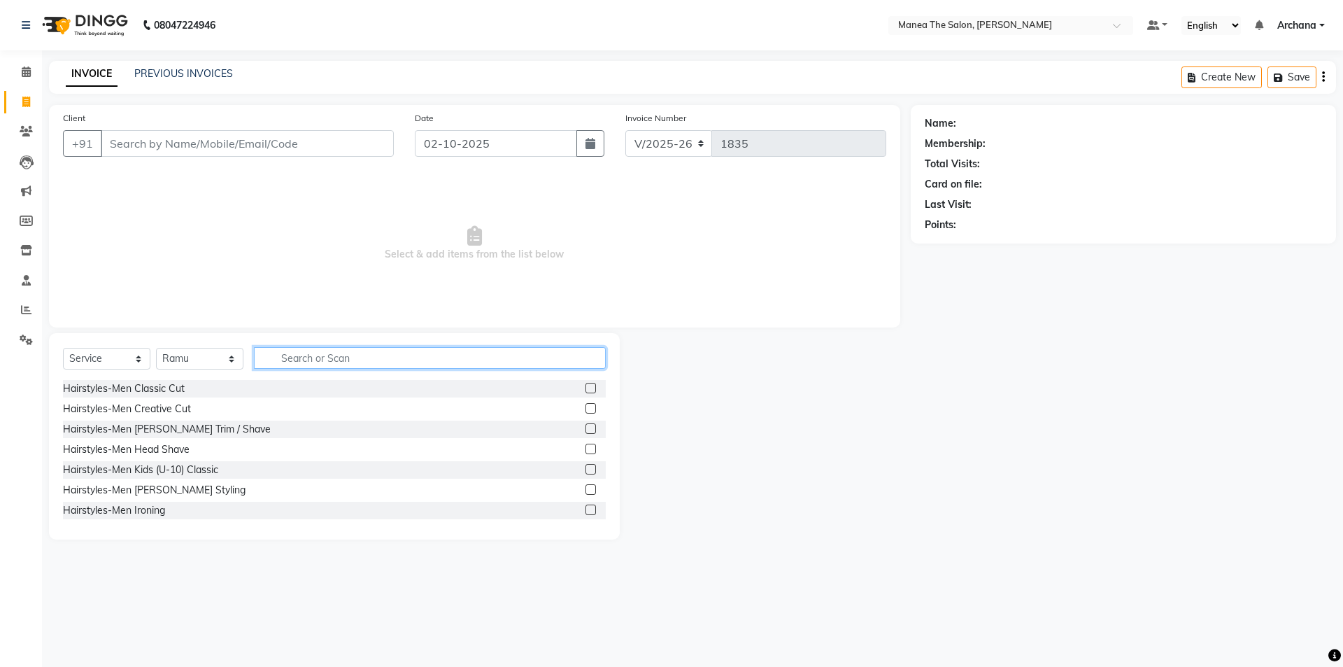
click at [294, 355] on input "text" at bounding box center [430, 358] width 352 height 22
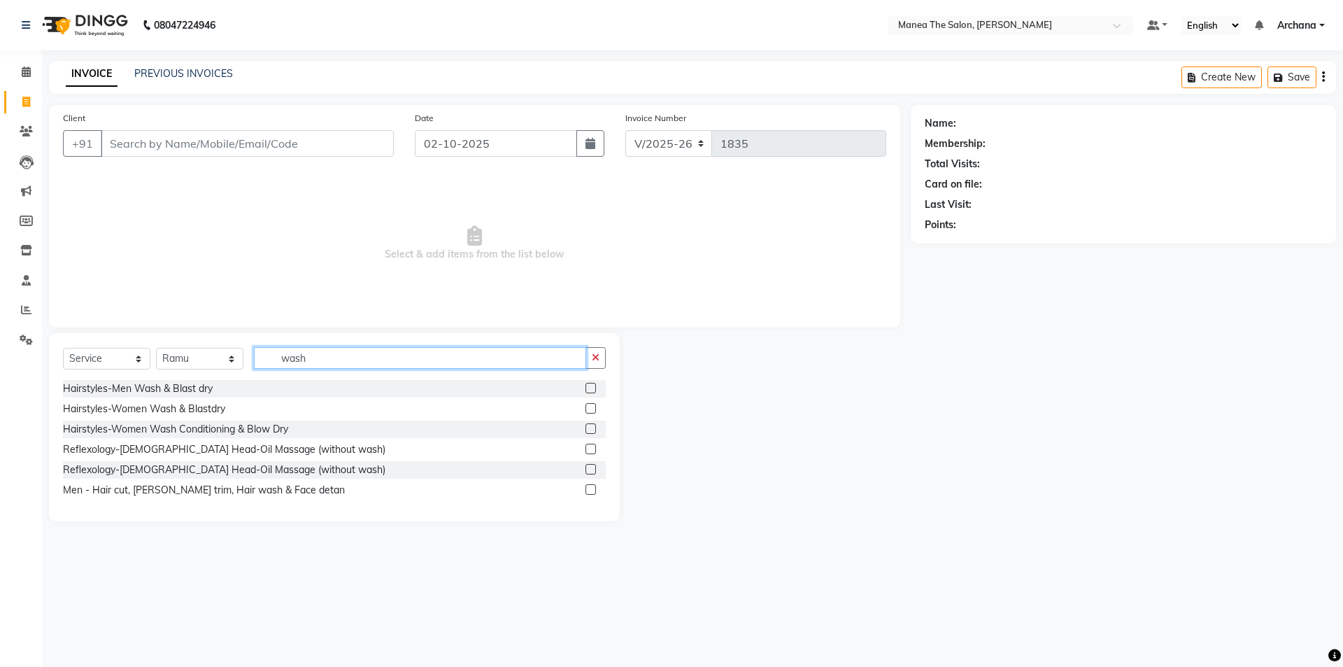
type input "wash"
click at [594, 427] on label at bounding box center [590, 428] width 10 height 10
click at [594, 427] on input "checkbox" at bounding box center [589, 429] width 9 height 9
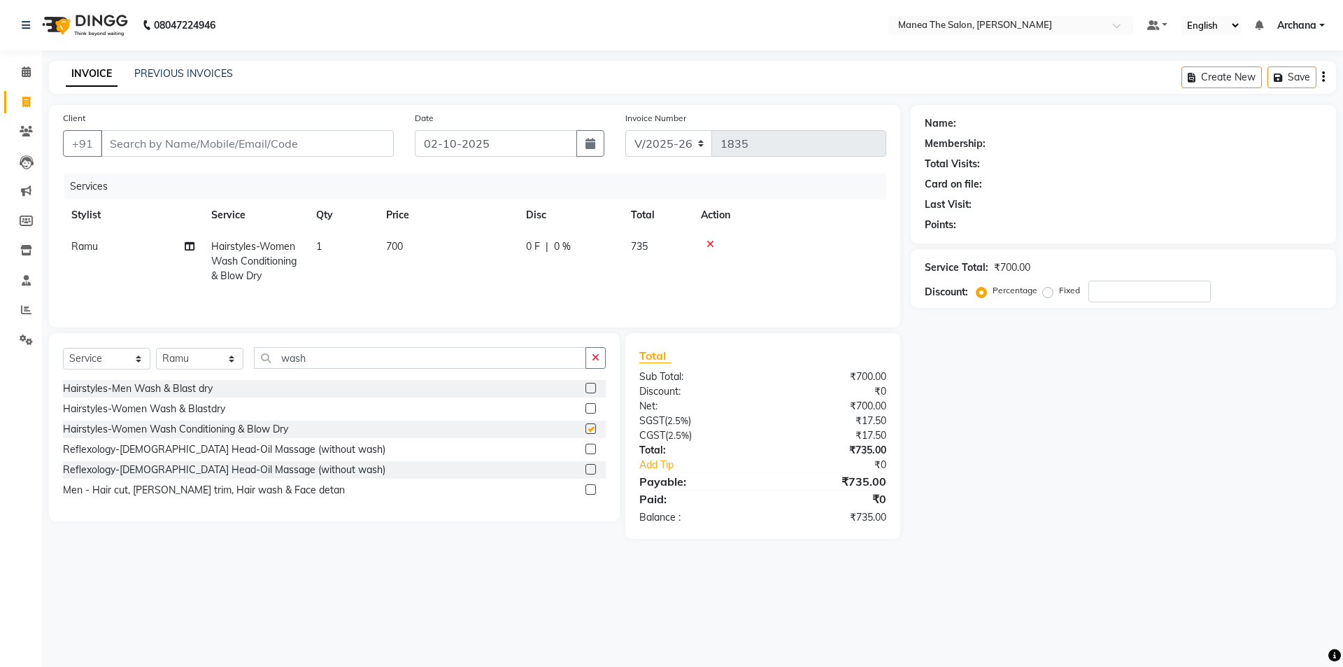
checkbox input "false"
drag, startPoint x: 408, startPoint y: 296, endPoint x: 890, endPoint y: 632, distance: 587.9
click at [890, 632] on div "08047224946 Select Location × Manea The Salon, Osman Nagar Default Panel My Pan…" at bounding box center [671, 333] width 1343 height 667
drag, startPoint x: 173, startPoint y: 166, endPoint x: 175, endPoint y: 150, distance: 16.2
click at [173, 165] on div "Client +91" at bounding box center [228, 139] width 352 height 57
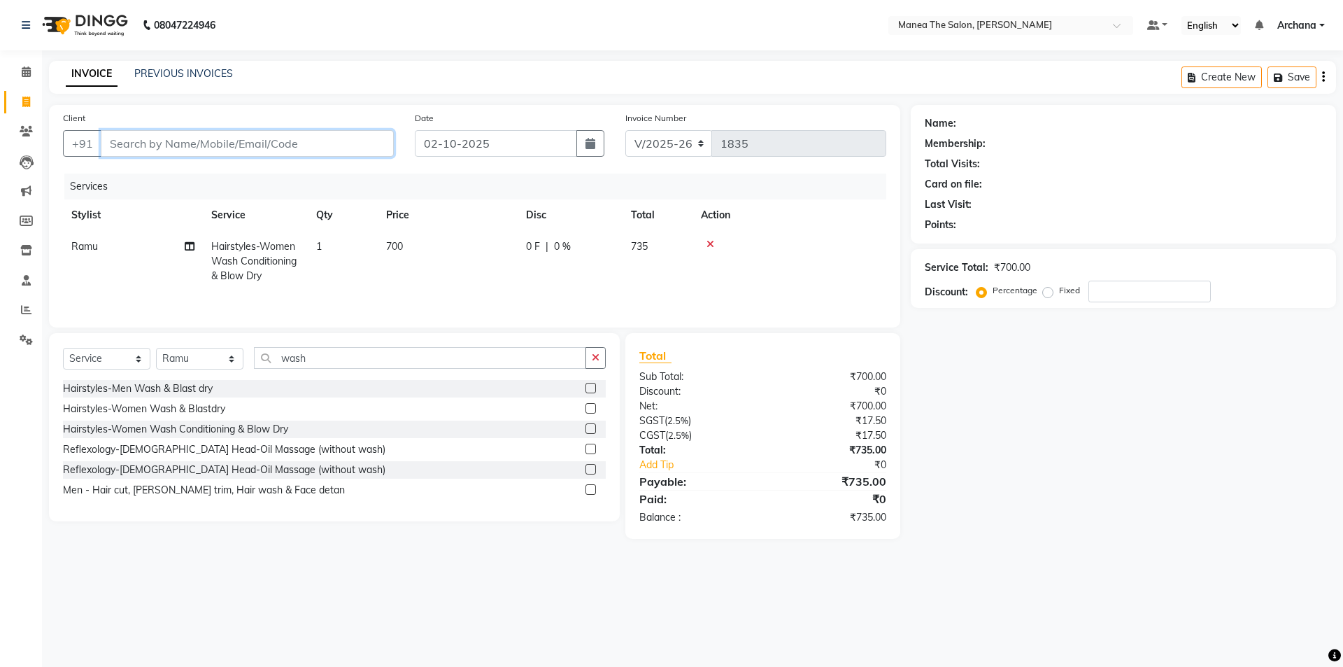
click at [175, 146] on input "Client" at bounding box center [247, 143] width 293 height 27
type input "9"
type input "0"
click at [189, 175] on span "988520" at bounding box center [187, 176] width 42 height 14
type input "9885203993"
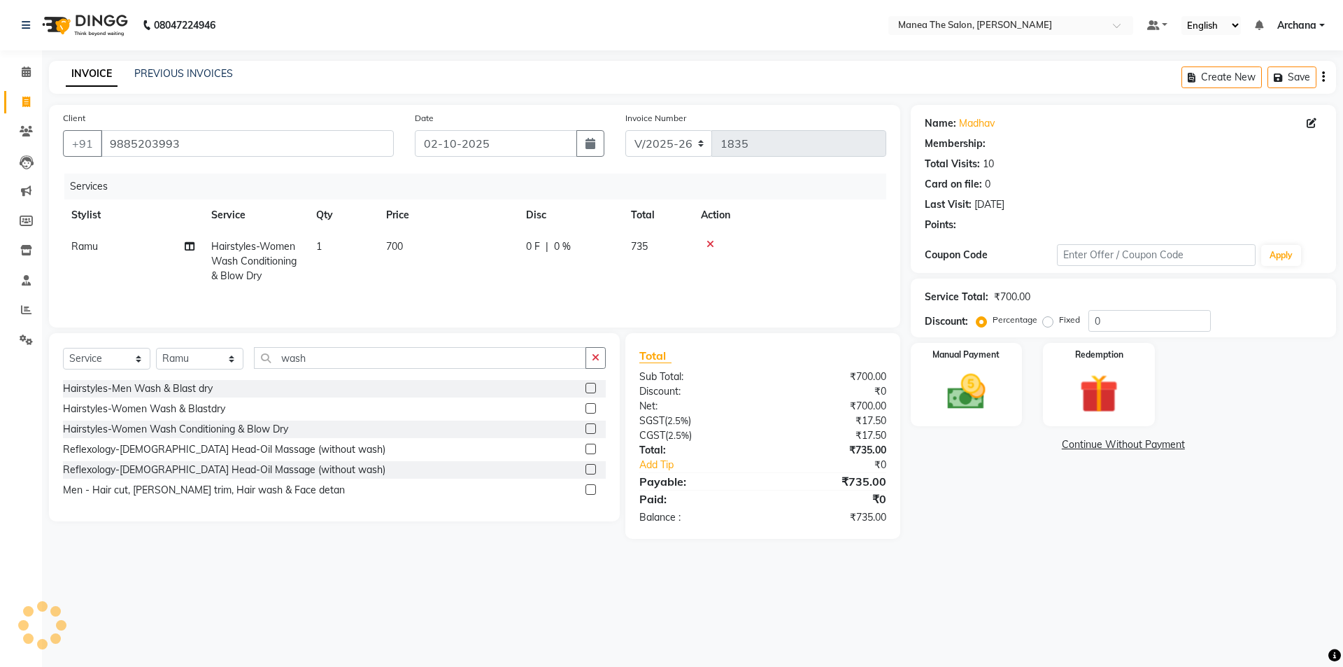
select select "1: Object"
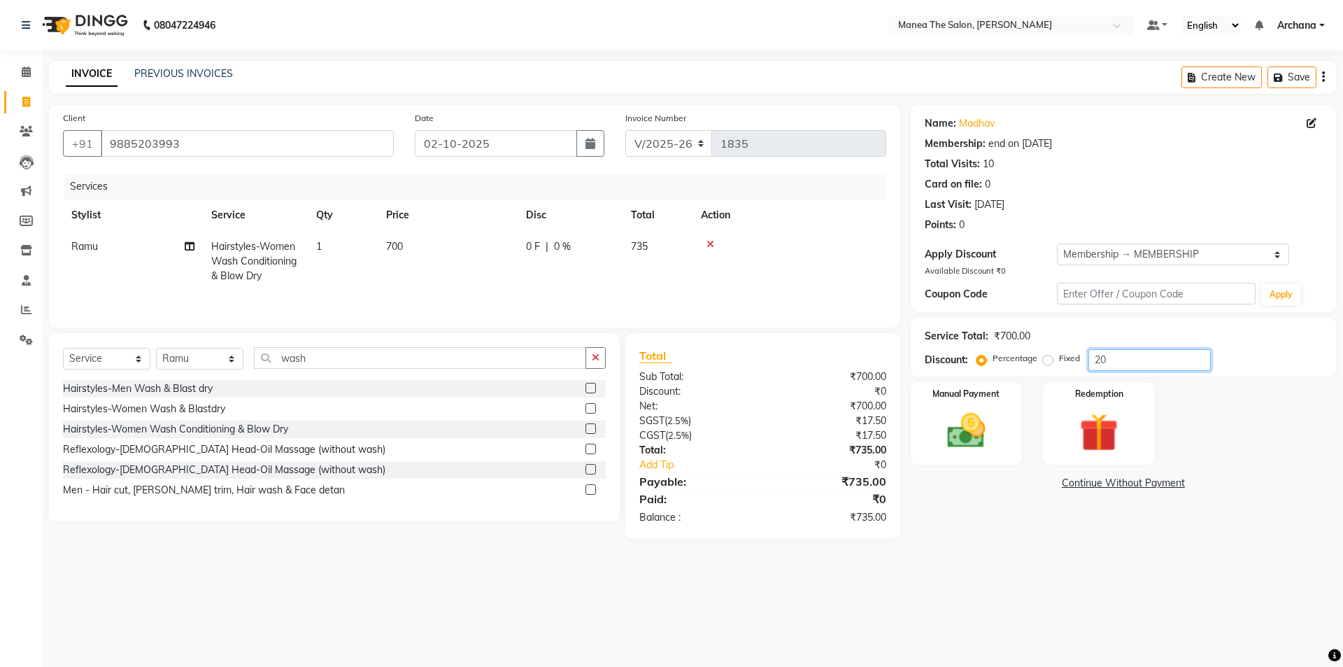
click at [1124, 356] on input "20" at bounding box center [1149, 360] width 122 height 22
type input "2"
type input "15"
click at [1059, 362] on label "Fixed" at bounding box center [1069, 358] width 21 height 13
click at [1050, 362] on input "Fixed" at bounding box center [1051, 358] width 10 height 10
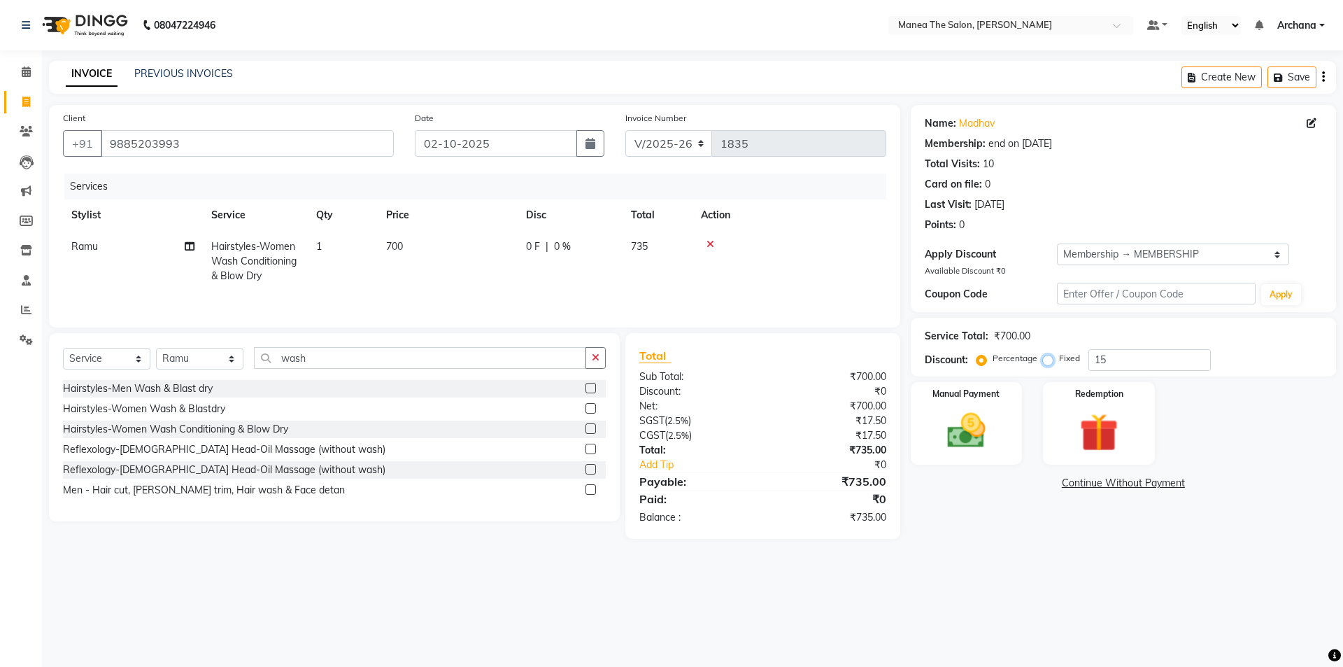
radio input "true"
click at [962, 434] on img at bounding box center [966, 431] width 65 height 46
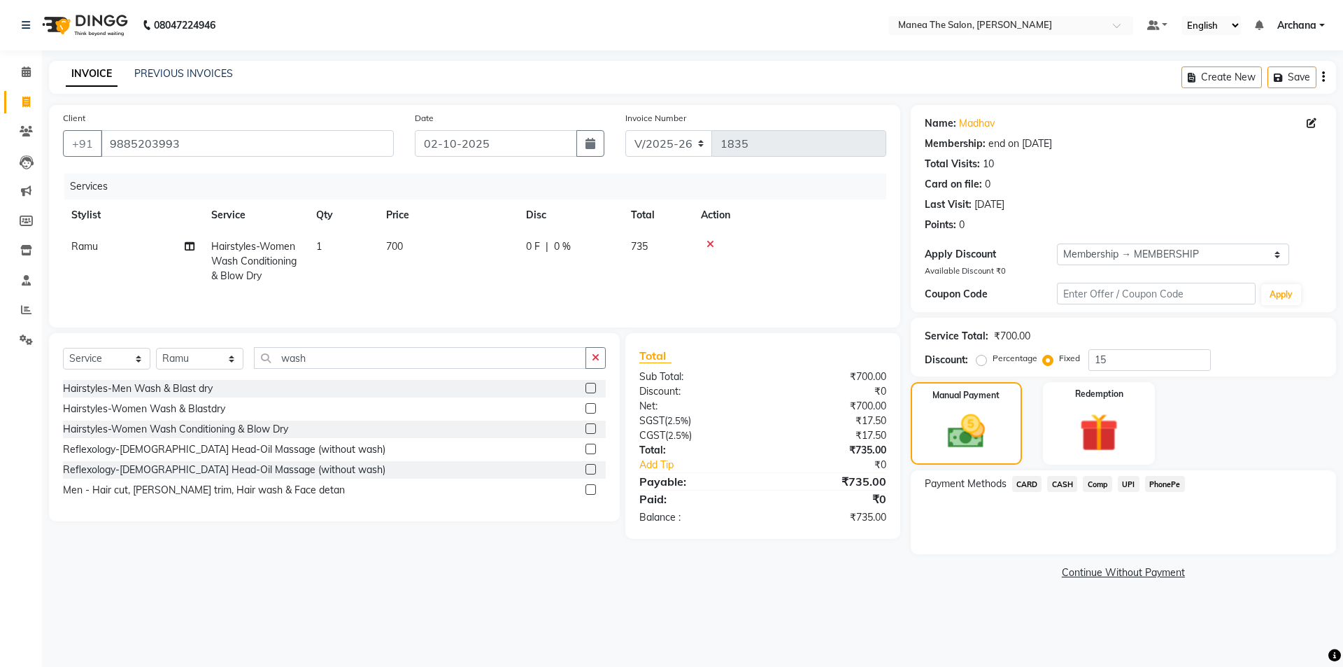
click at [1132, 480] on span "UPI" at bounding box center [1129, 484] width 22 height 16
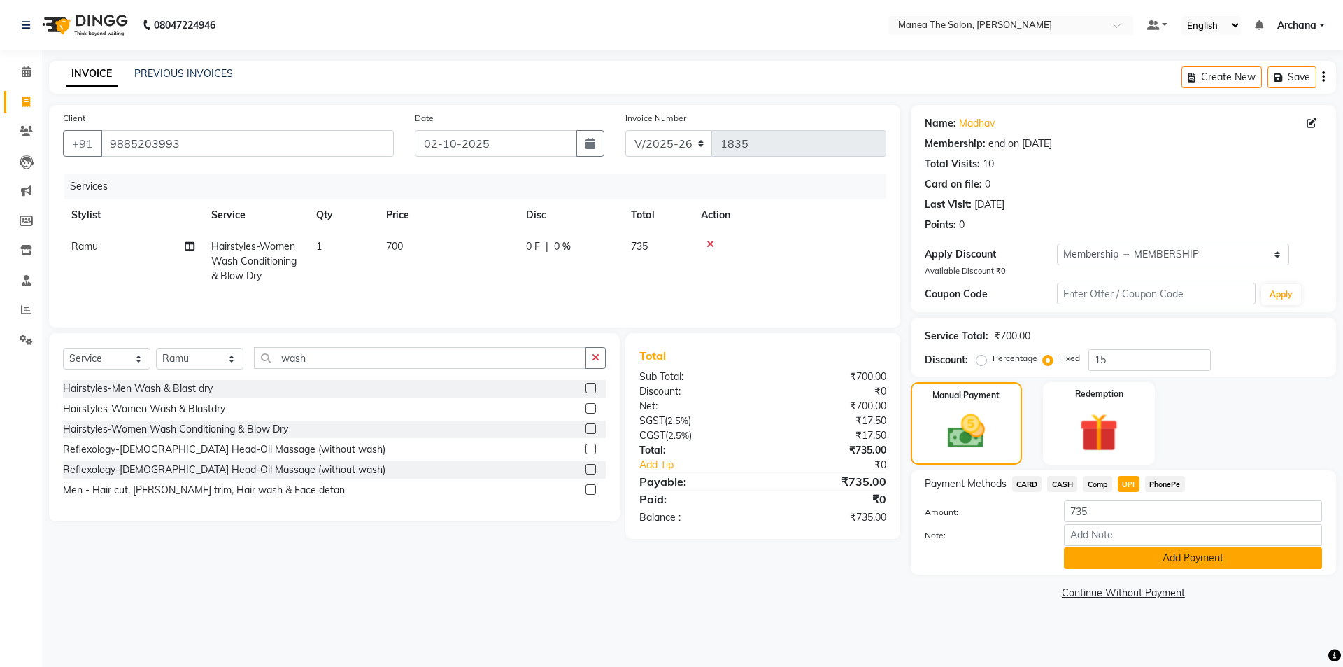
click at [1208, 557] on button "Add Payment" at bounding box center [1193, 558] width 258 height 22
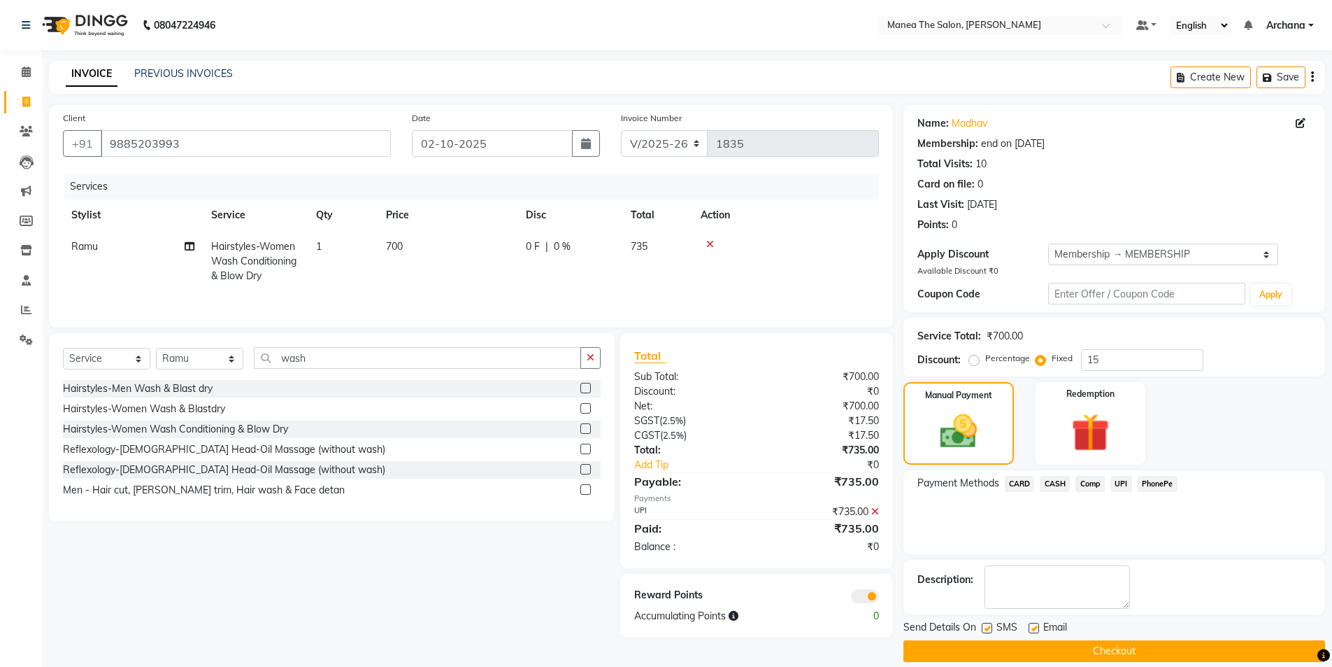
click at [1135, 651] on button "Checkout" at bounding box center [1115, 651] width 422 height 22
